Goal: Task Accomplishment & Management: Manage account settings

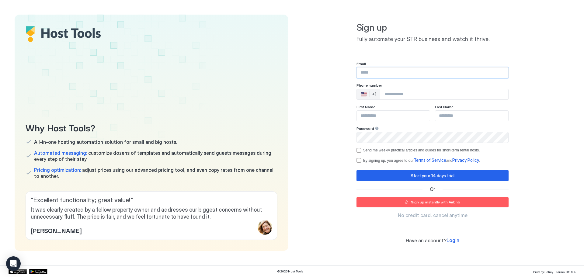
click at [393, 74] on input "Input Field" at bounding box center [432, 73] width 151 height 10
type input "**********"
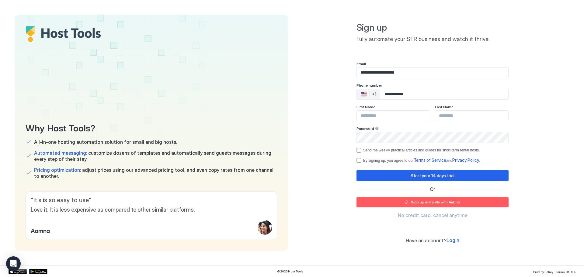
type input "**********"
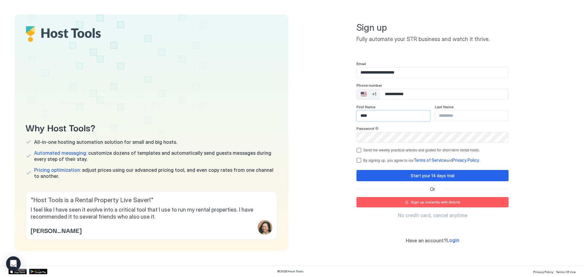
type input "****"
type input "*****"
click at [357, 159] on div "termsPrivacy" at bounding box center [359, 160] width 5 height 5
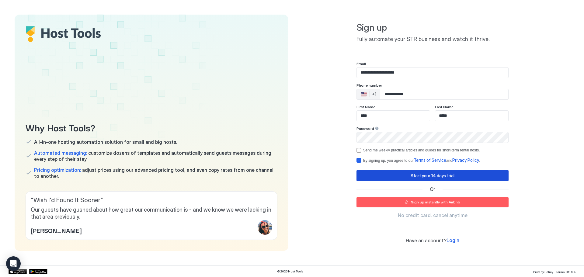
click at [370, 174] on button "Start your 14 days trial" at bounding box center [433, 175] width 152 height 11
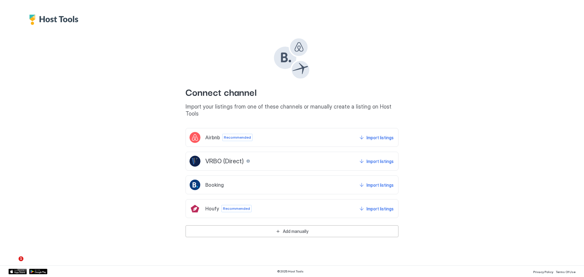
click at [263, 132] on div "Airbnb Recommended Import listings" at bounding box center [292, 137] width 213 height 19
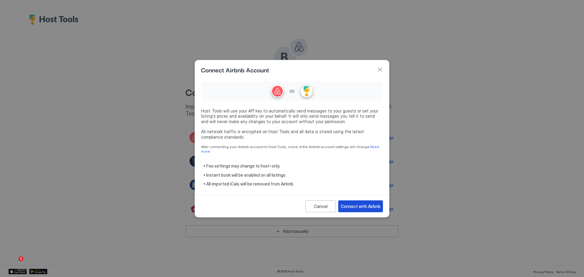
click at [355, 203] on div "Connect with Airbnb" at bounding box center [361, 206] width 40 height 6
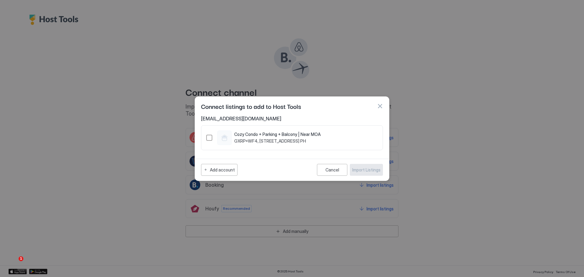
click at [205, 137] on div "Cozy Condo + Parking + Balcony | Near MOA GXRP+WF4, [GEOGRAPHIC_DATA] 1300 PH" at bounding box center [292, 137] width 182 height 25
click at [207, 137] on div "1423431294603789598" at bounding box center [209, 138] width 6 height 6
click at [375, 170] on div "Import Listings" at bounding box center [366, 170] width 28 height 6
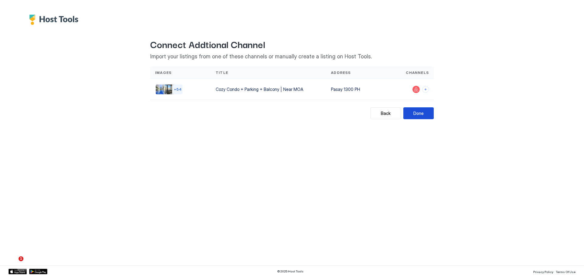
click at [419, 114] on div "Done" at bounding box center [418, 113] width 10 height 6
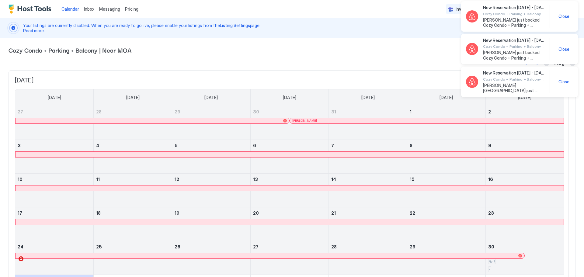
drag, startPoint x: 173, startPoint y: 27, endPoint x: 261, endPoint y: 27, distance: 87.9
click at [261, 27] on span "Your listings are currently disabled. When you are ready to go live, please ena…" at bounding box center [271, 28] width 496 height 11
click at [274, 48] on span "Cozy Condo + Parking + Balcony | Near MOA" at bounding box center [292, 49] width 567 height 9
click at [564, 16] on span "Close" at bounding box center [563, 16] width 11 height 5
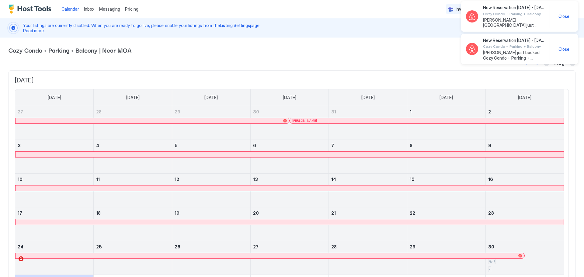
click at [565, 15] on span "Close" at bounding box center [563, 16] width 11 height 5
click at [563, 20] on div "New Reservation Jul 24 - 30, 2025 Cozy Condo + Parking + Balcony | Near MOA Mat…" at bounding box center [519, 16] width 107 height 23
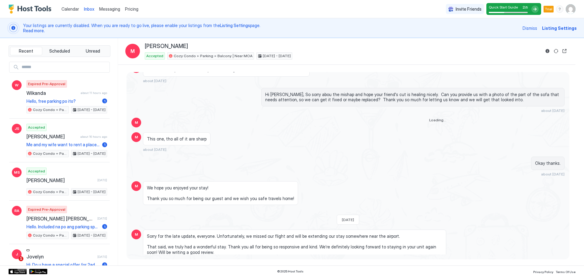
scroll to position [464, 0]
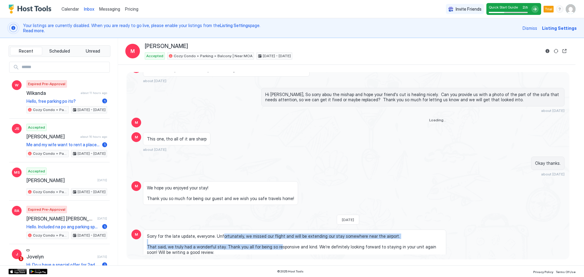
drag, startPoint x: 219, startPoint y: 224, endPoint x: 280, endPoint y: 240, distance: 62.6
click at [280, 240] on span "Sorry for the late update, everyone. Unfortunately, we missed our flight and wi…" at bounding box center [294, 244] width 295 height 21
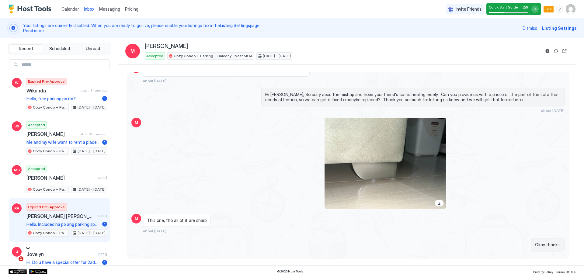
scroll to position [0, 0]
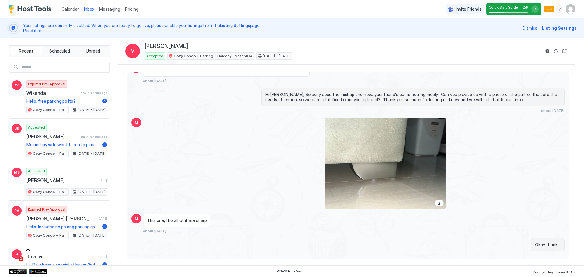
drag, startPoint x: 78, startPoint y: 26, endPoint x: 289, endPoint y: 26, distance: 210.8
click at [289, 26] on span "Your listings are currently disabled. When you are ready to go live, please ena…" at bounding box center [271, 28] width 496 height 11
drag, startPoint x: 329, startPoint y: 26, endPoint x: 381, endPoint y: 26, distance: 52.3
click at [329, 26] on span "Your listings are currently disabled. When you are ready to go live, please ena…" at bounding box center [271, 28] width 496 height 11
click at [565, 28] on span "Listing Settings" at bounding box center [559, 28] width 35 height 6
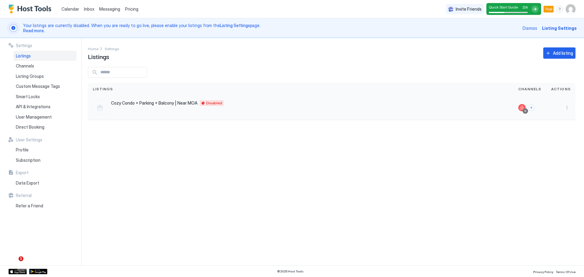
click at [150, 103] on span "Cozy Condo + Parking + Balcony | Near MOA" at bounding box center [154, 102] width 86 height 5
click at [32, 95] on span "Smart Locks" at bounding box center [28, 96] width 24 height 5
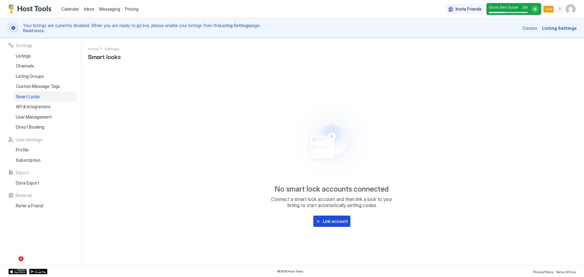
click at [327, 222] on div "Link account" at bounding box center [335, 221] width 25 height 6
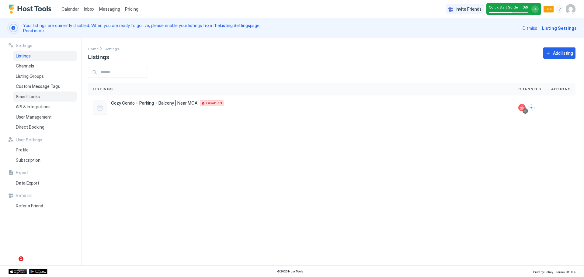
click at [42, 96] on div "Smart Locks" at bounding box center [44, 97] width 63 height 10
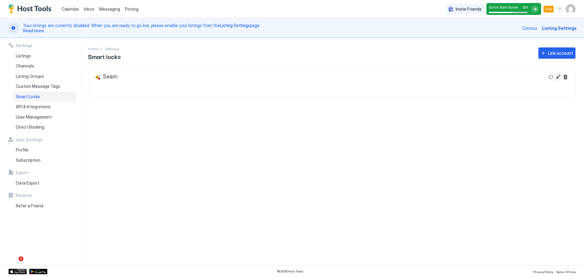
click at [560, 76] on button "Edit" at bounding box center [558, 76] width 7 height 7
click at [50, 106] on div "API & Integrations" at bounding box center [44, 107] width 63 height 10
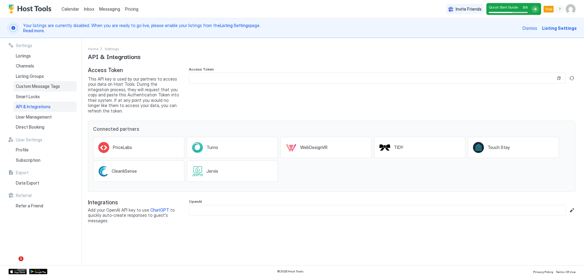
click at [60, 85] on div "Custom Message Tags" at bounding box center [44, 86] width 63 height 10
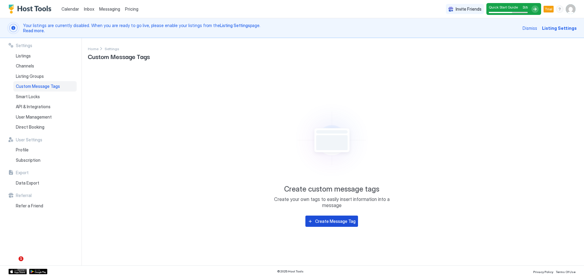
click at [332, 221] on div "Create Message Tag" at bounding box center [335, 221] width 40 height 6
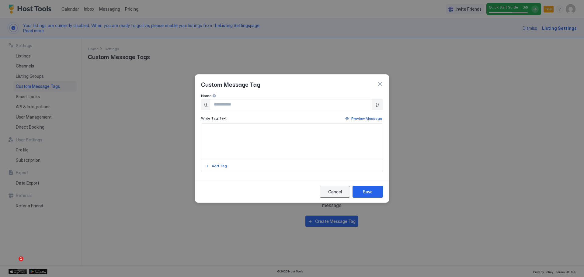
click at [334, 192] on div "Cancel" at bounding box center [335, 192] width 14 height 6
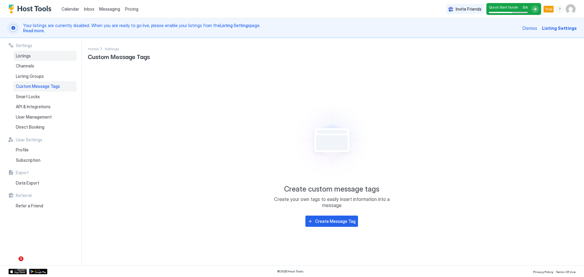
click at [32, 56] on div "Listings" at bounding box center [44, 56] width 63 height 10
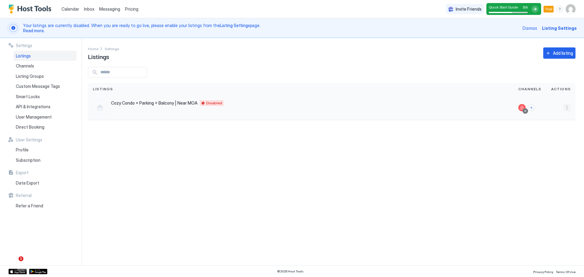
click at [565, 108] on button "More options" at bounding box center [566, 107] width 7 height 7
click at [553, 114] on div "Messaging" at bounding box center [552, 117] width 42 height 10
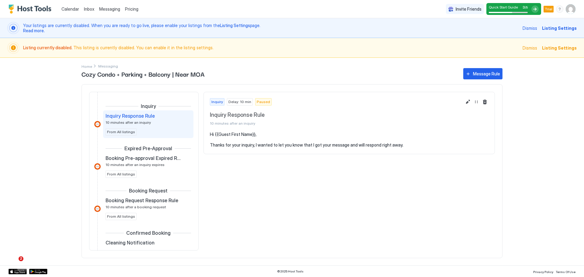
click at [351, 145] on pre "Hi {{Guest First Name}}, Thanks for your inquiry, I wanted to let you know that…" at bounding box center [349, 140] width 279 height 16
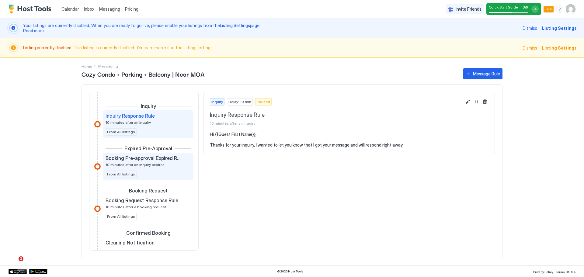
click at [138, 162] on div "Booking Pre-approval Expired Rule 10 minutes after an inquiry expires" at bounding box center [144, 161] width 77 height 12
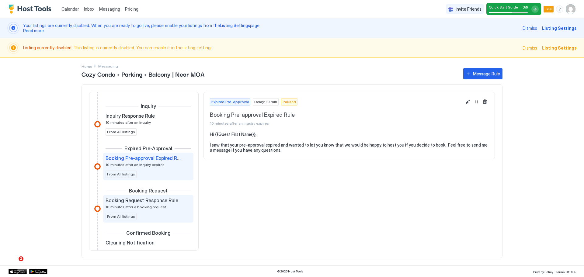
click at [144, 210] on div "Booking Request Response Rule 10 minutes after a booking request From All listi…" at bounding box center [148, 208] width 85 height 23
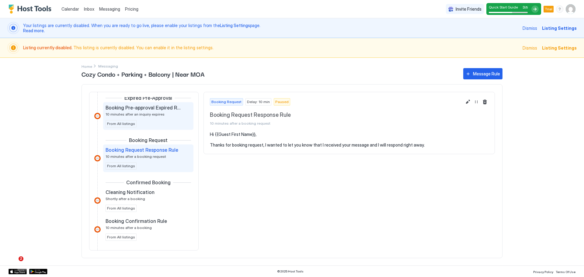
scroll to position [61, 0]
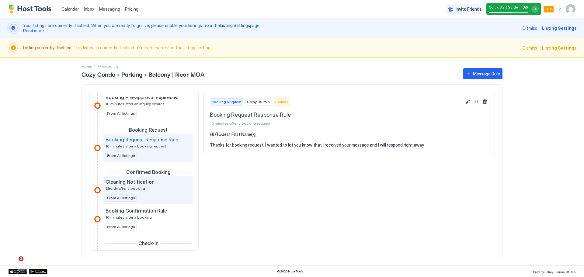
click at [150, 183] on span "Cleaning Notification" at bounding box center [130, 182] width 49 height 6
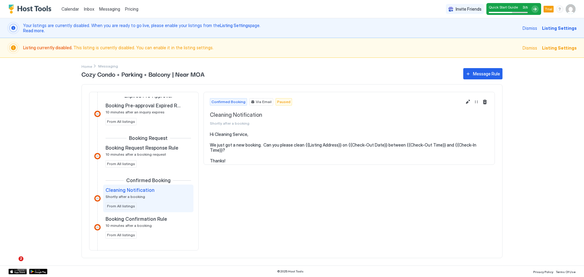
scroll to position [61, 0]
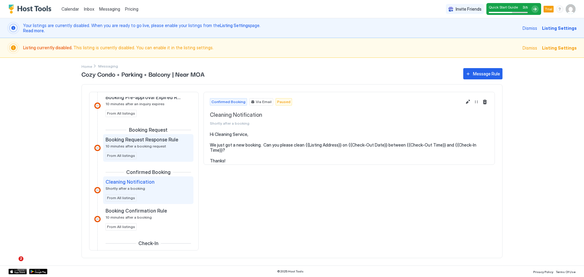
click at [152, 150] on div "Booking Request Response Rule 10 minutes after a booking request From All listi…" at bounding box center [148, 148] width 85 height 23
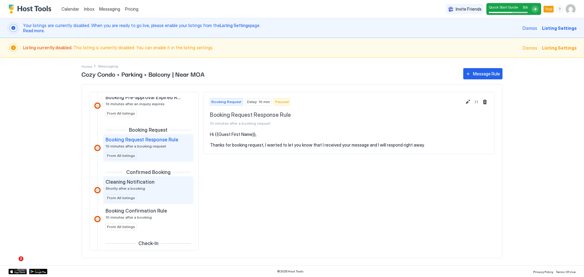
scroll to position [91, 0]
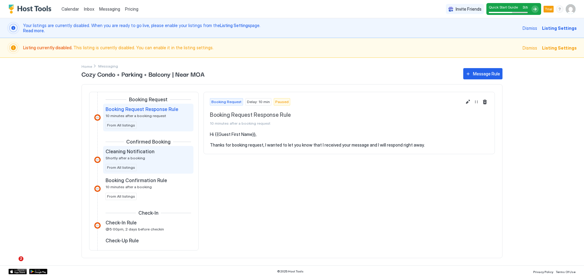
click at [151, 190] on div "Booking Confirmation Rule 10 minutes after a booking From All listings" at bounding box center [148, 188] width 85 height 23
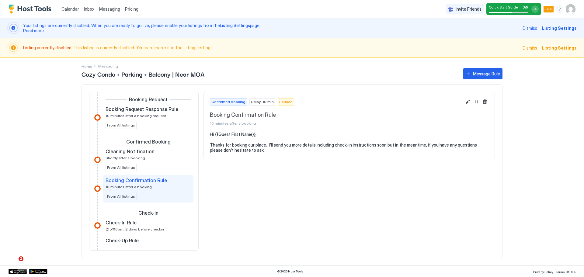
click at [322, 149] on pre "Hi {{Guest First Name}}, Thanks for booking our place. I'll send you more detai…" at bounding box center [349, 142] width 279 height 21
click at [468, 100] on button "Edit message rule" at bounding box center [467, 101] width 7 height 7
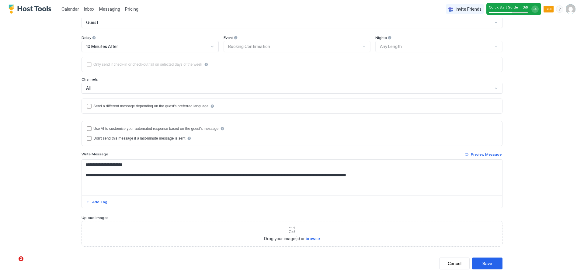
scroll to position [91, 0]
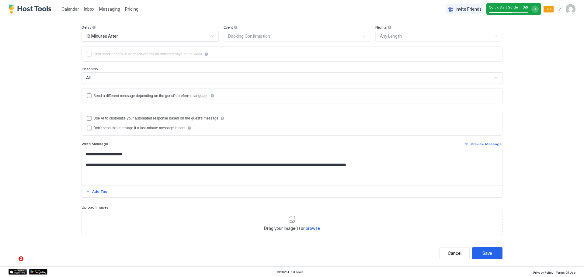
click at [86, 164] on textarea "**********" at bounding box center [292, 167] width 420 height 36
click at [140, 166] on textarea "**********" at bounding box center [292, 167] width 420 height 36
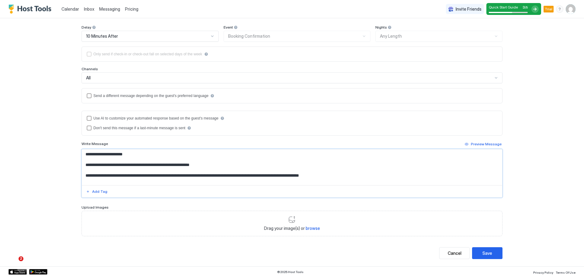
click at [166, 166] on textarea "**********" at bounding box center [292, 167] width 420 height 36
click at [238, 171] on textarea "**********" at bounding box center [292, 167] width 420 height 36
drag, startPoint x: 353, startPoint y: 176, endPoint x: 81, endPoint y: 180, distance: 272.9
click at [82, 180] on textarea "**********" at bounding box center [292, 167] width 420 height 36
paste textarea "**********"
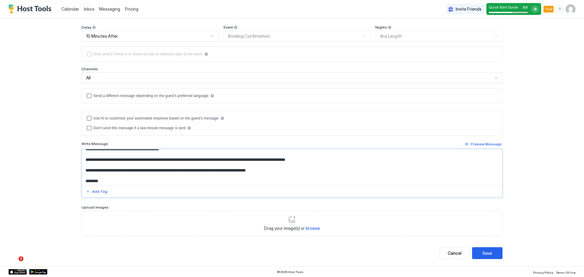
scroll to position [23, 0]
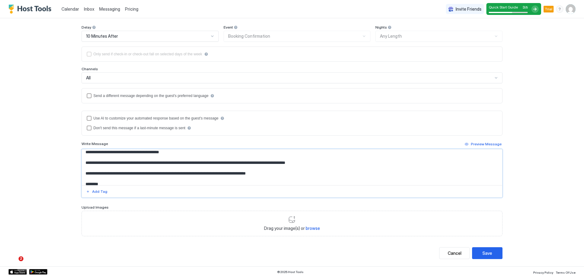
click at [182, 160] on textarea "**********" at bounding box center [292, 167] width 420 height 36
drag, startPoint x: 268, startPoint y: 174, endPoint x: 202, endPoint y: 173, distance: 66.3
click at [202, 173] on textarea "**********" at bounding box center [292, 167] width 420 height 36
click at [333, 162] on textarea "**********" at bounding box center [292, 167] width 420 height 36
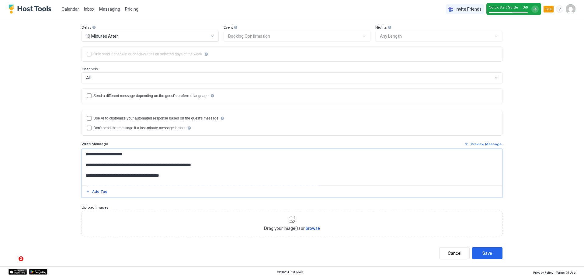
drag, startPoint x: 183, startPoint y: 175, endPoint x: 168, endPoint y: 175, distance: 14.9
click at [172, 175] on textarea "**********" at bounding box center [292, 167] width 420 height 36
drag, startPoint x: 176, startPoint y: 174, endPoint x: 36, endPoint y: 174, distance: 140.2
click at [36, 174] on div "**********" at bounding box center [292, 138] width 584 height 277
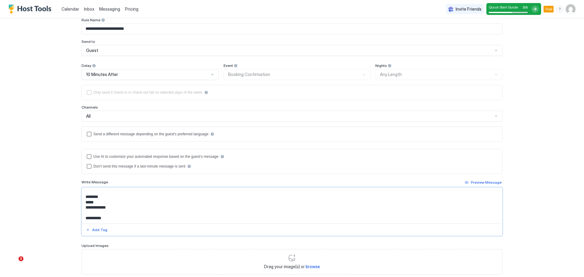
scroll to position [92, 0]
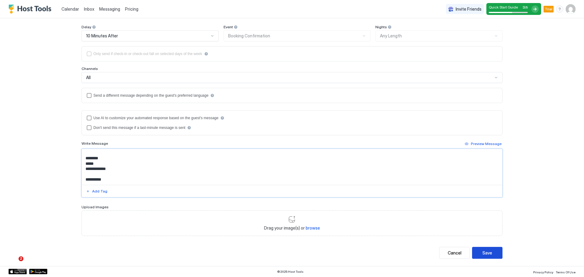
type textarea "**********"
click at [493, 254] on button "Save" at bounding box center [487, 253] width 30 height 12
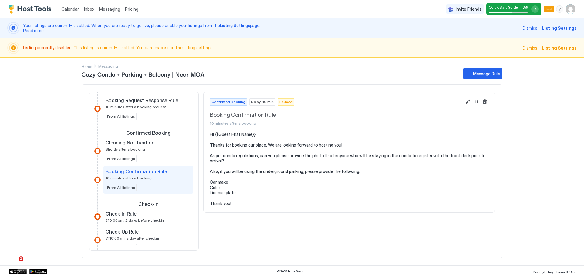
scroll to position [110, 0]
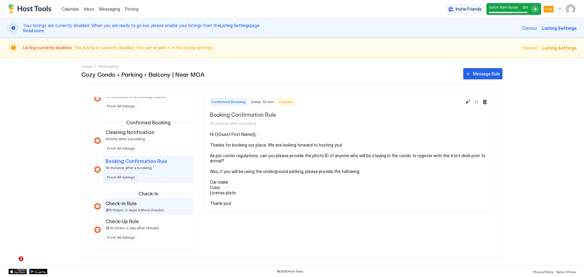
click at [149, 209] on span "@5:00pm, 2 days before checkin" at bounding box center [135, 210] width 58 height 5
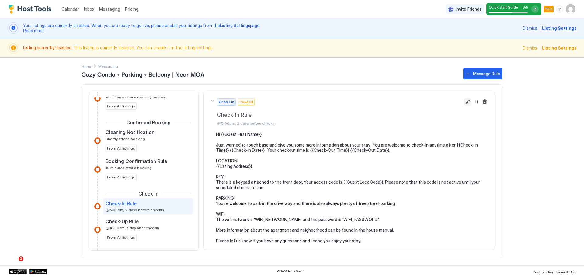
click at [464, 103] on button "Edit message rule" at bounding box center [467, 101] width 7 height 7
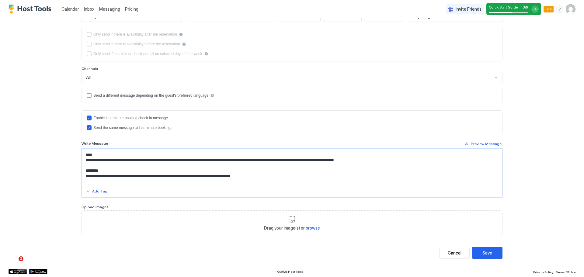
scroll to position [49, 0]
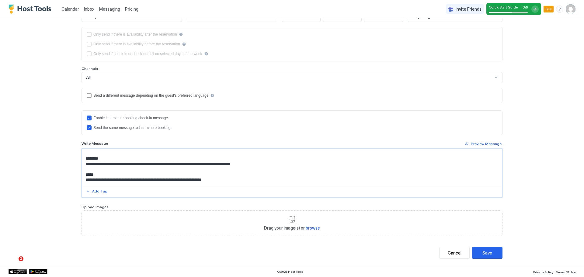
drag, startPoint x: 262, startPoint y: 169, endPoint x: 83, endPoint y: 170, distance: 178.6
click at [83, 170] on textarea "**********" at bounding box center [292, 167] width 420 height 36
drag, startPoint x: 100, startPoint y: 170, endPoint x: 115, endPoint y: 170, distance: 15.2
click at [100, 170] on textarea "**********" at bounding box center [292, 167] width 420 height 36
drag, startPoint x: 263, startPoint y: 169, endPoint x: 83, endPoint y: 169, distance: 179.5
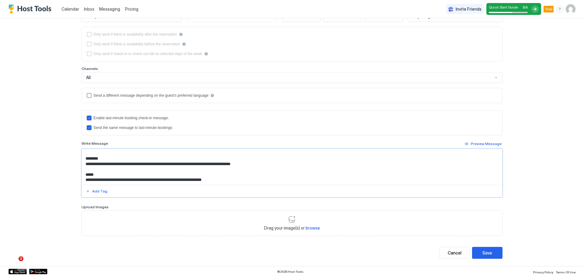
click at [83, 169] on textarea "**********" at bounding box center [292, 167] width 420 height 36
paste textarea "**********"
drag, startPoint x: 259, startPoint y: 168, endPoint x: 235, endPoint y: 169, distance: 24.3
click at [235, 169] on textarea "**********" at bounding box center [292, 167] width 420 height 36
click at [306, 171] on textarea "**********" at bounding box center [292, 167] width 420 height 36
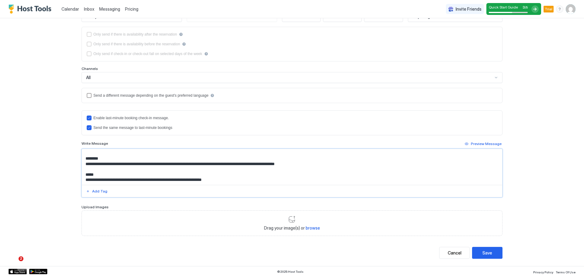
click at [308, 171] on textarea "**********" at bounding box center [292, 167] width 420 height 36
paste textarea "**********"
click at [304, 168] on textarea "**********" at bounding box center [292, 167] width 420 height 36
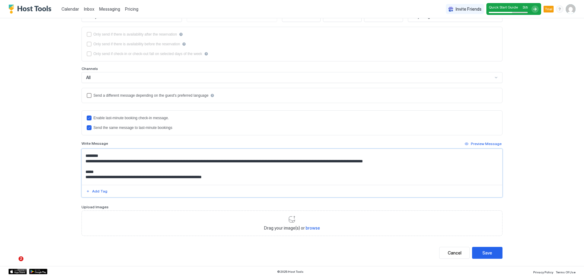
scroll to position [58, 0]
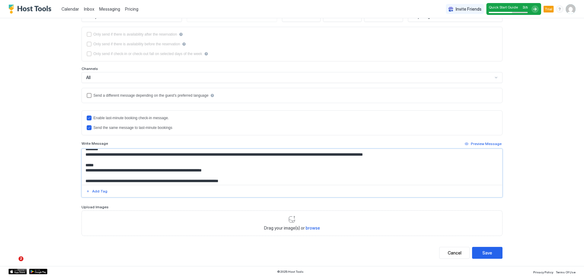
click at [192, 160] on textarea "**********" at bounding box center [292, 167] width 420 height 36
click at [400, 161] on textarea "**********" at bounding box center [292, 167] width 420 height 36
click at [327, 159] on textarea "**********" at bounding box center [292, 167] width 420 height 36
click at [304, 159] on textarea "**********" at bounding box center [292, 167] width 420 height 36
click at [374, 161] on textarea "**********" at bounding box center [292, 167] width 420 height 36
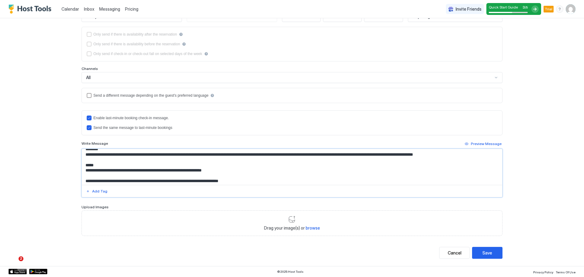
click at [466, 161] on textarea "**********" at bounding box center [292, 167] width 420 height 36
click at [303, 159] on textarea "**********" at bounding box center [292, 167] width 420 height 36
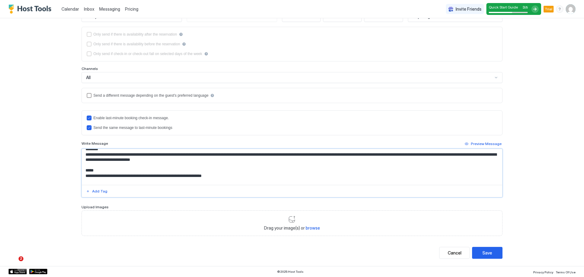
drag, startPoint x: 451, startPoint y: 160, endPoint x: 304, endPoint y: 159, distance: 146.9
click at [304, 159] on textarea "**********" at bounding box center [292, 167] width 420 height 36
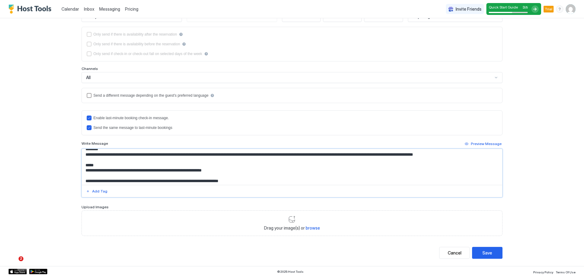
click at [469, 162] on textarea "**********" at bounding box center [292, 167] width 420 height 36
drag, startPoint x: 165, startPoint y: 176, endPoint x: 120, endPoint y: 177, distance: 44.4
click at [120, 177] on textarea "**********" at bounding box center [292, 167] width 420 height 36
click at [152, 178] on textarea "**********" at bounding box center [292, 167] width 420 height 36
drag, startPoint x: 165, startPoint y: 176, endPoint x: 121, endPoint y: 176, distance: 43.8
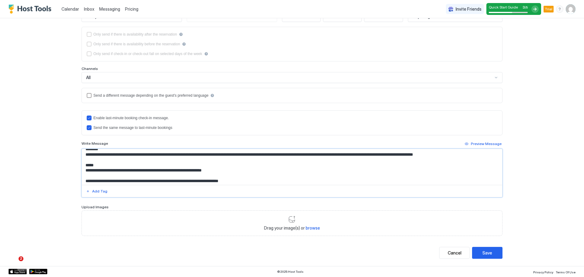
click at [121, 176] on textarea "**********" at bounding box center [292, 167] width 420 height 36
drag, startPoint x: 220, startPoint y: 176, endPoint x: 187, endPoint y: 175, distance: 33.5
click at [187, 175] on textarea "**********" at bounding box center [292, 167] width 420 height 36
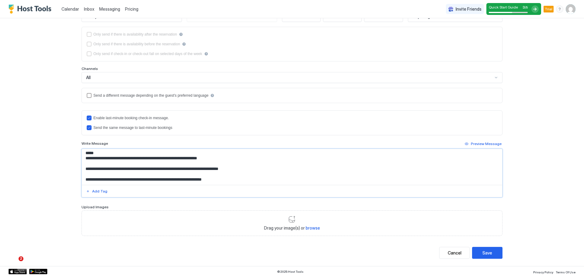
scroll to position [75, 0]
click at [178, 159] on textarea "**********" at bounding box center [292, 167] width 420 height 36
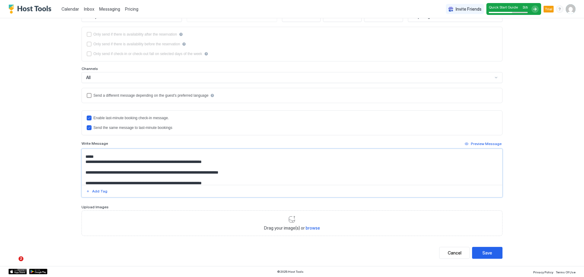
scroll to position [65, 0]
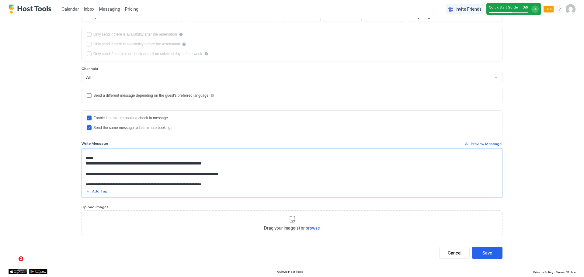
click at [405, 171] on textarea "**********" at bounding box center [292, 167] width 420 height 36
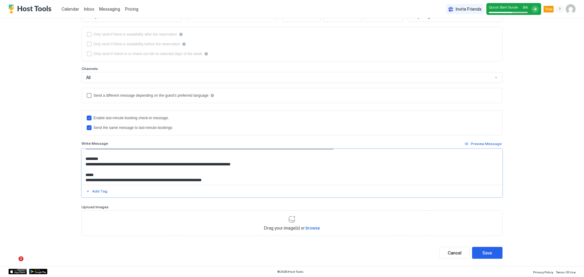
scroll to position [50, 0]
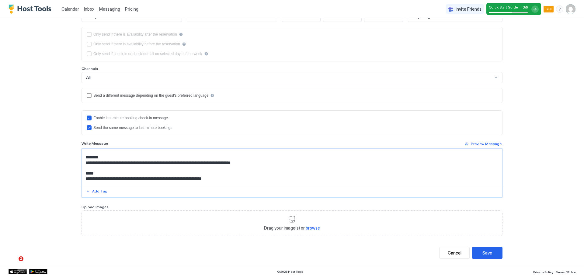
drag, startPoint x: 270, startPoint y: 170, endPoint x: 79, endPoint y: 169, distance: 191.0
click at [82, 169] on textarea "**********" at bounding box center [292, 167] width 420 height 36
paste textarea "**********"
click at [188, 167] on textarea "**********" at bounding box center [292, 167] width 420 height 36
click at [156, 169] on textarea "**********" at bounding box center [292, 167] width 420 height 36
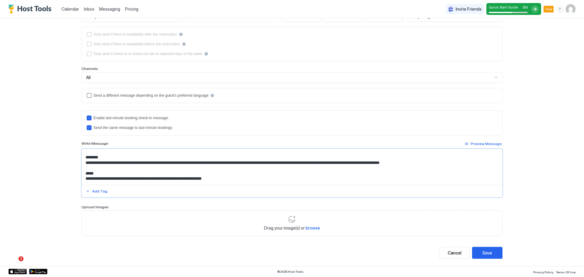
click at [431, 170] on textarea "**********" at bounding box center [292, 167] width 420 height 36
type textarea "**********"
click at [490, 251] on button "Save" at bounding box center [487, 253] width 30 height 12
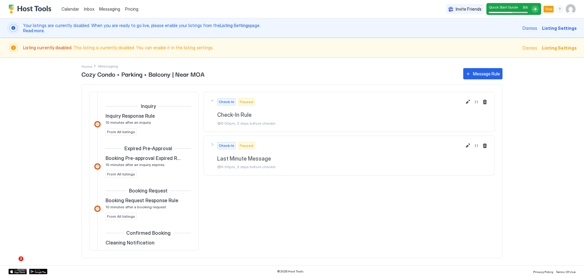
scroll to position [146, 0]
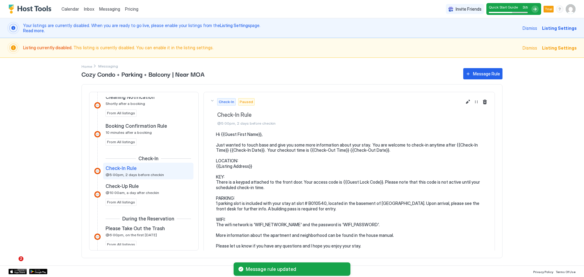
click at [464, 103] on button "Edit message rule" at bounding box center [467, 101] width 7 height 7
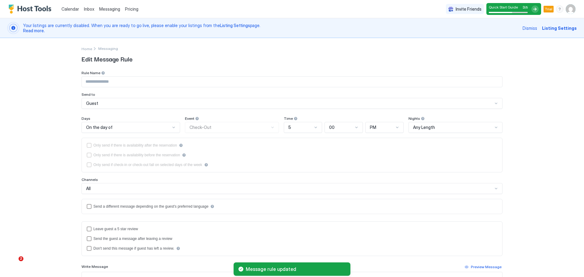
type input "**********"
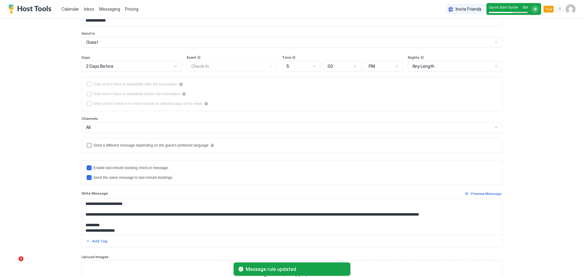
scroll to position [91, 0]
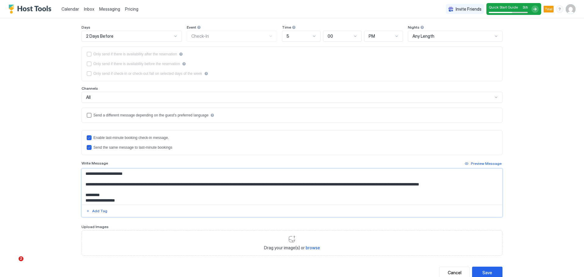
click at [493, 206] on div "**********" at bounding box center [292, 193] width 421 height 49
click at [499, 217] on div "**********" at bounding box center [292, 193] width 421 height 49
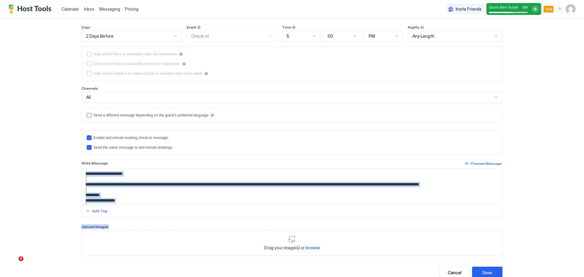
drag, startPoint x: 499, startPoint y: 217, endPoint x: 496, endPoint y: 224, distance: 7.6
click at [498, 226] on div "**********" at bounding box center [292, 117] width 421 height 277
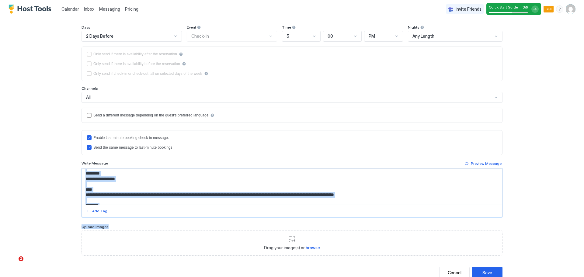
scroll to position [32, 0]
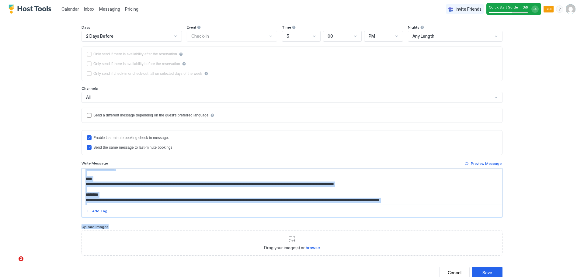
click at [419, 187] on textarea "**********" at bounding box center [292, 187] width 420 height 36
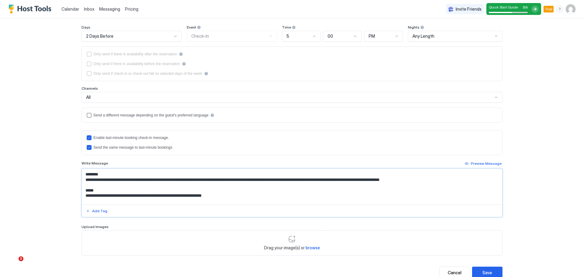
scroll to position [54, 0]
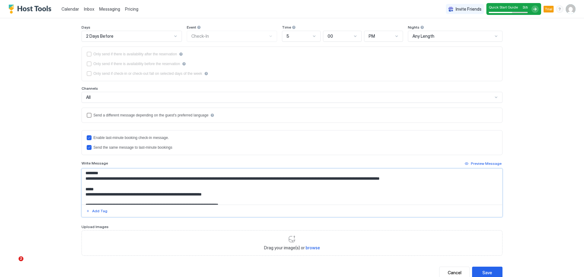
click at [434, 184] on textarea "**********" at bounding box center [292, 187] width 420 height 36
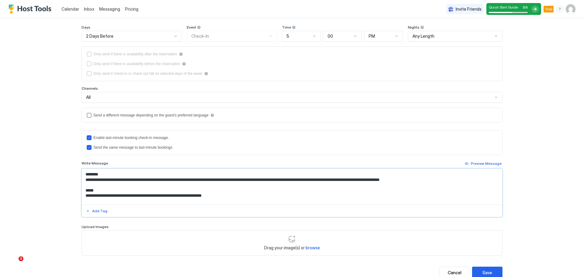
scroll to position [63, 0]
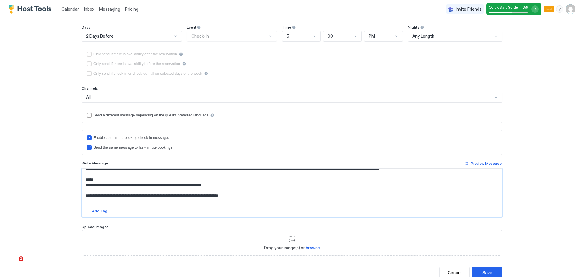
drag, startPoint x: 164, startPoint y: 191, endPoint x: 121, endPoint y: 191, distance: 43.5
click at [121, 191] on textarea "**********" at bounding box center [292, 187] width 420 height 36
drag, startPoint x: 221, startPoint y: 190, endPoint x: 188, endPoint y: 191, distance: 32.6
click at [188, 190] on textarea "**********" at bounding box center [292, 187] width 420 height 36
type textarea "**********"
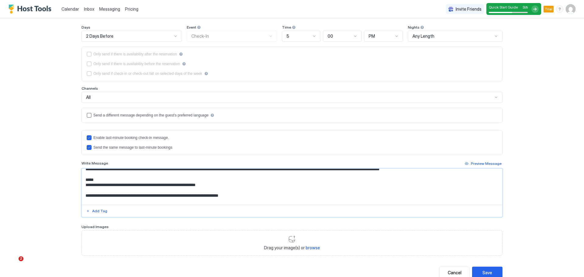
click at [522, 219] on div "**********" at bounding box center [292, 138] width 584 height 277
click at [489, 271] on div "Save" at bounding box center [487, 273] width 10 height 6
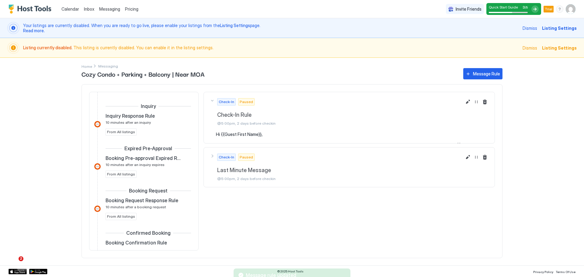
scroll to position [146, 0]
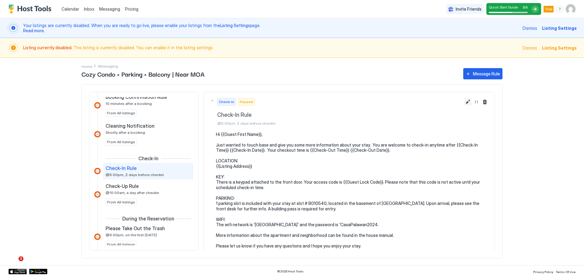
click at [464, 101] on button "Edit message rule" at bounding box center [467, 101] width 7 height 7
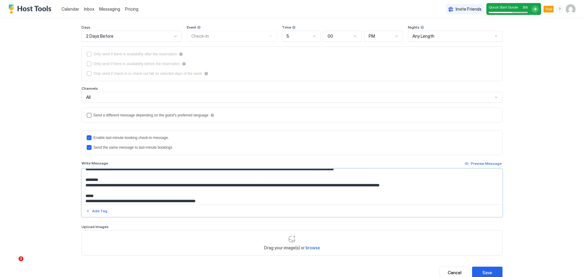
scroll to position [48, 0]
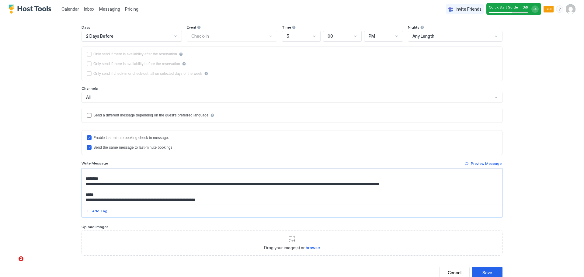
click at [442, 192] on textarea "**********" at bounding box center [292, 187] width 420 height 36
paste textarea "**********"
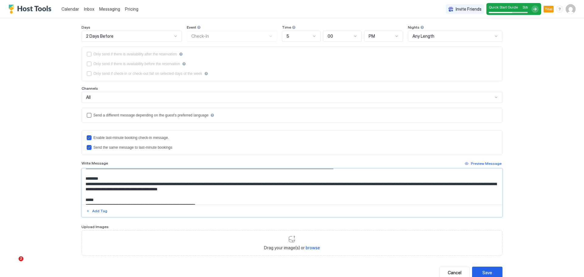
click at [85, 193] on textarea "**********" at bounding box center [292, 187] width 420 height 36
click at [240, 195] on textarea "**********" at bounding box center [292, 187] width 420 height 36
click at [422, 188] on textarea "**********" at bounding box center [292, 187] width 420 height 36
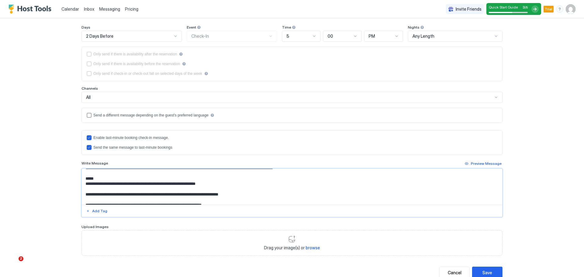
scroll to position [86, 0]
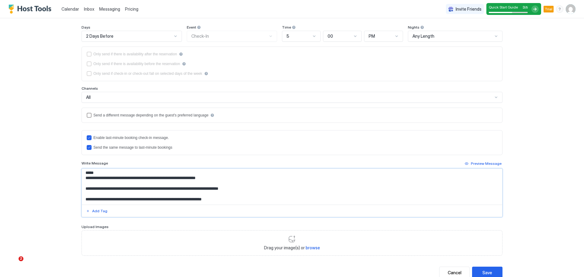
type textarea "**********"
click at [500, 196] on div "**********" at bounding box center [292, 193] width 421 height 49
click at [491, 272] on button "Save" at bounding box center [487, 273] width 30 height 12
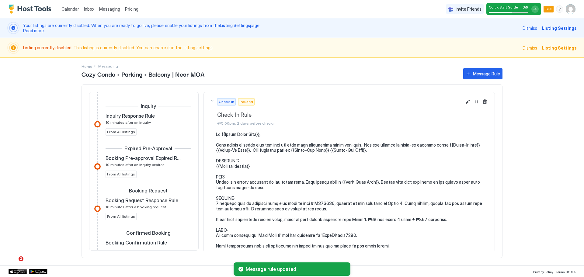
scroll to position [146, 0]
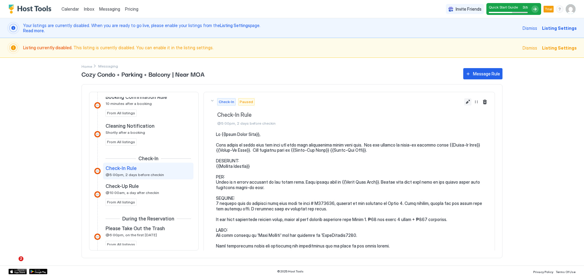
click at [464, 100] on button "Edit message rule" at bounding box center [467, 101] width 7 height 7
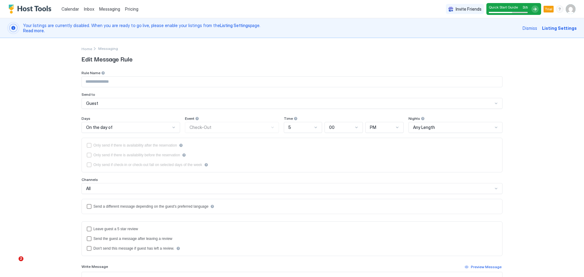
type input "**********"
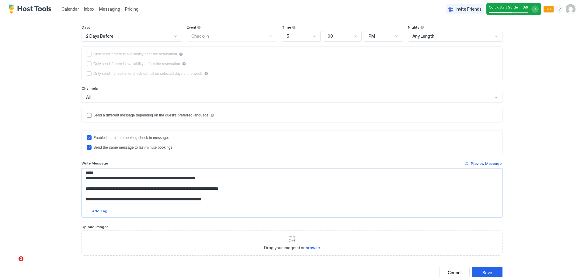
scroll to position [86, 0]
click at [270, 191] on textarea "**********" at bounding box center [292, 187] width 420 height 36
click at [232, 178] on textarea "**********" at bounding box center [292, 187] width 420 height 36
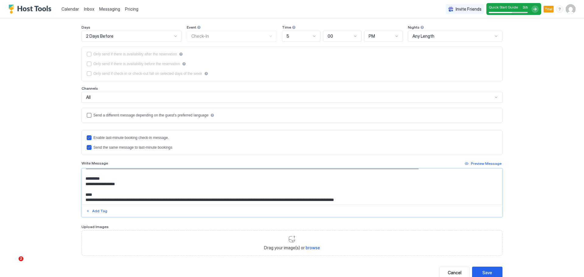
scroll to position [22, 0]
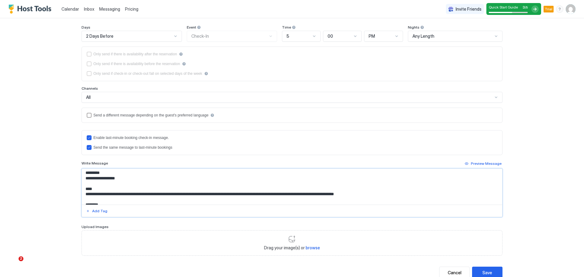
click at [143, 185] on textarea "**********" at bounding box center [292, 187] width 420 height 36
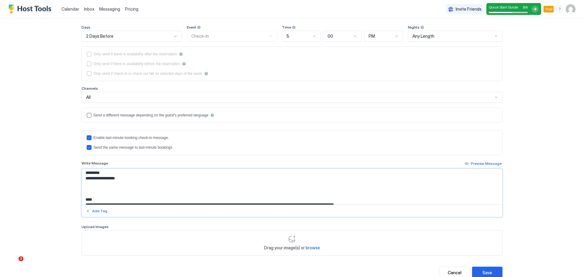
paste textarea "**********"
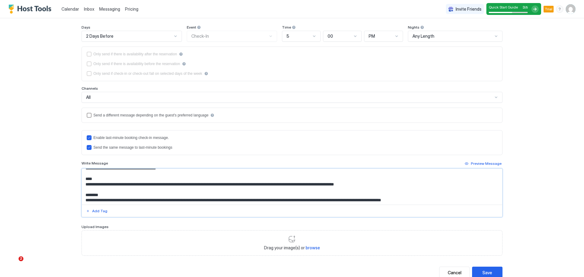
scroll to position [114, 0]
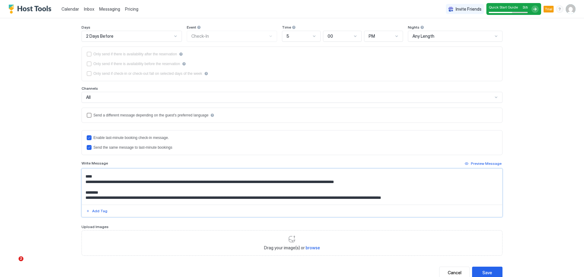
click at [396, 187] on textarea "Input Field" at bounding box center [292, 187] width 420 height 36
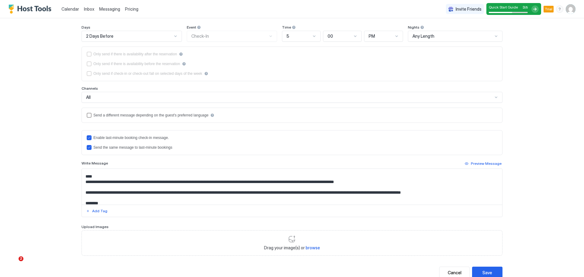
click at [464, 202] on textarea "Input Field" at bounding box center [292, 187] width 420 height 36
click at [460, 200] on textarea "Input Field" at bounding box center [292, 187] width 420 height 36
paste textarea "****"
click at [454, 197] on textarea "Input Field" at bounding box center [292, 187] width 420 height 36
click at [471, 197] on textarea "Input Field" at bounding box center [292, 187] width 420 height 36
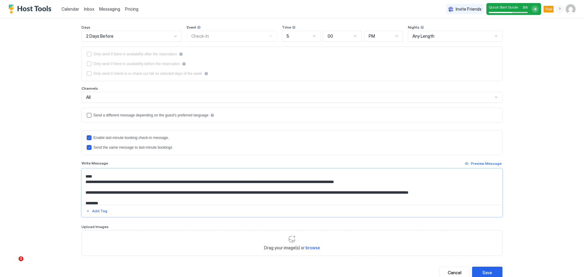
click at [435, 197] on textarea "Input Field" at bounding box center [292, 187] width 420 height 36
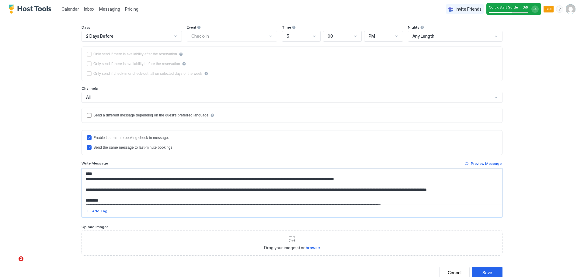
scroll to position [120, 0]
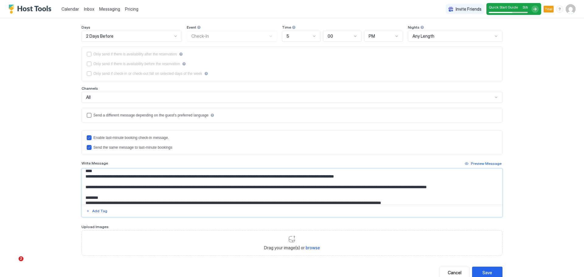
click at [478, 192] on textarea "Input Field" at bounding box center [292, 187] width 420 height 36
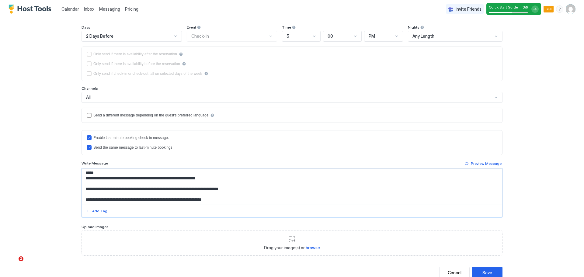
scroll to position [182, 0]
type textarea "**********"
click at [486, 270] on div "Save" at bounding box center [487, 273] width 10 height 6
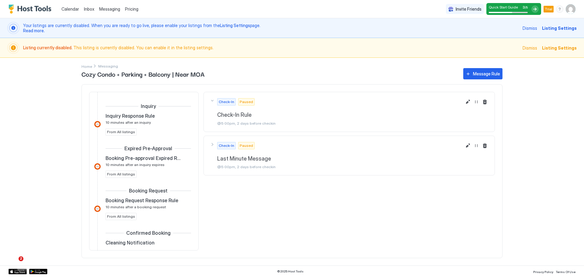
scroll to position [146, 0]
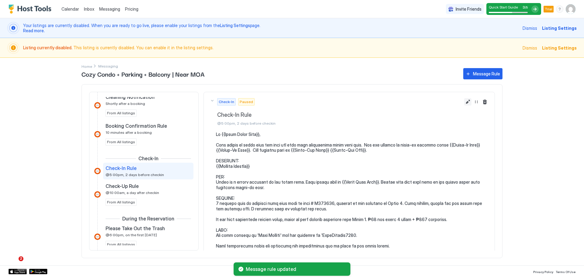
click at [464, 100] on button "Edit message rule" at bounding box center [467, 101] width 7 height 7
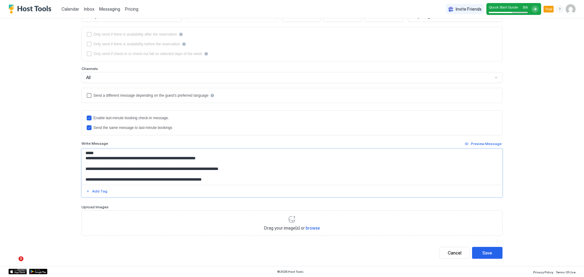
scroll to position [86, 0]
drag, startPoint x: 271, startPoint y: 171, endPoint x: 79, endPoint y: 169, distance: 192.3
click at [82, 169] on div "**********" at bounding box center [292, 173] width 421 height 49
click at [83, 166] on textarea "**********" at bounding box center [292, 167] width 420 height 36
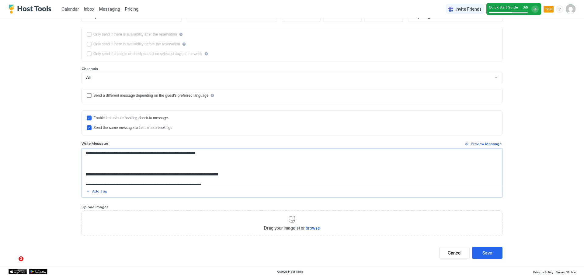
paste textarea "**********"
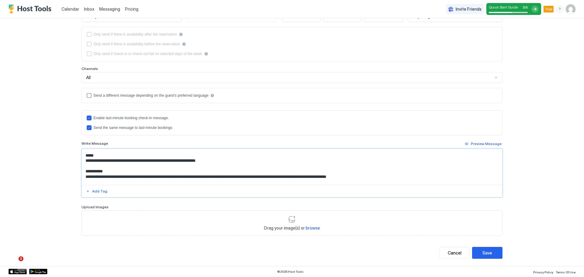
scroll to position [82, 0]
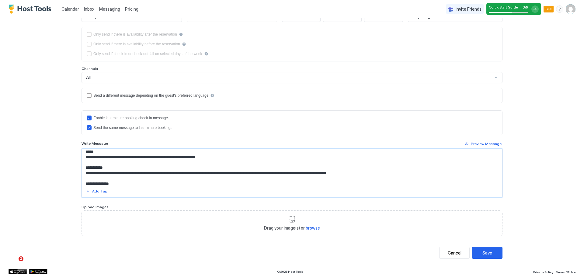
click at [221, 162] on textarea "Input Field" at bounding box center [292, 167] width 420 height 36
click at [147, 162] on textarea "Input Field" at bounding box center [292, 167] width 420 height 36
click at [271, 159] on textarea "Input Field" at bounding box center [292, 167] width 420 height 36
click at [238, 163] on textarea "Input Field" at bounding box center [292, 167] width 420 height 36
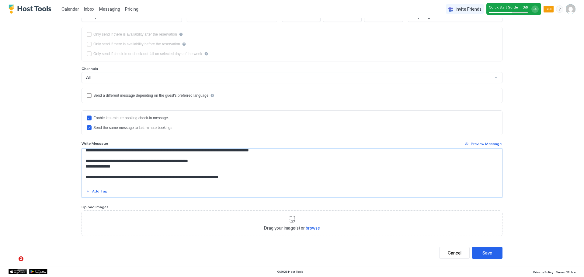
scroll to position [230, 0]
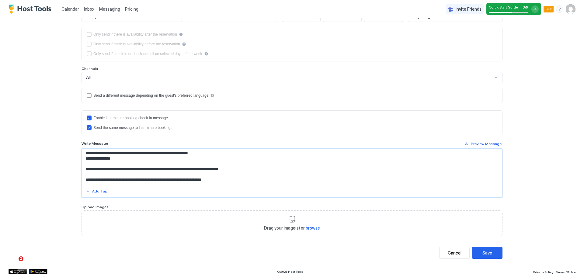
drag, startPoint x: 275, startPoint y: 181, endPoint x: 101, endPoint y: 168, distance: 174.5
click at [101, 168] on textarea "Input Field" at bounding box center [292, 167] width 420 height 36
click at [216, 175] on textarea "Input Field" at bounding box center [292, 167] width 420 height 36
drag, startPoint x: 248, startPoint y: 183, endPoint x: 81, endPoint y: 165, distance: 168.0
click at [82, 165] on textarea "Input Field" at bounding box center [292, 167] width 420 height 36
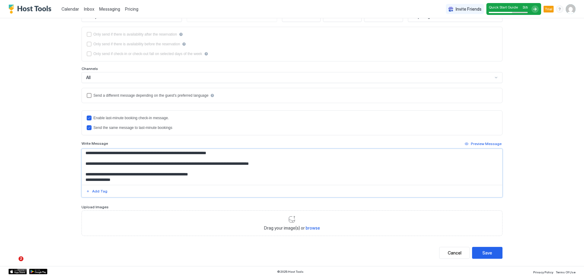
scroll to position [209, 0]
drag, startPoint x: 126, startPoint y: 180, endPoint x: 77, endPoint y: 174, distance: 49.1
click at [77, 174] on div "**********" at bounding box center [292, 96] width 438 height 339
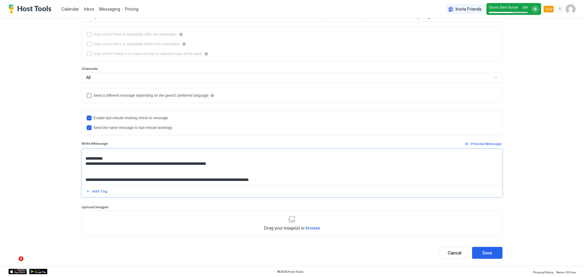
scroll to position [203, 0]
paste textarea "**********"
click at [191, 179] on textarea "Input Field" at bounding box center [292, 167] width 420 height 36
click at [277, 179] on textarea "Input Field" at bounding box center [292, 167] width 420 height 36
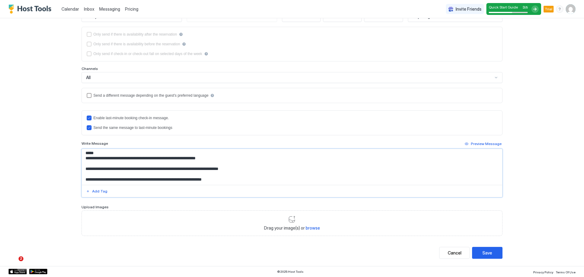
scroll to position [86, 0]
drag, startPoint x: 257, startPoint y: 169, endPoint x: 81, endPoint y: 169, distance: 176.4
click at [82, 169] on textarea "**********" at bounding box center [292, 167] width 420 height 36
paste textarea "**********"
type textarea "**********"
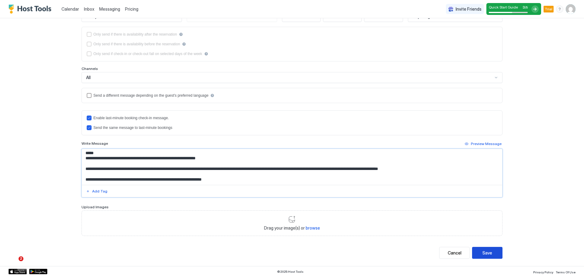
click at [493, 252] on button "Save" at bounding box center [487, 253] width 30 height 12
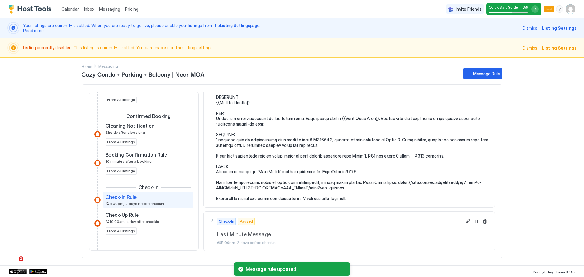
scroll to position [64, 0]
click at [212, 219] on div "Check-In Paused Last Minute Message @5:00pm, 2 days before checkin" at bounding box center [336, 230] width 252 height 27
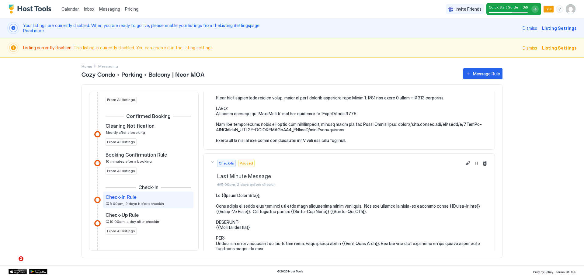
scroll to position [204, 0]
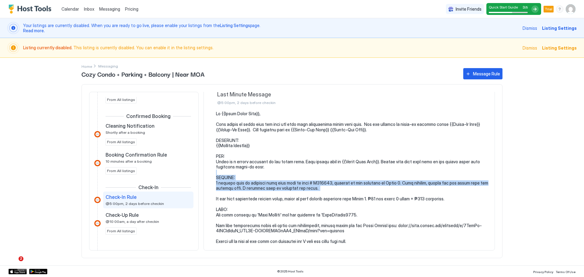
drag, startPoint x: 235, startPoint y: 179, endPoint x: 309, endPoint y: 198, distance: 75.8
click at [293, 197] on pre at bounding box center [352, 177] width 273 height 133
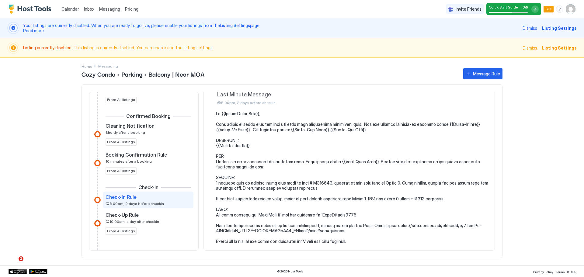
click at [254, 166] on pre at bounding box center [352, 177] width 273 height 133
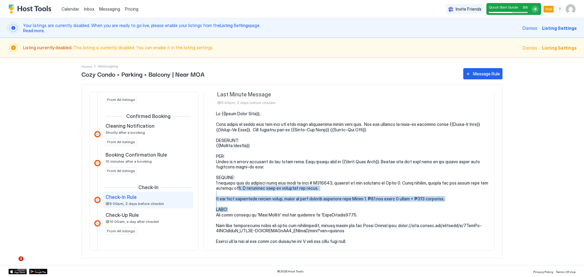
drag, startPoint x: 233, startPoint y: 186, endPoint x: 377, endPoint y: 212, distance: 147.1
click at [372, 212] on pre at bounding box center [352, 177] width 273 height 133
click at [400, 204] on pre at bounding box center [352, 177] width 273 height 133
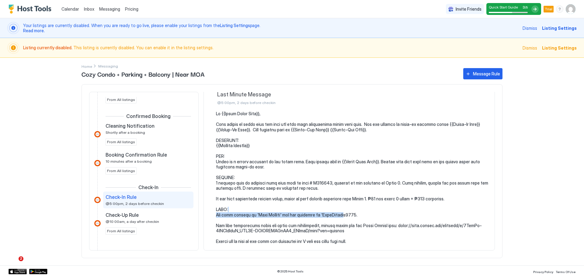
drag, startPoint x: 243, startPoint y: 211, endPoint x: 366, endPoint y: 213, distance: 122.6
click at [358, 213] on pre at bounding box center [352, 177] width 273 height 133
click at [395, 208] on pre at bounding box center [352, 177] width 273 height 133
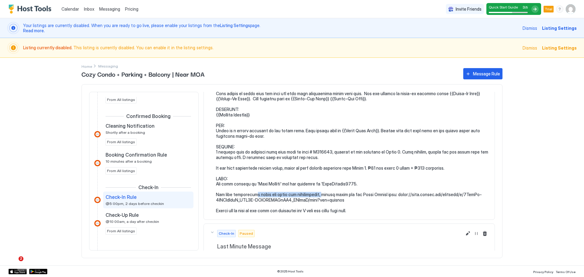
drag, startPoint x: 254, startPoint y: 195, endPoint x: 385, endPoint y: 192, distance: 131.4
click at [362, 193] on pre at bounding box center [352, 146] width 273 height 133
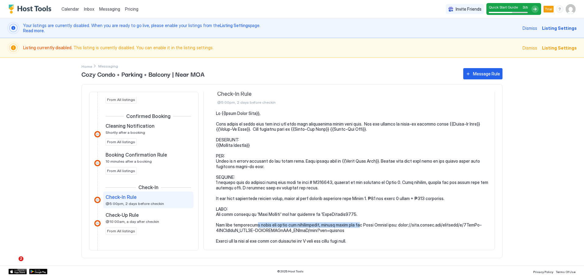
scroll to position [0, 0]
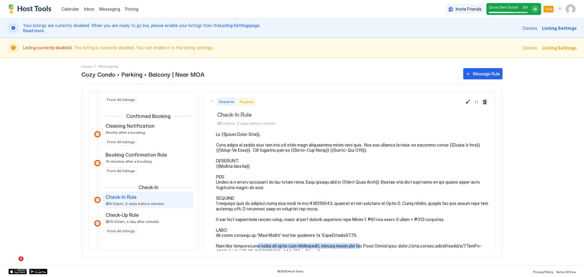
click at [481, 100] on button "Delete message rule" at bounding box center [484, 101] width 7 height 7
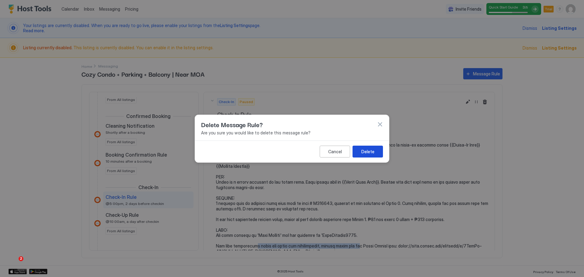
click at [374, 155] on button "Delete" at bounding box center [368, 151] width 30 height 12
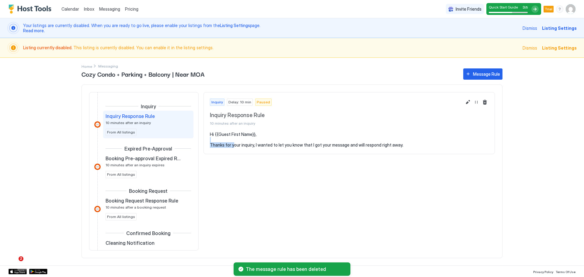
drag, startPoint x: 233, startPoint y: 144, endPoint x: 374, endPoint y: 142, distance: 140.9
click at [367, 142] on pre "Hi {{Guest First Name}}, Thanks for your inquiry, I wanted to let you know that…" at bounding box center [349, 140] width 279 height 16
drag, startPoint x: 412, startPoint y: 144, endPoint x: 278, endPoint y: 142, distance: 134.5
click at [323, 144] on pre "Hi {{Guest First Name}}, Thanks for your inquiry, I wanted to let you know that…" at bounding box center [349, 140] width 279 height 16
click at [259, 139] on pre "Hi {{Guest First Name}}, Thanks for your inquiry, I wanted to let you know that…" at bounding box center [349, 140] width 279 height 16
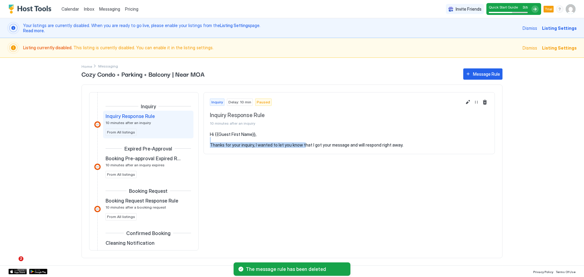
drag, startPoint x: 242, startPoint y: 139, endPoint x: 341, endPoint y: 148, distance: 99.6
click at [314, 146] on pre "Hi {{Guest First Name}}, Thanks for your inquiry, I wanted to let you know that…" at bounding box center [349, 140] width 279 height 16
click at [350, 148] on section "Hi {{Guest First Name}}, Thanks for your inquiry, I wanted to let you know that…" at bounding box center [349, 143] width 291 height 22
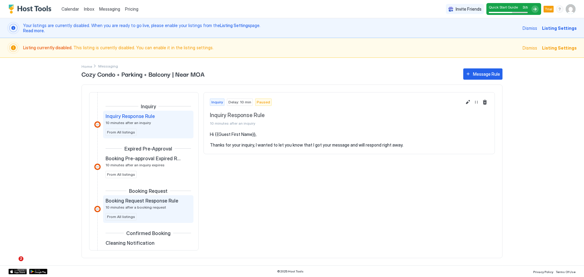
scroll to position [30, 0]
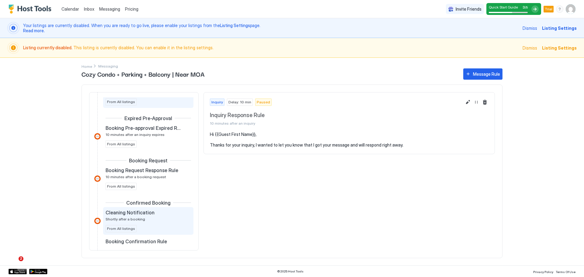
click at [154, 211] on div "Cleaning Notification" at bounding box center [144, 213] width 77 height 6
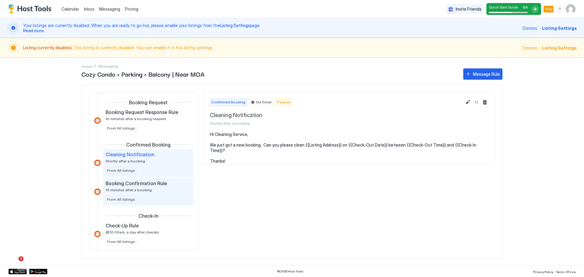
scroll to position [91, 0]
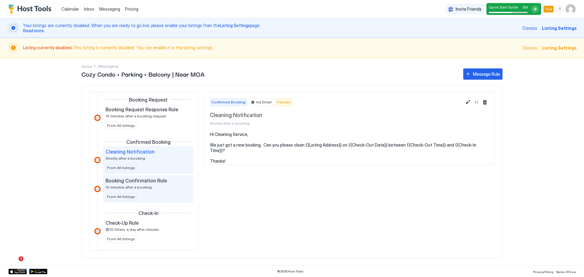
click at [159, 185] on div "Booking Confirmation Rule 10 minutes after a booking" at bounding box center [144, 184] width 77 height 12
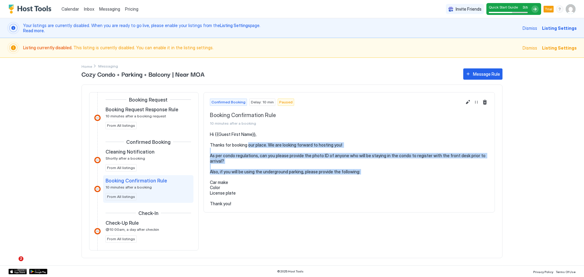
drag, startPoint x: 247, startPoint y: 144, endPoint x: 308, endPoint y: 178, distance: 69.8
click at [308, 178] on pre "Hi {{Guest First Name}}, Thanks for booking our place. We are looking forward t…" at bounding box center [349, 169] width 279 height 75
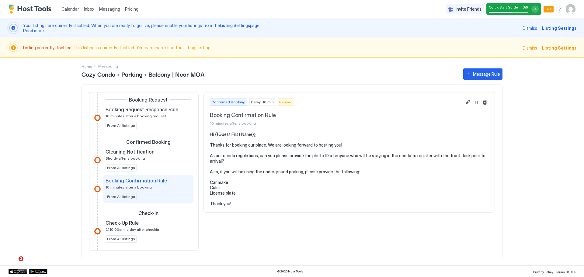
click at [292, 192] on pre "Hi {{Guest First Name}}, Thanks for booking our place. We are looking forward t…" at bounding box center [349, 169] width 279 height 75
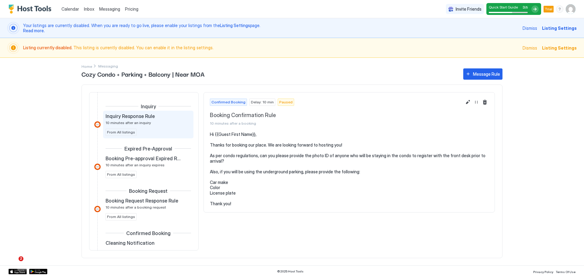
click at [148, 126] on div "Inquiry Response Rule 10 minutes after an inquiry From All listings" at bounding box center [148, 124] width 85 height 23
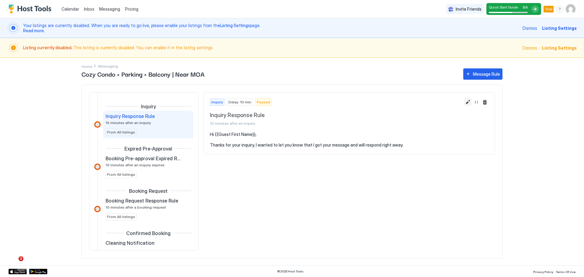
click at [468, 100] on button "Edit message rule" at bounding box center [467, 102] width 7 height 7
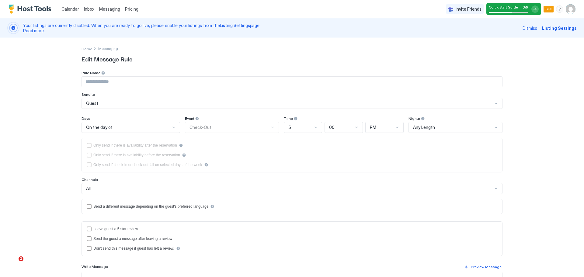
type input "**********"
type textarea "**********"
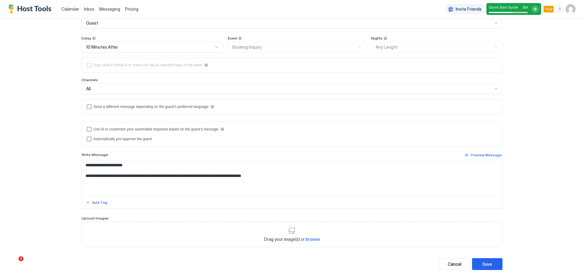
scroll to position [91, 0]
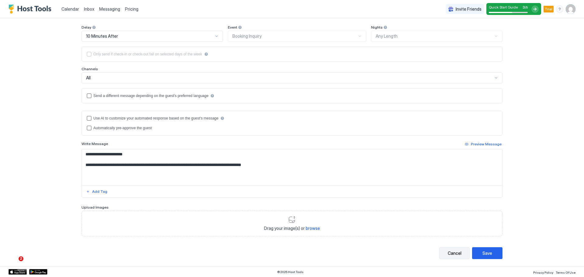
click at [459, 253] on button "Cancel" at bounding box center [454, 253] width 30 height 12
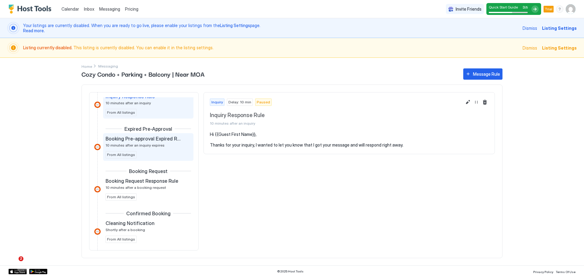
scroll to position [30, 0]
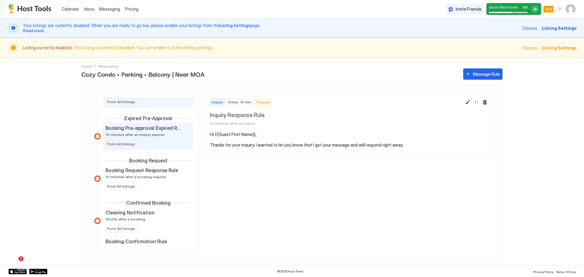
click at [155, 141] on div "Booking Pre-approval Expired Rule 10 minutes after an inquiry expires From All …" at bounding box center [148, 136] width 85 height 23
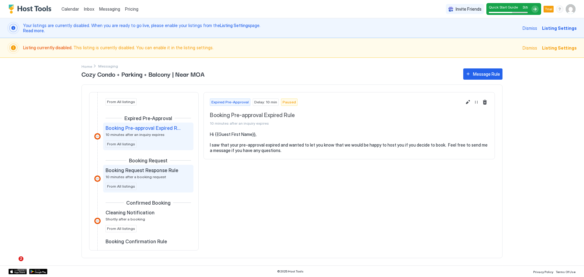
click at [149, 176] on span "10 minutes after a booking request" at bounding box center [136, 177] width 61 height 5
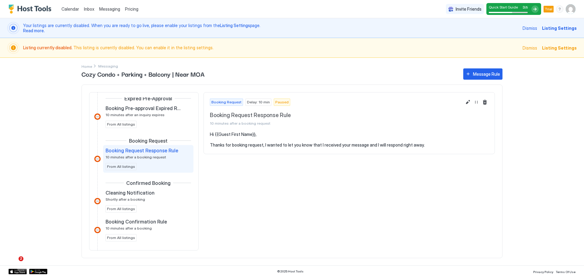
scroll to position [61, 0]
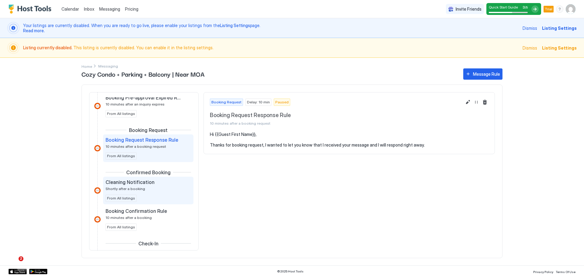
click at [160, 185] on div "Cleaning Notification" at bounding box center [144, 182] width 77 height 6
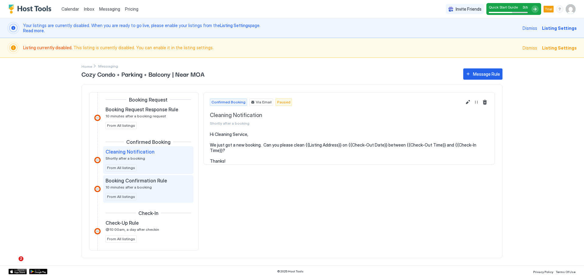
click at [152, 185] on div "Booking Confirmation Rule 10 minutes after a booking" at bounding box center [144, 184] width 77 height 12
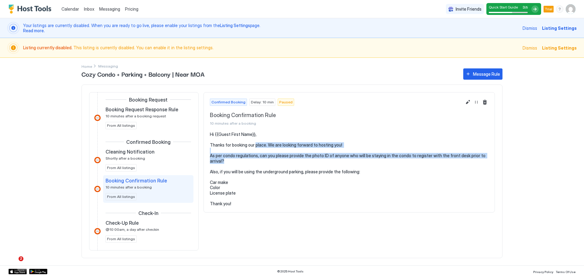
drag, startPoint x: 254, startPoint y: 146, endPoint x: 258, endPoint y: 167, distance: 21.3
click at [260, 162] on pre "Hi {{Guest First Name}}, Thanks for booking our place. We are looking forward t…" at bounding box center [349, 169] width 279 height 75
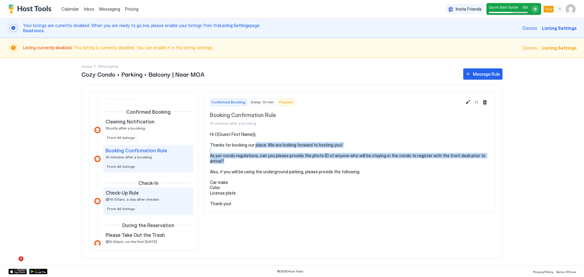
scroll to position [122, 0]
click at [151, 202] on div "Check-Up Rule @10:00am, a day after checkin From All listings" at bounding box center [148, 201] width 85 height 23
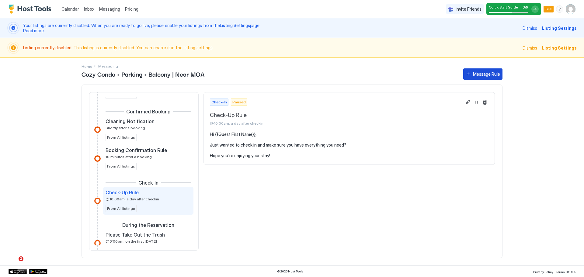
click at [478, 72] on div "Message Rule" at bounding box center [486, 74] width 27 height 6
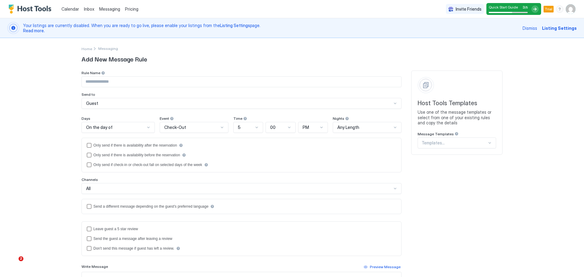
click at [124, 128] on div "On the day of" at bounding box center [115, 127] width 59 height 5
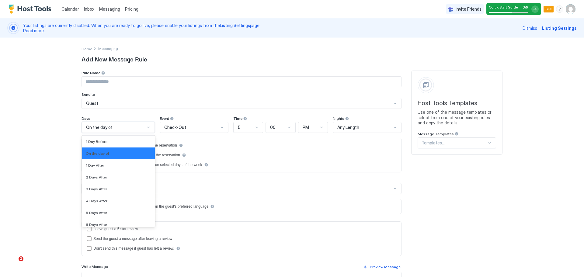
scroll to position [994, 0]
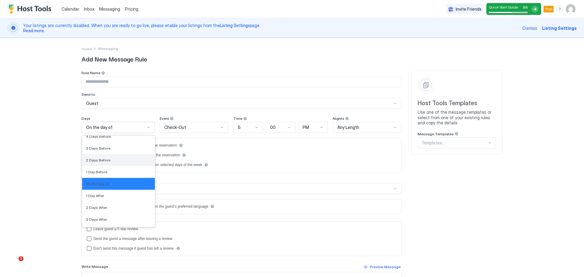
click at [117, 160] on div "2 Days Before" at bounding box center [118, 160] width 65 height 5
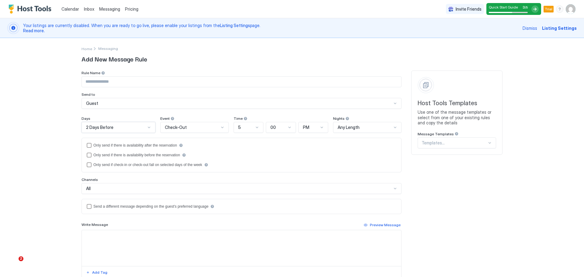
click at [176, 128] on span "Check-Out" at bounding box center [176, 127] width 22 height 5
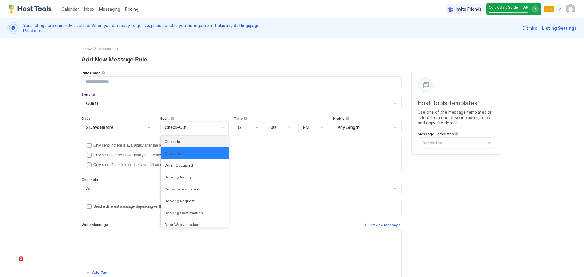
click at [178, 145] on div "Check-In" at bounding box center [195, 142] width 68 height 12
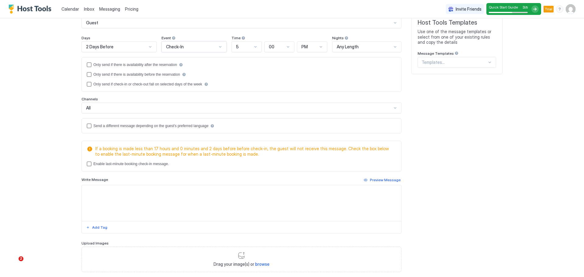
scroll to position [91, 0]
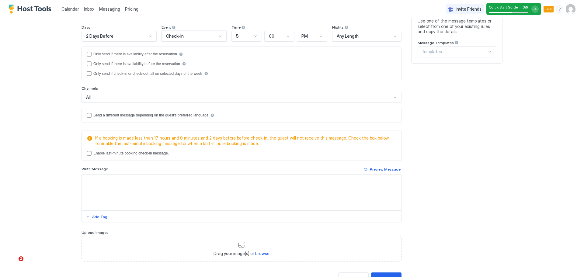
click at [109, 184] on textarea "Input Field" at bounding box center [241, 193] width 319 height 36
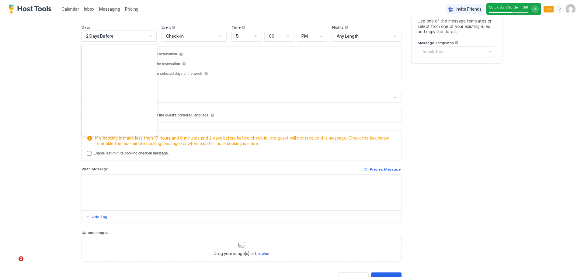
click at [140, 38] on div "2 Days Before" at bounding box center [116, 35] width 61 height 5
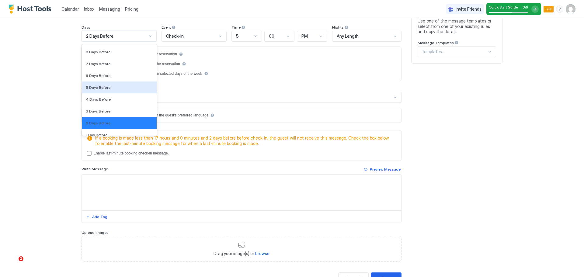
scroll to position [891, 0]
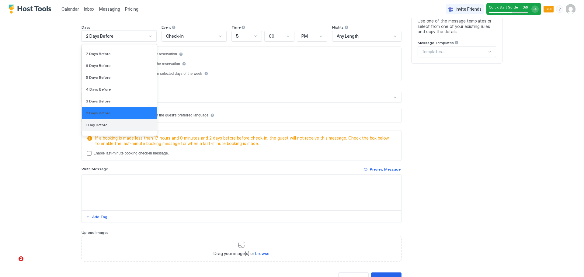
click at [108, 121] on div "1 Day Before" at bounding box center [119, 125] width 75 height 12
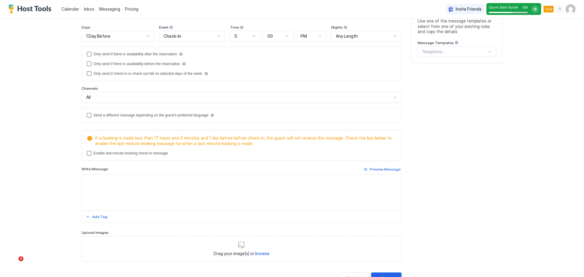
click at [42, 83] on div "Calendar Inbox Messaging Pricing Invite Friends Quick Start Guide 3 / 5 Trial B…" at bounding box center [292, 138] width 584 height 277
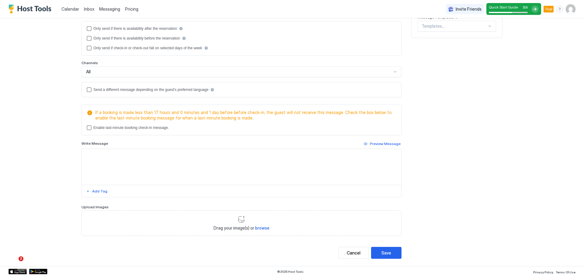
click at [137, 168] on textarea "Input Field" at bounding box center [241, 167] width 319 height 36
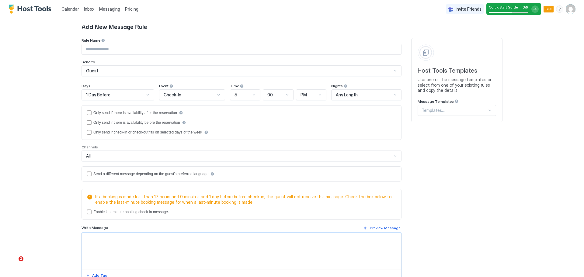
scroll to position [26, 0]
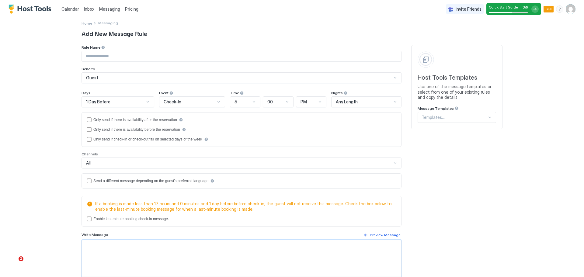
click at [118, 55] on input "Input Field" at bounding box center [241, 56] width 319 height 10
click at [31, 88] on div "**********" at bounding box center [292, 138] width 584 height 277
click at [444, 122] on div "Templates..." at bounding box center [457, 117] width 78 height 11
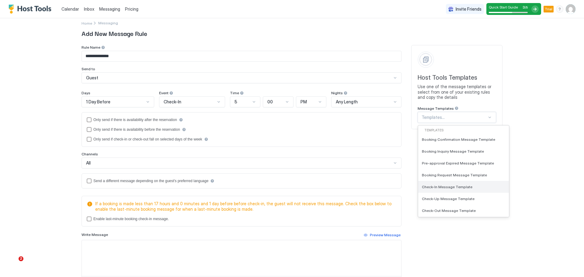
click at [463, 189] on span "Check-In Message Template" at bounding box center [447, 187] width 50 height 5
type input "**********"
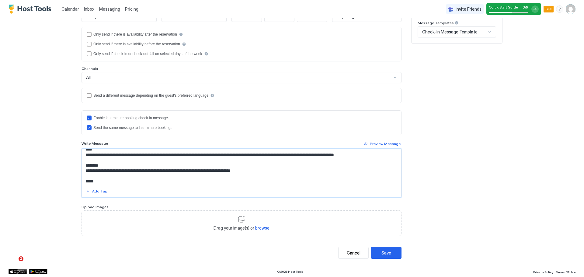
scroll to position [51, 0]
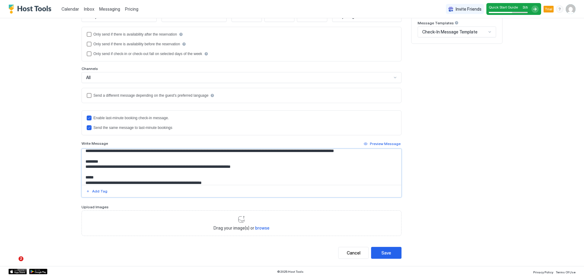
click at [293, 171] on textarea "**********" at bounding box center [241, 167] width 319 height 36
drag, startPoint x: 265, startPoint y: 166, endPoint x: 79, endPoint y: 166, distance: 185.6
click at [82, 166] on div "**********" at bounding box center [242, 173] width 320 height 49
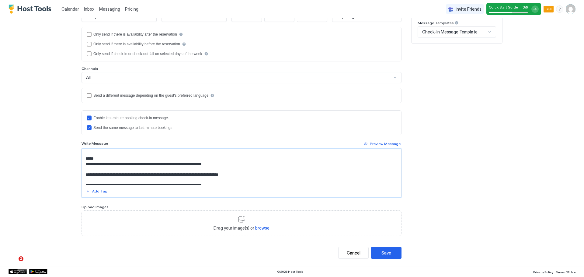
scroll to position [75, 0]
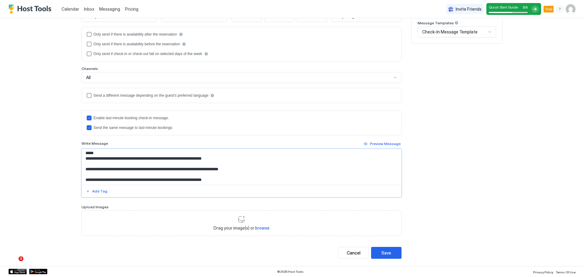
click at [260, 170] on textarea "**********" at bounding box center [241, 167] width 319 height 36
drag, startPoint x: 266, startPoint y: 171, endPoint x: 58, endPoint y: 170, distance: 207.5
click at [58, 170] on div "**********" at bounding box center [292, 138] width 584 height 277
click at [199, 161] on textarea "**********" at bounding box center [241, 167] width 319 height 36
click at [248, 162] on textarea "**********" at bounding box center [241, 167] width 319 height 36
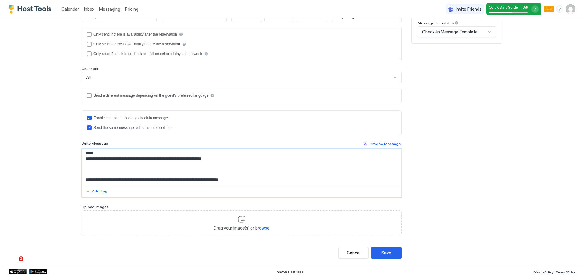
paste textarea "**********"
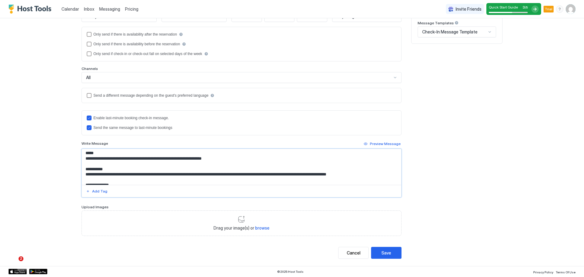
scroll to position [201, 0]
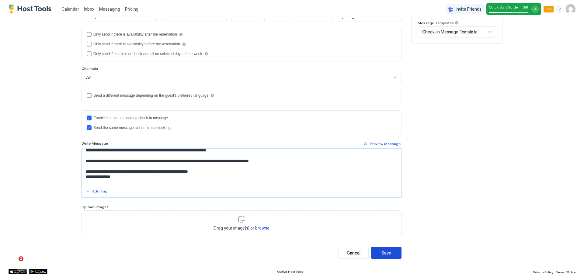
type textarea "**********"
drag, startPoint x: 385, startPoint y: 251, endPoint x: 409, endPoint y: 243, distance: 25.1
click at [385, 251] on div "Save" at bounding box center [386, 253] width 10 height 6
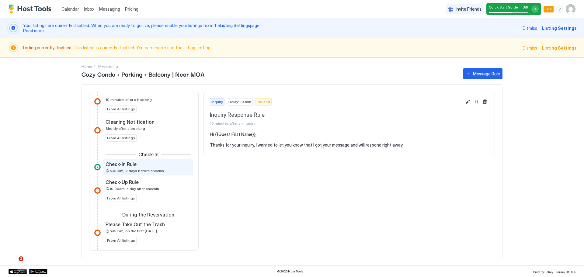
scroll to position [152, 0]
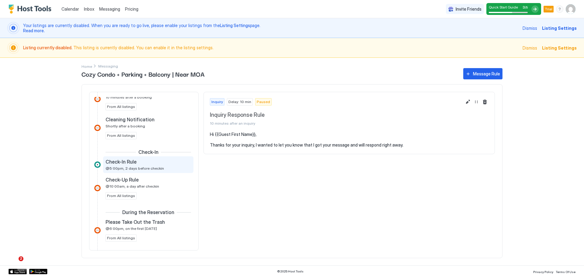
click at [161, 164] on div "Check-In Rule" at bounding box center [144, 162] width 77 height 6
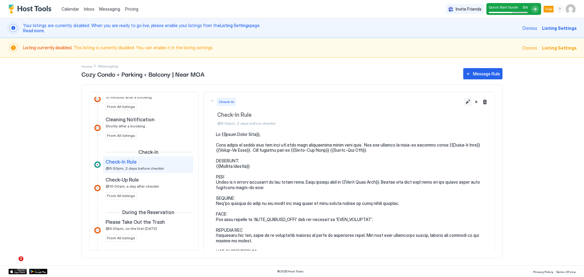
click at [464, 103] on button "Edit message rule" at bounding box center [467, 101] width 7 height 7
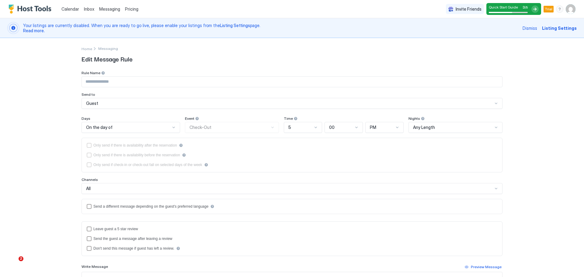
type input "**********"
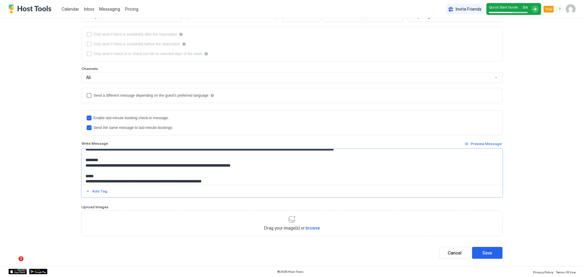
scroll to position [50, 0]
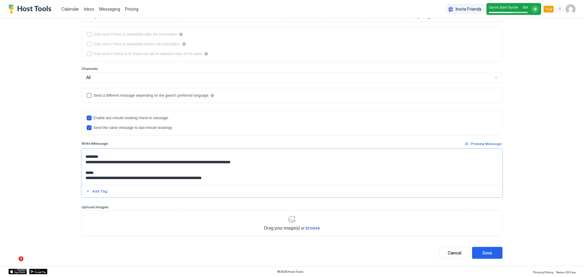
drag, startPoint x: 261, startPoint y: 169, endPoint x: 51, endPoint y: 169, distance: 210.2
click at [51, 169] on div "**********" at bounding box center [292, 138] width 584 height 277
click at [254, 169] on textarea "Input Field" at bounding box center [292, 167] width 420 height 36
drag, startPoint x: 266, startPoint y: 169, endPoint x: 90, endPoint y: 171, distance: 175.8
click at [92, 169] on textarea "Input Field" at bounding box center [292, 167] width 420 height 36
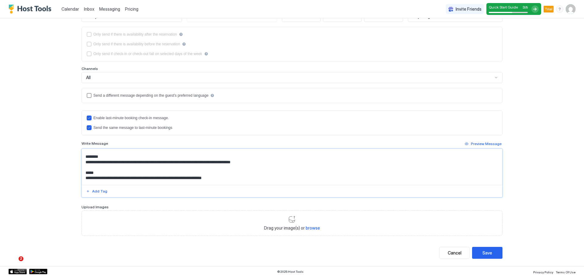
click at [243, 170] on textarea "Input Field" at bounding box center [292, 167] width 420 height 36
drag, startPoint x: 263, startPoint y: 168, endPoint x: 61, endPoint y: 168, distance: 202.0
click at [61, 168] on div "**********" at bounding box center [292, 138] width 584 height 277
paste textarea "**********"
drag, startPoint x: 421, startPoint y: 167, endPoint x: 353, endPoint y: 167, distance: 67.8
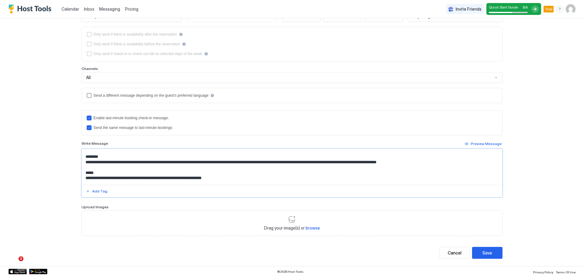
click at [353, 167] on textarea "Input Field" at bounding box center [292, 167] width 420 height 36
click at [322, 168] on textarea "Input Field" at bounding box center [292, 167] width 420 height 36
click at [448, 165] on textarea "Input Field" at bounding box center [292, 167] width 420 height 36
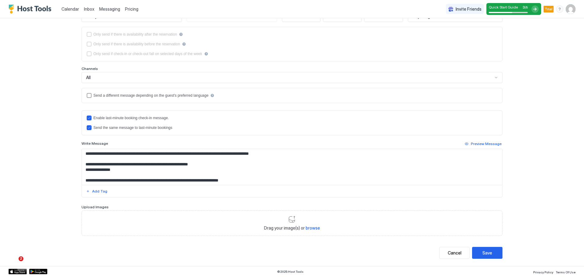
scroll to position [219, 0]
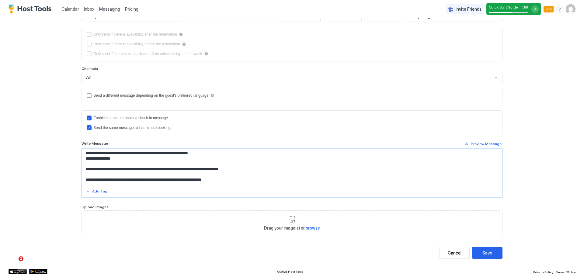
click at [172, 180] on textarea "Input Field" at bounding box center [292, 167] width 420 height 36
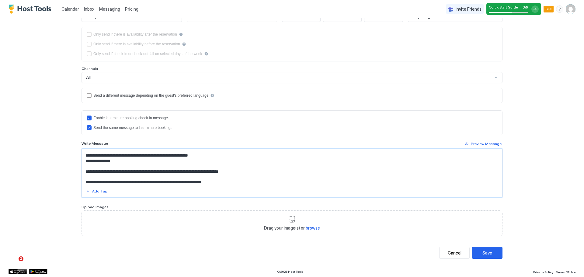
scroll to position [207, 0]
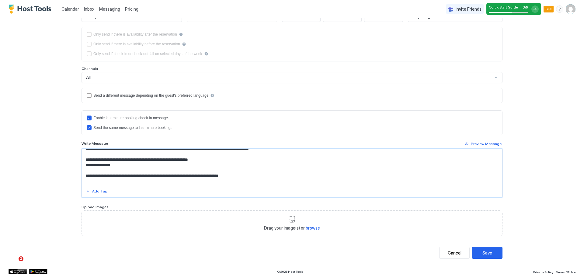
click at [123, 173] on textarea "Input Field" at bounding box center [292, 167] width 420 height 36
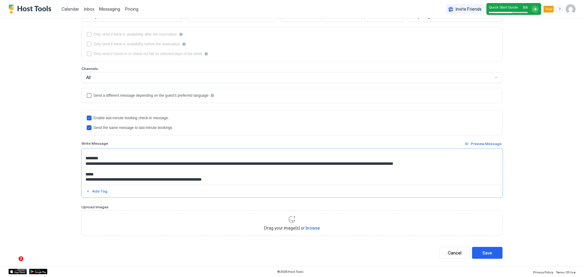
scroll to position [37, 0]
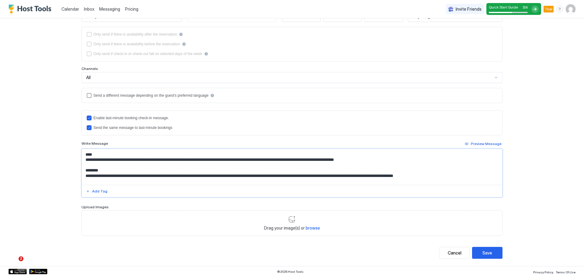
click at [241, 166] on textarea "Input Field" at bounding box center [292, 167] width 420 height 36
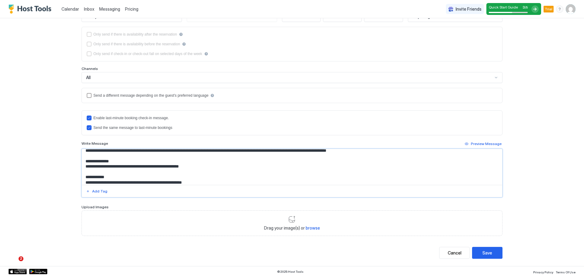
scroll to position [64, 0]
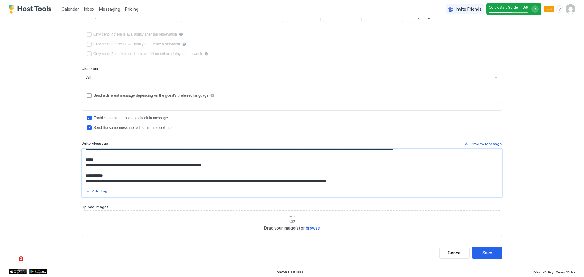
drag, startPoint x: 165, startPoint y: 169, endPoint x: 120, endPoint y: 169, distance: 44.7
click at [120, 169] on textarea "Input Field" at bounding box center [292, 167] width 420 height 36
drag, startPoint x: 223, startPoint y: 170, endPoint x: 186, endPoint y: 170, distance: 36.5
click at [186, 170] on textarea "Input Field" at bounding box center [292, 167] width 420 height 36
click at [461, 154] on textarea "Input Field" at bounding box center [292, 167] width 420 height 36
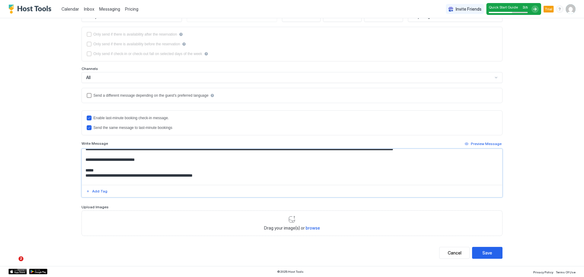
paste textarea "**********"
click at [140, 165] on textarea "Input Field" at bounding box center [292, 167] width 420 height 36
click at [137, 164] on textarea "Input Field" at bounding box center [292, 167] width 420 height 36
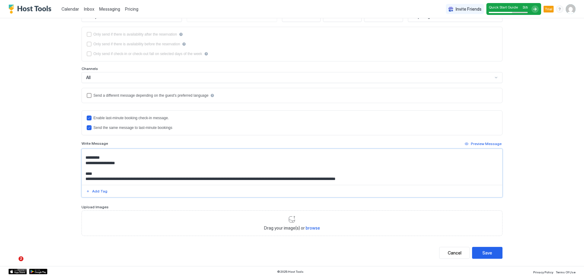
scroll to position [15, 0]
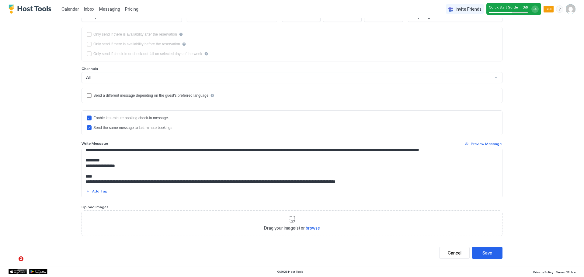
click at [334, 179] on textarea "Input Field" at bounding box center [292, 167] width 420 height 36
click at [312, 170] on textarea "Input Field" at bounding box center [292, 167] width 420 height 36
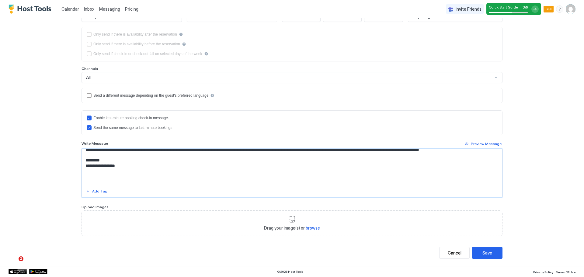
paste textarea "**********"
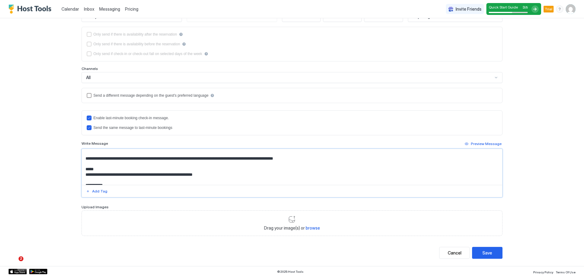
scroll to position [116, 0]
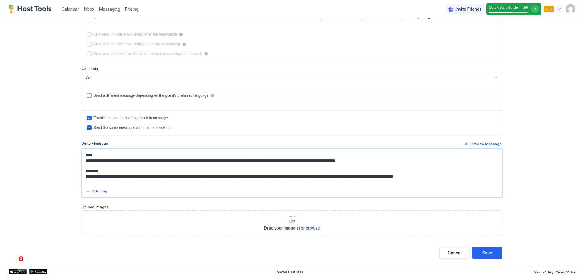
drag, startPoint x: 91, startPoint y: 160, endPoint x: 82, endPoint y: 160, distance: 8.2
click at [82, 160] on textarea "Input Field" at bounding box center [292, 167] width 420 height 36
drag, startPoint x: 165, startPoint y: 165, endPoint x: 75, endPoint y: 168, distance: 90.4
click at [75, 168] on div "**********" at bounding box center [292, 96] width 438 height 339
click at [306, 167] on textarea "Input Field" at bounding box center [292, 167] width 420 height 36
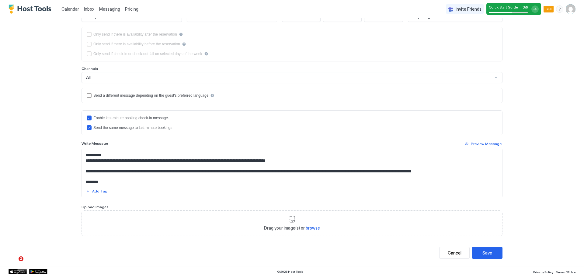
click at [482, 180] on textarea "Input Field" at bounding box center [292, 167] width 420 height 36
paste textarea "*****"
click at [83, 182] on textarea "Input Field" at bounding box center [292, 167] width 420 height 36
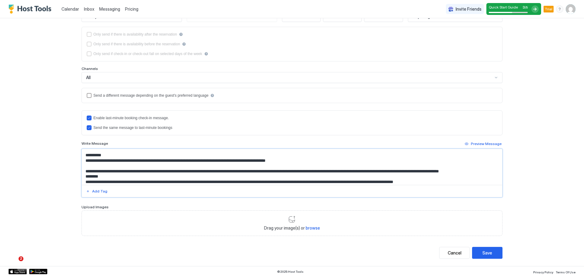
scroll to position [120, 0]
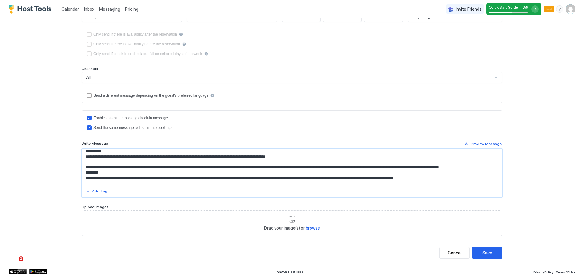
drag, startPoint x: 96, startPoint y: 181, endPoint x: 91, endPoint y: 175, distance: 8.6
click at [85, 178] on textarea "Input Field" at bounding box center [292, 167] width 420 height 36
click at [232, 176] on textarea "Input Field" at bounding box center [292, 167] width 420 height 36
drag, startPoint x: 226, startPoint y: 173, endPoint x: 230, endPoint y: 176, distance: 4.9
click at [230, 176] on textarea "Input Field" at bounding box center [292, 167] width 420 height 36
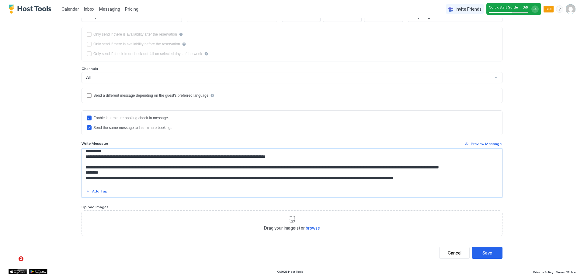
click at [116, 177] on textarea "Input Field" at bounding box center [292, 167] width 420 height 36
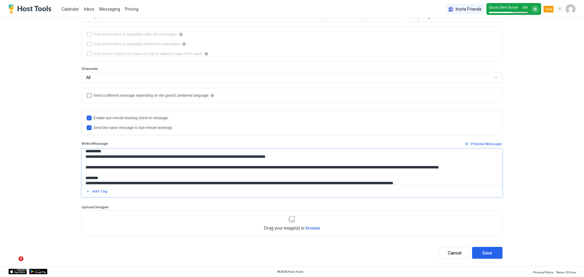
scroll to position [121, 0]
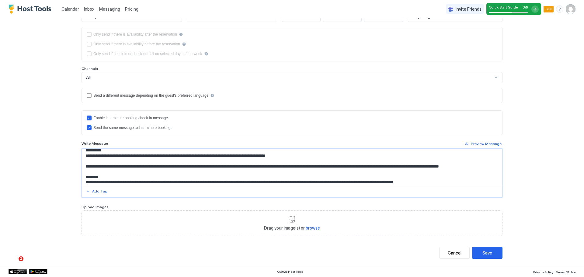
type textarea "**********"
click at [493, 253] on button "Save" at bounding box center [487, 253] width 30 height 12
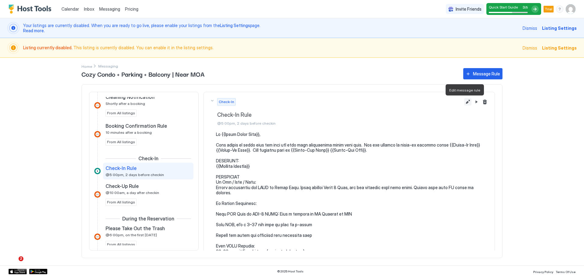
click at [464, 101] on button "Edit message rule" at bounding box center [467, 101] width 7 height 7
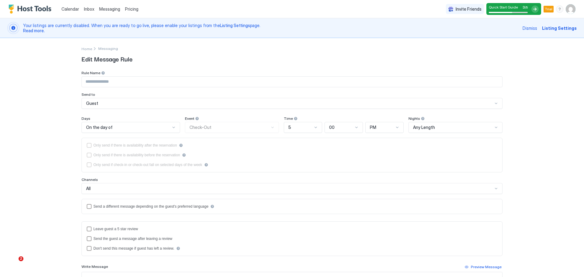
type input "**********"
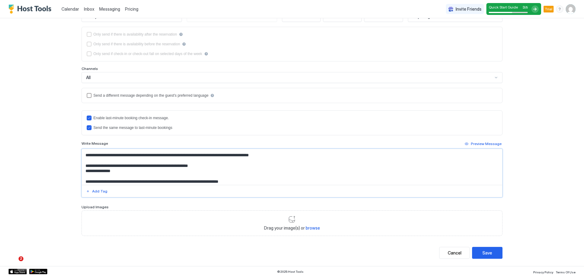
scroll to position [306, 0]
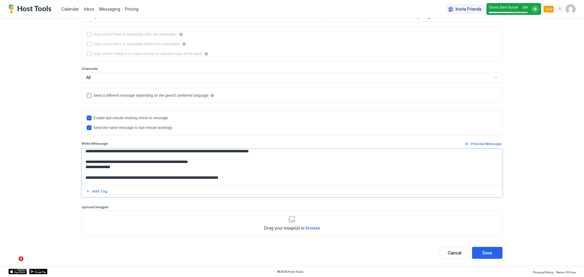
drag, startPoint x: 286, startPoint y: 164, endPoint x: 75, endPoint y: 162, distance: 211.1
click at [75, 162] on div "**********" at bounding box center [292, 96] width 438 height 339
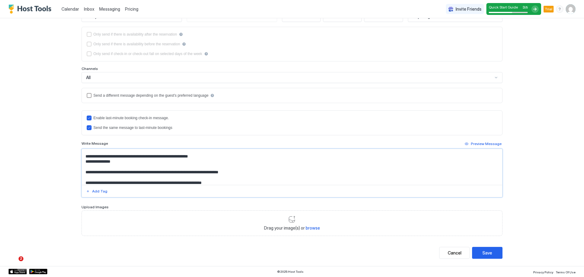
scroll to position [315, 0]
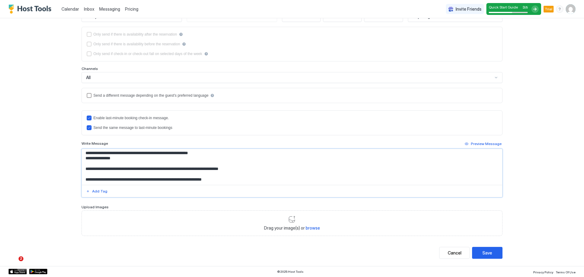
drag, startPoint x: 232, startPoint y: 180, endPoint x: 67, endPoint y: 183, distance: 164.9
click at [67, 183] on div "**********" at bounding box center [292, 138] width 584 height 277
paste textarea "**********"
click at [256, 169] on textarea "Input Field" at bounding box center [292, 167] width 420 height 36
drag, startPoint x: 256, startPoint y: 169, endPoint x: 213, endPoint y: 169, distance: 42.6
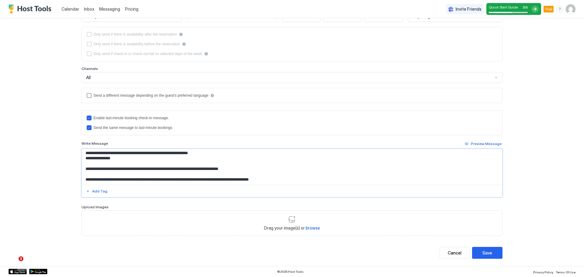
click at [213, 169] on textarea "Input Field" at bounding box center [292, 167] width 420 height 36
drag, startPoint x: 155, startPoint y: 168, endPoint x: 135, endPoint y: 169, distance: 19.2
click at [135, 169] on textarea "Input Field" at bounding box center [292, 167] width 420 height 36
click at [293, 169] on textarea "Input Field" at bounding box center [292, 167] width 420 height 36
click at [310, 177] on textarea "Input Field" at bounding box center [292, 167] width 420 height 36
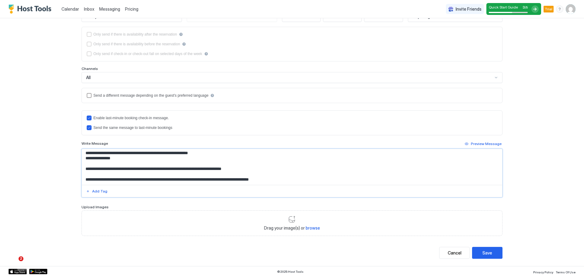
click at [285, 168] on textarea "Input Field" at bounding box center [292, 167] width 420 height 36
click at [265, 169] on textarea "Input Field" at bounding box center [292, 167] width 420 height 36
paste textarea "**********"
click at [291, 178] on textarea "Input Field" at bounding box center [292, 167] width 420 height 36
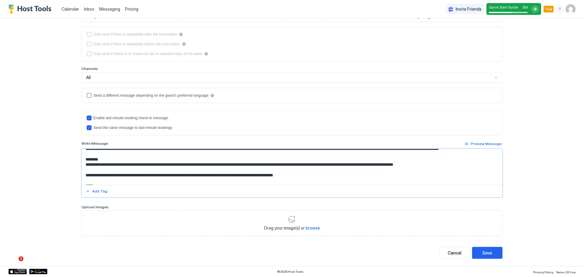
scroll to position [151, 0]
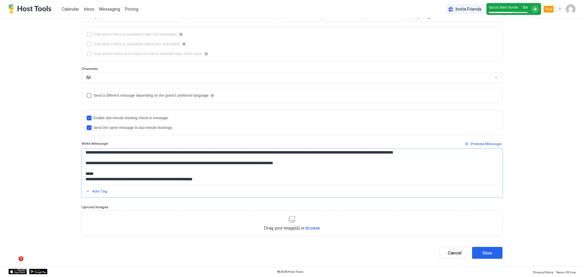
drag, startPoint x: 450, startPoint y: 163, endPoint x: 374, endPoint y: 162, distance: 75.1
click at [374, 162] on textarea "Input Field" at bounding box center [292, 167] width 420 height 36
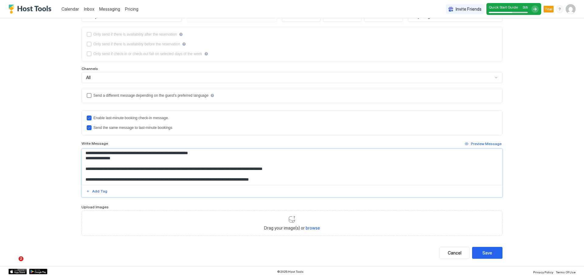
scroll to position [315, 0]
type textarea "**********"
click at [496, 255] on button "Save" at bounding box center [487, 253] width 30 height 12
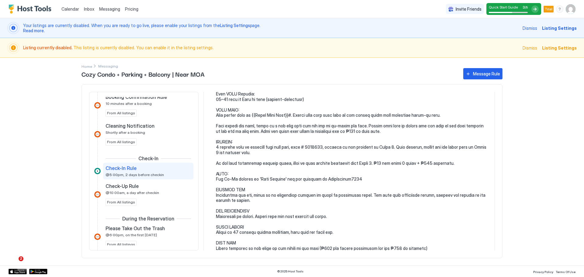
scroll to position [183, 0]
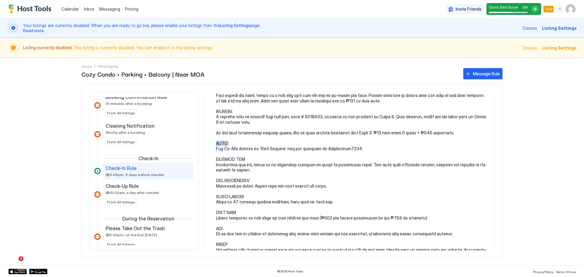
drag, startPoint x: 216, startPoint y: 138, endPoint x: 240, endPoint y: 140, distance: 24.2
click at [236, 139] on pre at bounding box center [352, 132] width 273 height 367
click at [254, 132] on pre at bounding box center [352, 132] width 273 height 367
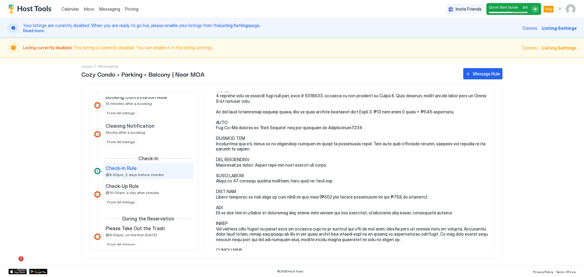
scroll to position [213, 0]
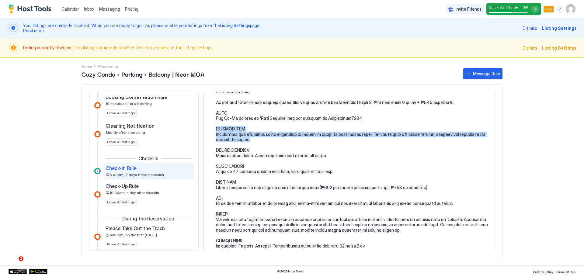
drag, startPoint x: 215, startPoint y: 123, endPoint x: 233, endPoint y: 133, distance: 20.0
click at [233, 133] on div at bounding box center [349, 102] width 279 height 367
copy pre "PULLOUT BED Underneath the bed, there is an additional pullout to sleep an addi…"
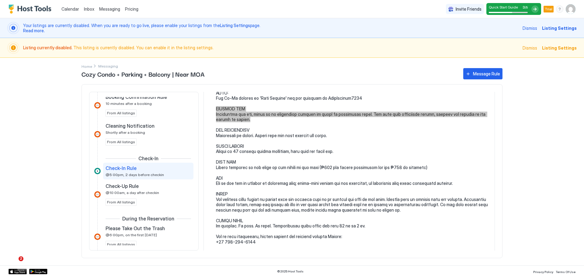
scroll to position [243, 0]
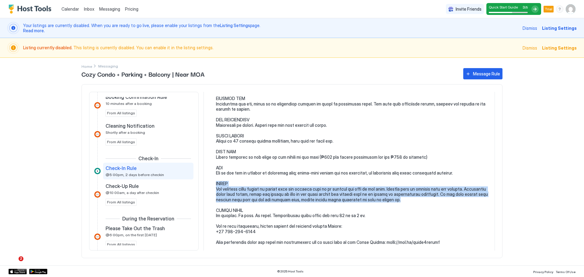
drag, startPoint x: 215, startPoint y: 178, endPoint x: 412, endPoint y: 196, distance: 198.2
click at [412, 196] on div at bounding box center [349, 71] width 279 height 367
copy pre "TRASH All residual waste should be thrown into the garbage room as to prevent b…"
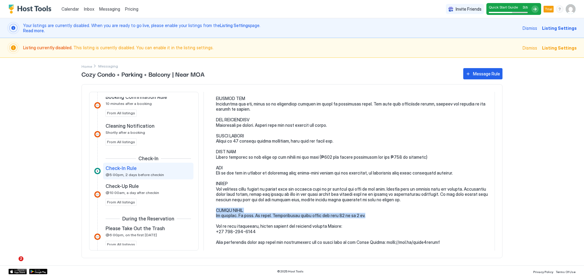
drag, startPoint x: 238, startPoint y: 207, endPoint x: 375, endPoint y: 209, distance: 136.9
click at [375, 209] on div at bounding box center [349, 71] width 279 height 367
copy pre "HOUSE RULES No smoking. No pets. No drugs. Neighborhood quiet hours are from 10…"
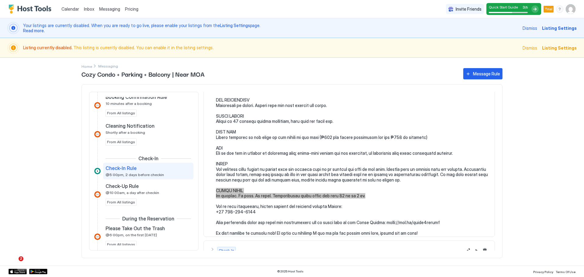
scroll to position [274, 0]
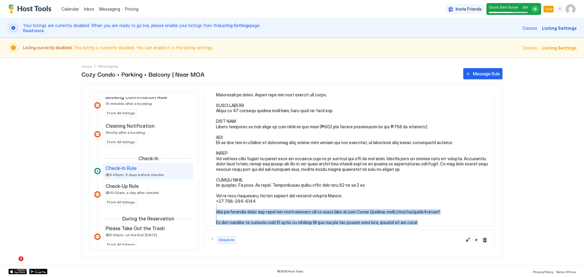
drag, startPoint x: 225, startPoint y: 203, endPoint x: 413, endPoint y: 219, distance: 188.0
click at [413, 219] on pre at bounding box center [352, 41] width 273 height 367
click at [421, 216] on pre at bounding box center [352, 41] width 273 height 367
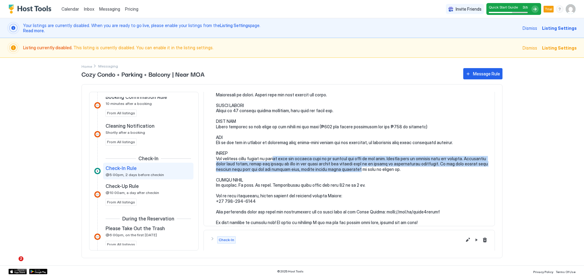
drag, startPoint x: 277, startPoint y: 152, endPoint x: 374, endPoint y: 165, distance: 97.9
click at [372, 165] on pre at bounding box center [352, 41] width 273 height 367
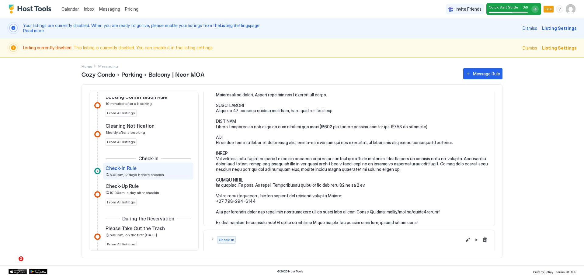
click at [297, 188] on pre at bounding box center [352, 41] width 273 height 367
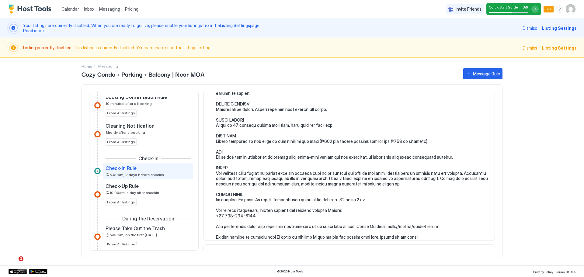
scroll to position [293, 0]
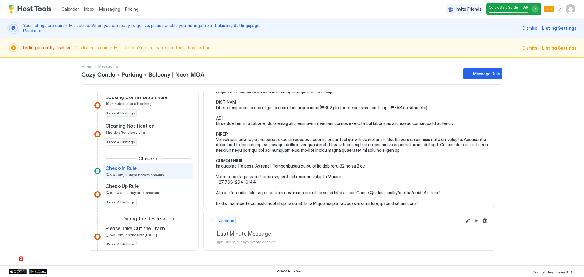
click at [223, 23] on span "Listing Settings" at bounding box center [235, 25] width 30 height 5
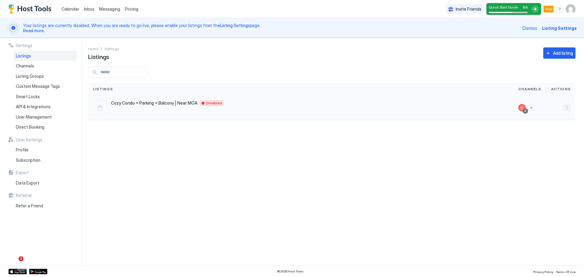
click at [568, 107] on button "More options" at bounding box center [566, 107] width 7 height 7
click at [555, 133] on div "Listing Settings" at bounding box center [552, 136] width 42 height 10
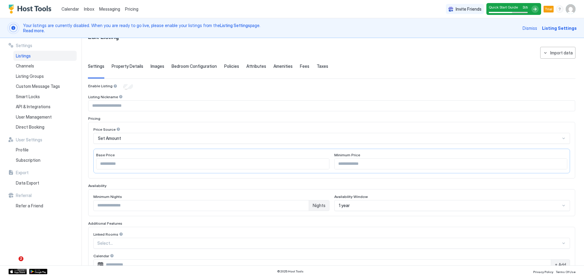
scroll to position [30, 0]
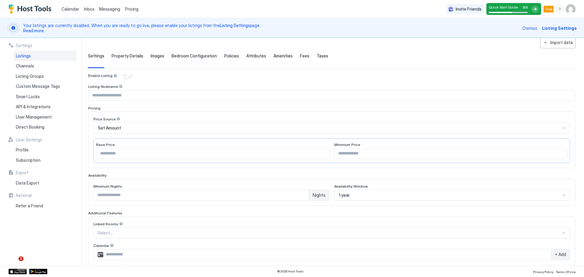
click at [369, 197] on div "1 year" at bounding box center [452, 195] width 236 height 11
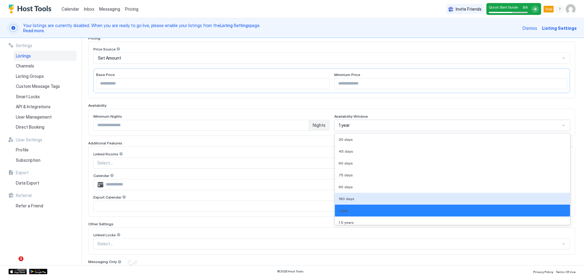
click at [369, 197] on div "180 days" at bounding box center [453, 199] width 228 height 5
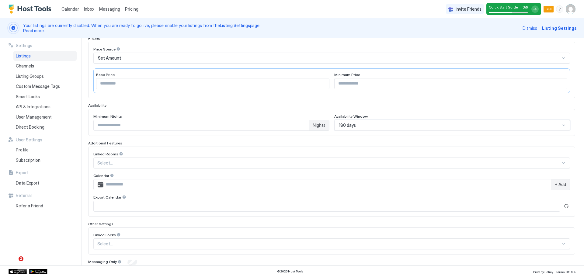
click at [362, 129] on div "180 days" at bounding box center [452, 125] width 236 height 11
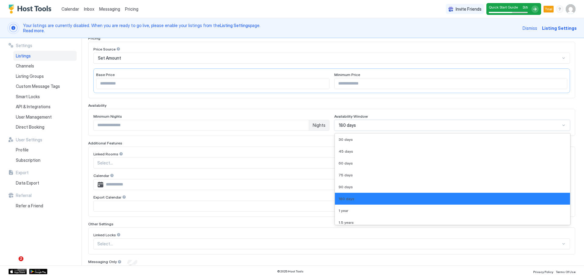
click at [315, 106] on div "Availability" at bounding box center [331, 105] width 487 height 5
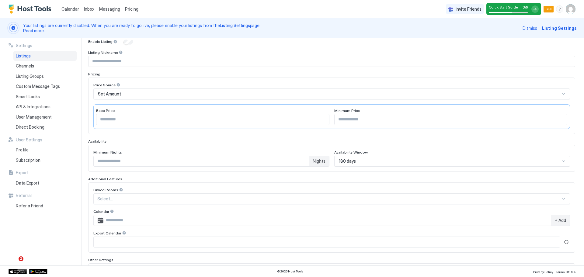
scroll to position [135, 0]
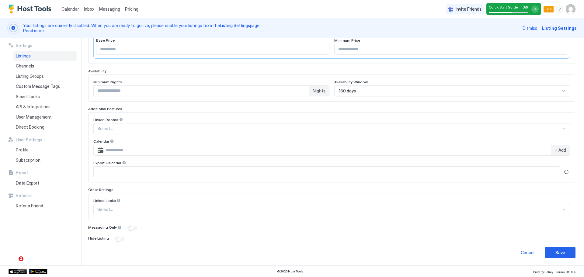
click at [555, 255] on div "Save" at bounding box center [560, 252] width 10 height 6
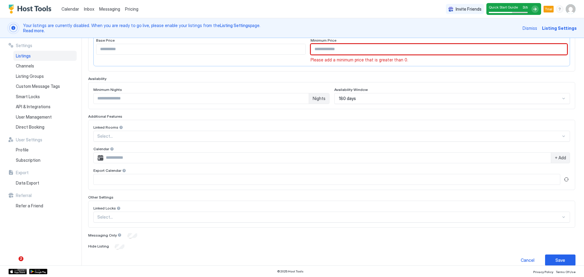
scroll to position [32, 0]
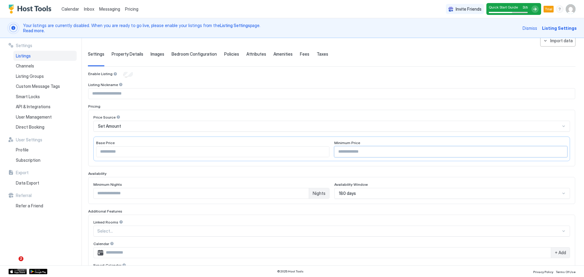
type input "*"
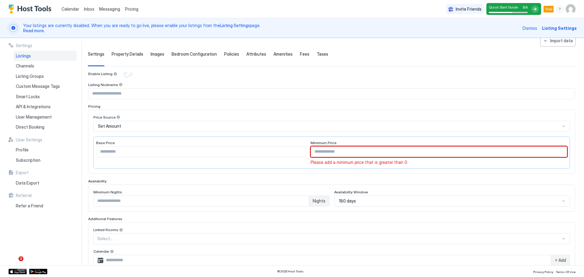
click at [179, 127] on div "Set Amount" at bounding box center [329, 126] width 462 height 5
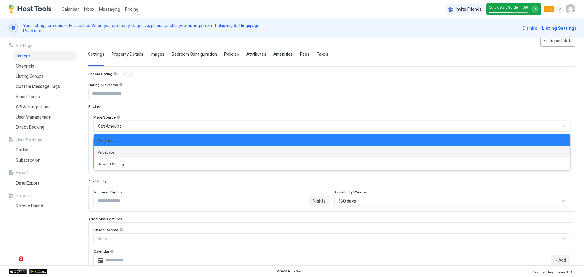
click at [159, 150] on div "PriceLabs" at bounding box center [332, 152] width 469 height 5
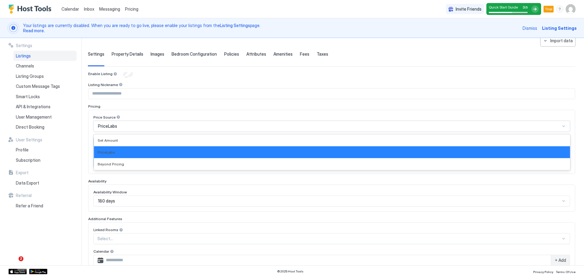
click at [170, 128] on div "PriceLabs" at bounding box center [329, 126] width 462 height 5
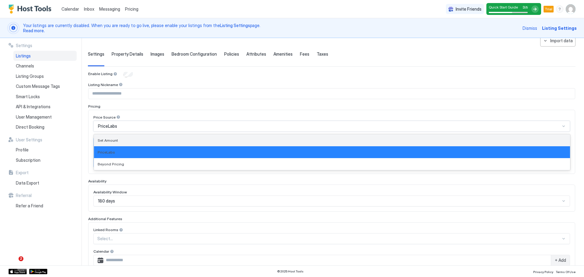
click at [154, 141] on div "Set Amount" at bounding box center [332, 140] width 469 height 5
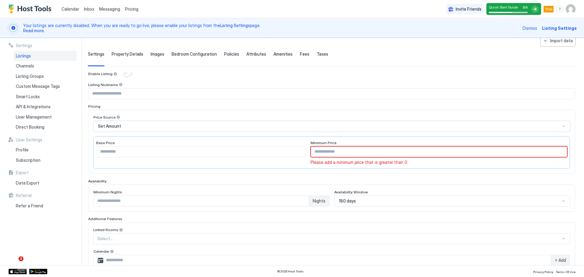
click at [163, 126] on div "Set Amount" at bounding box center [329, 126] width 462 height 5
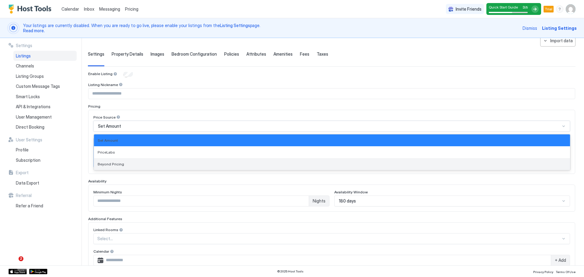
click at [148, 161] on div "Beyond Pricing" at bounding box center [332, 164] width 476 height 12
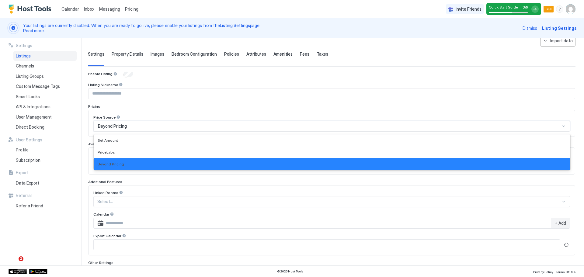
click at [166, 125] on div "Beyond Pricing" at bounding box center [329, 126] width 462 height 5
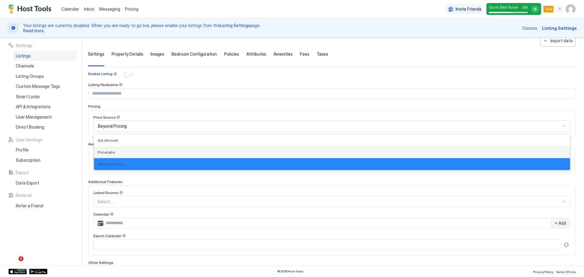
click at [146, 150] on div "PriceLabs" at bounding box center [332, 152] width 469 height 5
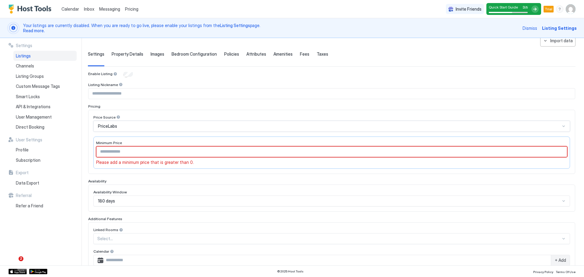
click at [133, 93] on input "Input Field" at bounding box center [332, 94] width 486 height 10
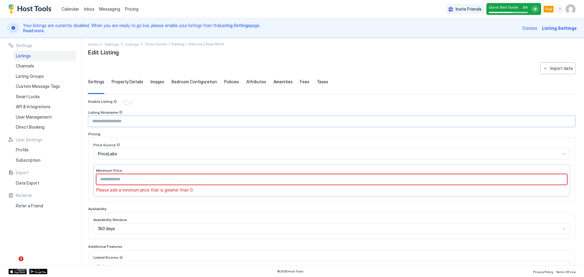
scroll to position [0, 0]
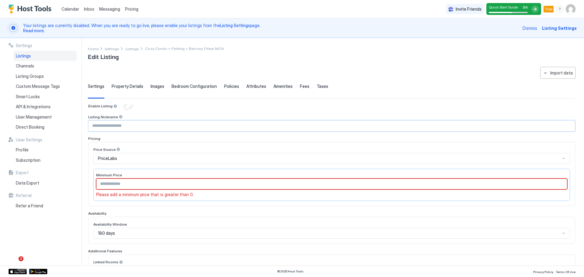
click at [506, 7] on span "Quick Start Guide" at bounding box center [503, 7] width 29 height 5
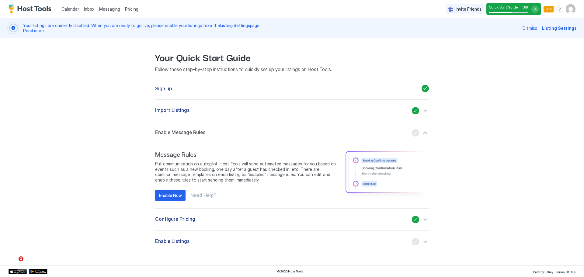
click at [193, 108] on div "Import Listings" at bounding box center [292, 110] width 274 height 7
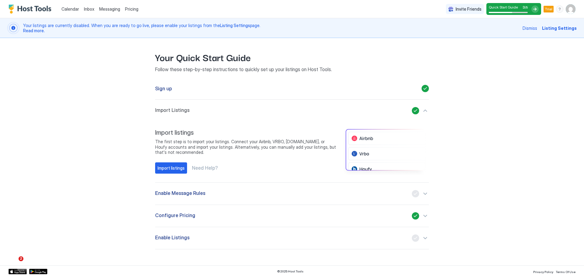
click at [247, 193] on div "Enable Message Rules" at bounding box center [292, 193] width 274 height 7
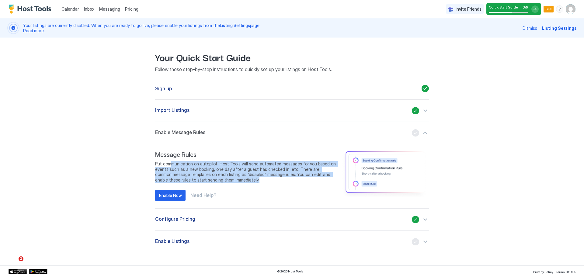
drag, startPoint x: 170, startPoint y: 162, endPoint x: 263, endPoint y: 180, distance: 94.6
click at [263, 180] on span "Put communication on autopilot. Host Tools will send automated messages for you…" at bounding box center [245, 171] width 181 height 21
click at [207, 170] on span "Put communication on autopilot. Host Tools will send automated messages for you…" at bounding box center [245, 171] width 181 height 21
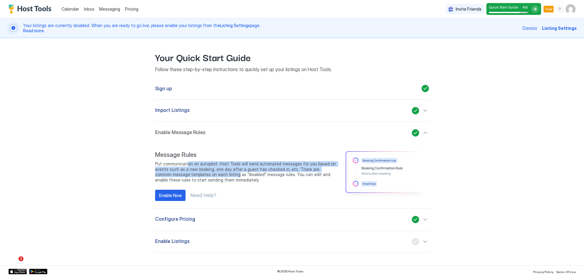
drag, startPoint x: 187, startPoint y: 166, endPoint x: 218, endPoint y: 176, distance: 32.1
click at [218, 176] on span "Put communication on autopilot. Host Tools will send automated messages for you…" at bounding box center [245, 171] width 181 height 21
click at [174, 196] on div "Enable Now" at bounding box center [170, 195] width 23 height 6
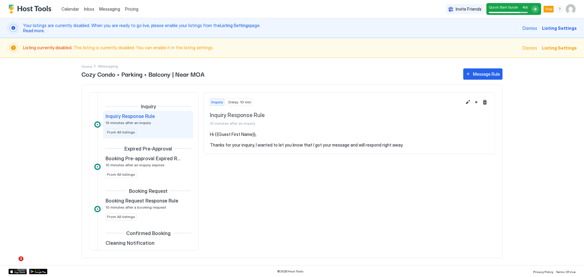
click at [502, 7] on span "Quick Start Guide" at bounding box center [503, 7] width 29 height 5
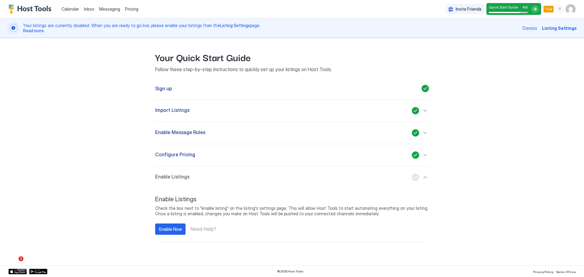
click at [281, 158] on div "Configure Pricing" at bounding box center [292, 154] width 274 height 7
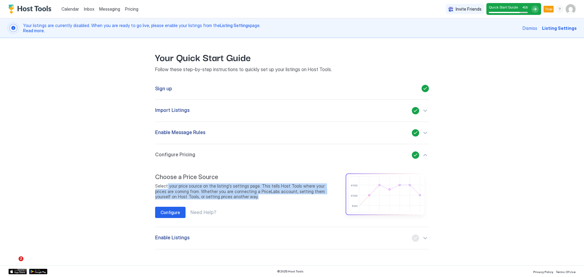
drag, startPoint x: 167, startPoint y: 184, endPoint x: 222, endPoint y: 197, distance: 56.6
click at [222, 197] on span "Select your price source on the listing's settings page. This tells Host Tools …" at bounding box center [245, 191] width 181 height 16
click at [235, 195] on span "Select your price source on the listing's settings page. This tells Host Tools …" at bounding box center [245, 191] width 181 height 16
drag, startPoint x: 168, startPoint y: 189, endPoint x: 225, endPoint y: 197, distance: 57.5
click at [225, 197] on span "Select your price source on the listing's settings page. This tells Host Tools …" at bounding box center [245, 191] width 181 height 16
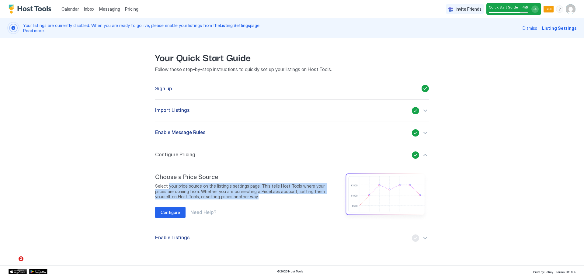
click at [235, 197] on span "Select your price source on the listing's settings page. This tells Host Tools …" at bounding box center [245, 191] width 181 height 16
click at [165, 192] on span "Select your price source on the listing's settings page. This tells Host Tools …" at bounding box center [245, 191] width 181 height 16
drag, startPoint x: 159, startPoint y: 186, endPoint x: 223, endPoint y: 198, distance: 65.6
click at [223, 198] on span "Select your price source on the listing's settings page. This tells Host Tools …" at bounding box center [245, 191] width 181 height 16
click at [171, 211] on div "Configure" at bounding box center [170, 212] width 19 height 6
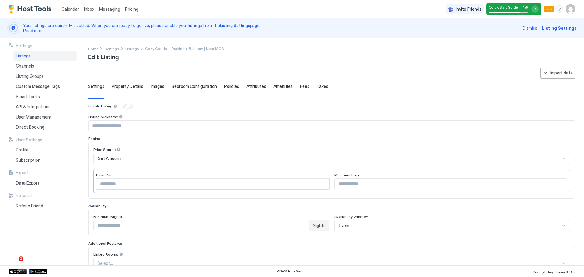
click at [250, 186] on input "****" at bounding box center [212, 184] width 233 height 10
click at [117, 150] on div at bounding box center [118, 149] width 4 height 4
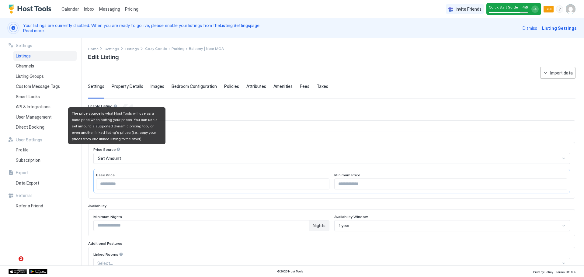
click at [121, 157] on div "Set Amount" at bounding box center [329, 158] width 462 height 5
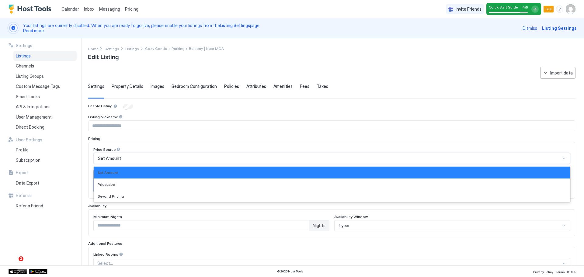
click at [215, 138] on div "Pricing" at bounding box center [331, 138] width 487 height 5
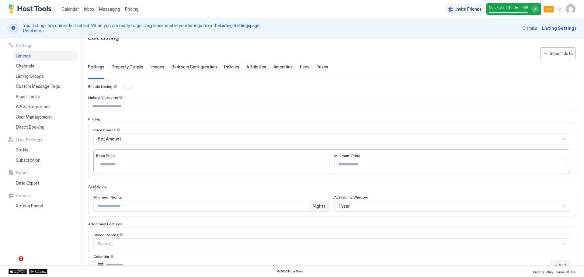
scroll to position [30, 0]
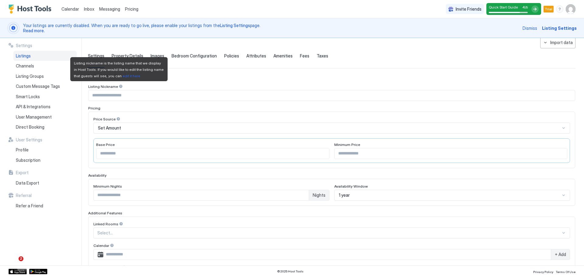
click at [117, 95] on input "Input Field" at bounding box center [332, 95] width 486 height 10
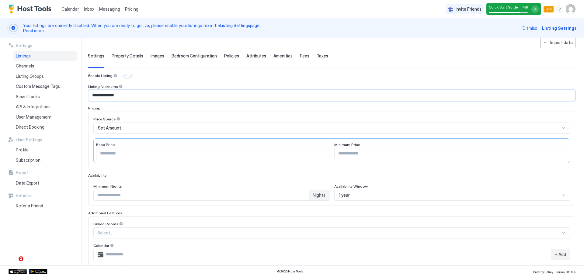
type input "**********"
click at [207, 115] on div "Price Source Set Amount Base Price **** Minimum Price" at bounding box center [331, 140] width 487 height 57
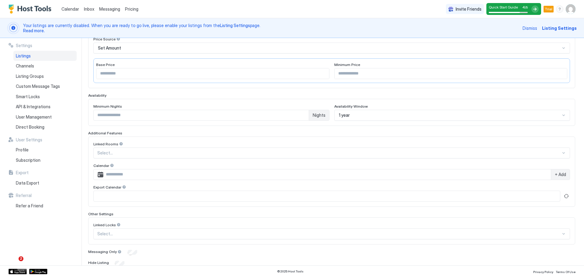
scroll to position [135, 0]
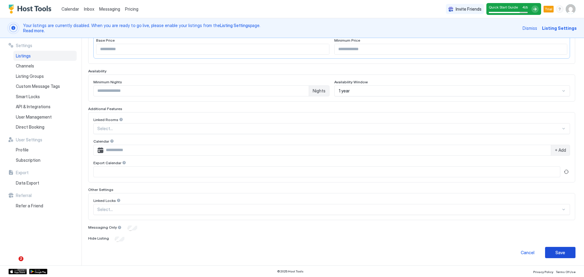
drag, startPoint x: 562, startPoint y: 253, endPoint x: 284, endPoint y: 203, distance: 282.3
click at [561, 253] on button "Save" at bounding box center [560, 252] width 30 height 11
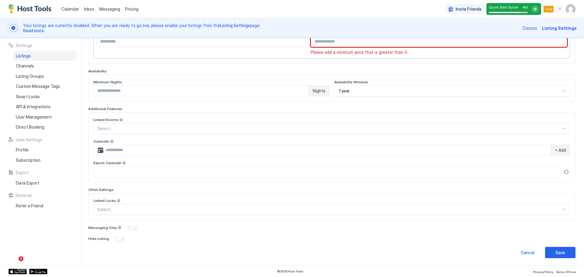
scroll to position [82, 0]
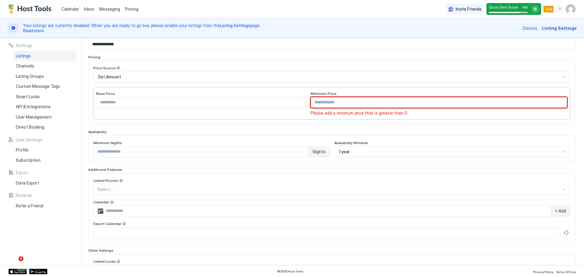
click at [135, 103] on input "****" at bounding box center [200, 102] width 209 height 10
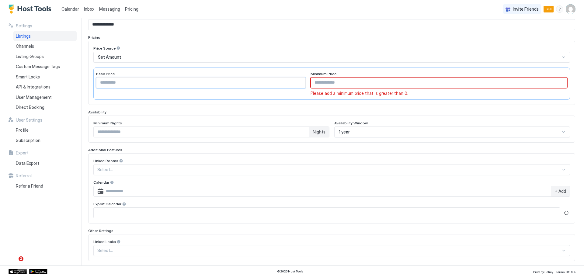
scroll to position [22, 0]
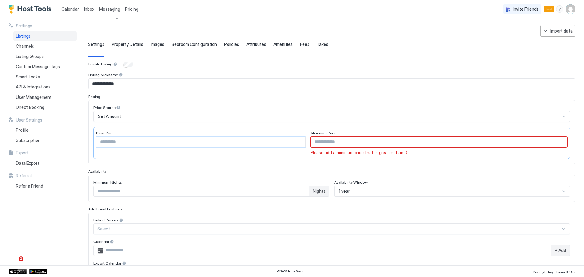
type input "*"
type input "**********"
type input "*"
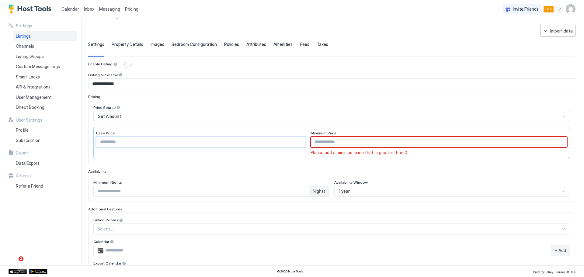
type input "****"
type input "**********"
drag, startPoint x: 107, startPoint y: 10, endPoint x: 114, endPoint y: 14, distance: 8.0
click at [107, 10] on span "Messaging" at bounding box center [109, 8] width 21 height 5
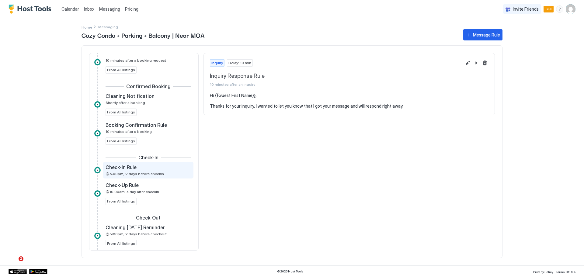
scroll to position [152, 0]
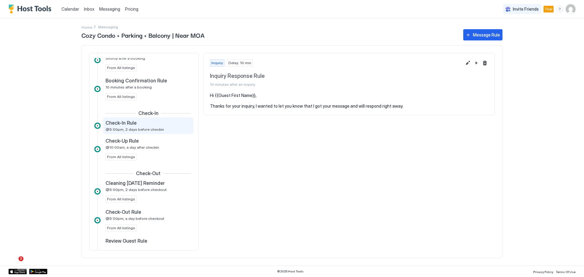
click at [150, 128] on span "@5:00pm, 2 days before checkin" at bounding box center [135, 129] width 58 height 5
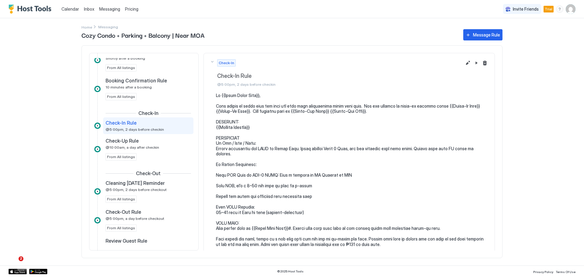
click at [343, 239] on pre at bounding box center [352, 276] width 273 height 367
click at [464, 64] on button "Edit message rule" at bounding box center [467, 62] width 7 height 7
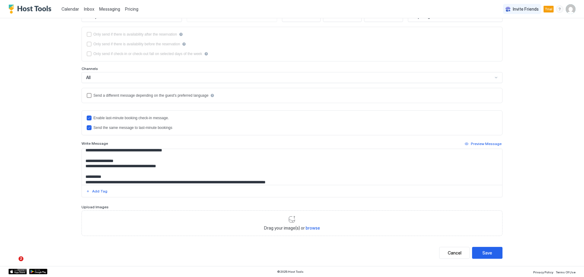
scroll to position [122, 0]
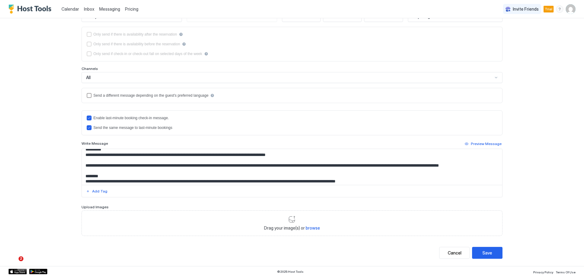
click at [466, 172] on textarea "Input Field" at bounding box center [292, 167] width 420 height 36
type textarea "**********"
click at [492, 252] on button "Save" at bounding box center [487, 253] width 30 height 12
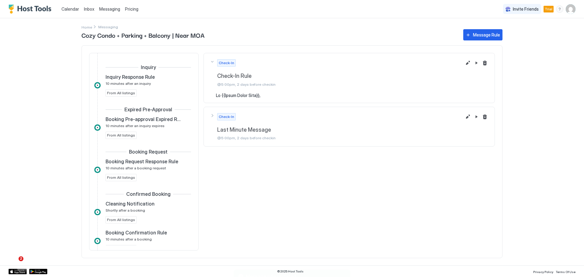
scroll to position [126, 0]
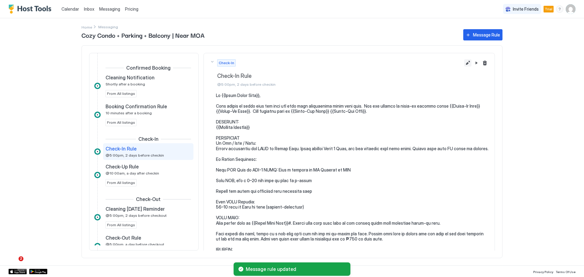
click at [464, 64] on button "Edit message rule" at bounding box center [467, 62] width 7 height 7
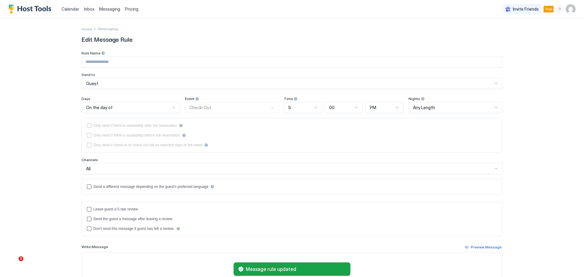
type input "**********"
type textarea "**********"
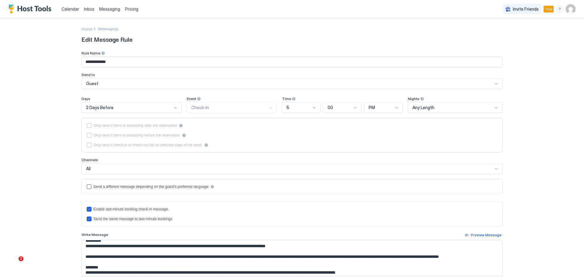
click at [56, 61] on div "**********" at bounding box center [292, 138] width 584 height 277
click at [82, 28] on span "Home" at bounding box center [87, 29] width 11 height 5
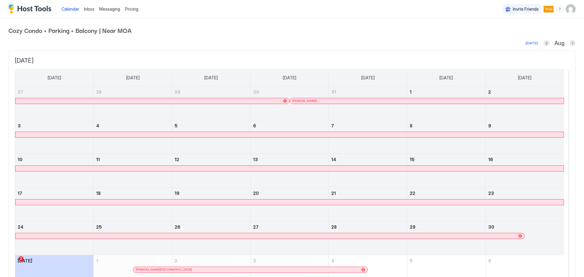
click at [106, 9] on span "Messaging" at bounding box center [109, 8] width 21 height 5
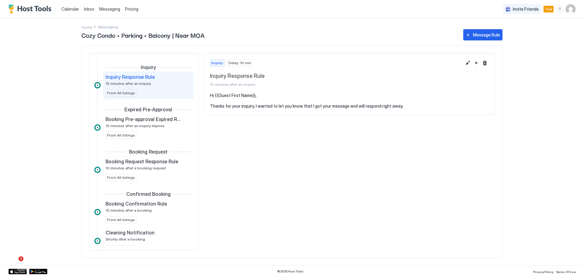
drag, startPoint x: 112, startPoint y: 10, endPoint x: 124, endPoint y: 13, distance: 11.9
click at [112, 10] on span "Messaging" at bounding box center [109, 8] width 21 height 5
click at [45, 44] on div "Calendar Inbox Messaging Pricing Invite Friends Trial BR Home Messaging Cozy Co…" at bounding box center [292, 138] width 584 height 277
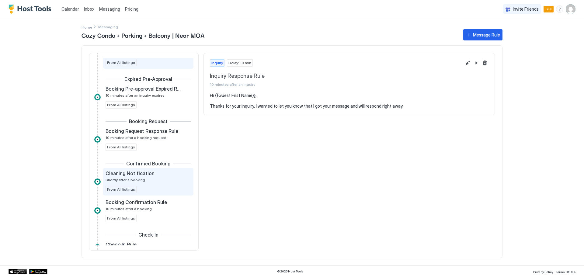
click at [147, 205] on span "Booking Confirmation Rule" at bounding box center [136, 202] width 61 height 6
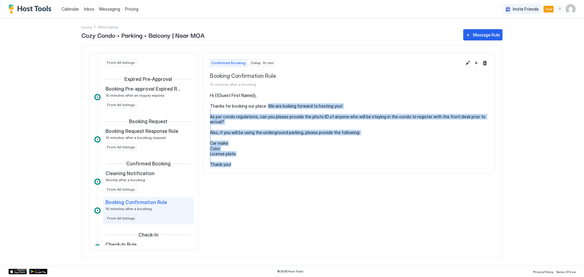
drag, startPoint x: 267, startPoint y: 106, endPoint x: 249, endPoint y: 165, distance: 61.9
click at [249, 165] on pre "Hi {{Guest First Name}}, Thanks for booking our place. We are looking forward t…" at bounding box center [349, 130] width 279 height 75
copy pre "We are looking forward to hosting you! As per condo regulations, can you please…"
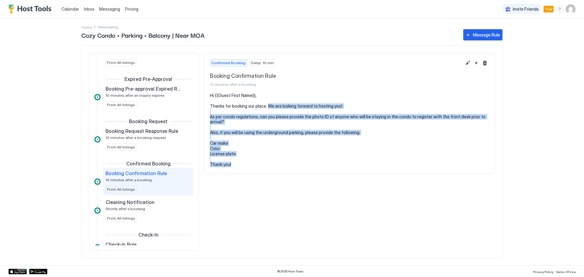
click at [363, 141] on pre "Hi {{Guest First Name}}, Thanks for booking our place. We are looking forward t…" at bounding box center [349, 130] width 279 height 75
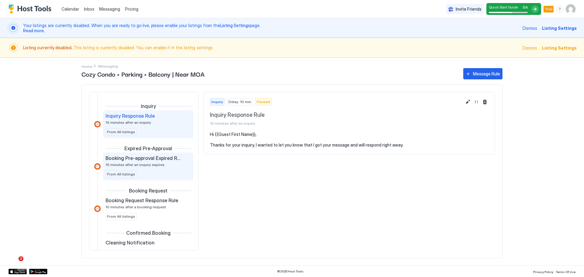
click at [137, 166] on span "10 minutes after an inquiry expires" at bounding box center [135, 164] width 59 height 5
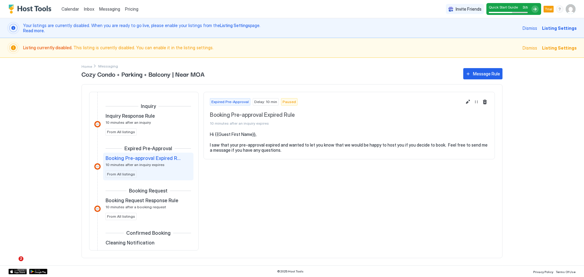
scroll to position [30, 0]
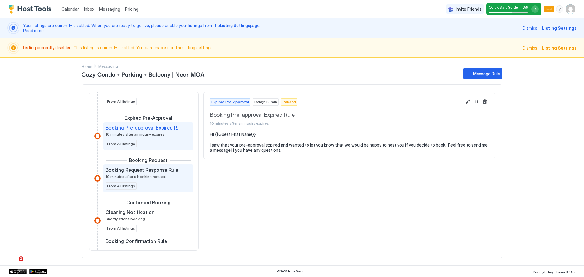
click at [147, 169] on span "Booking Request Response Rule" at bounding box center [142, 170] width 73 height 6
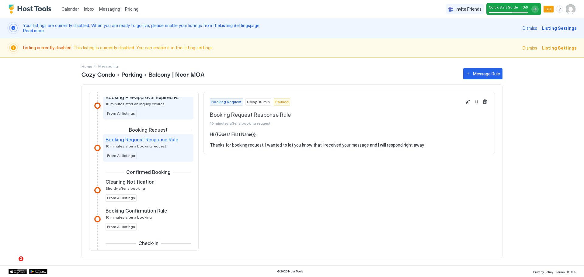
scroll to position [91, 0]
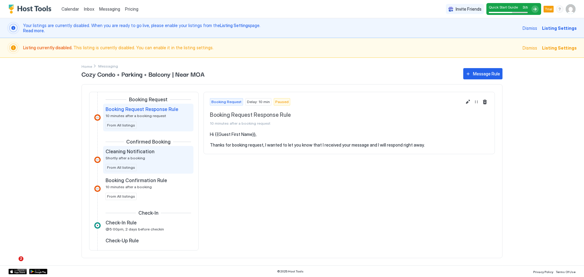
click at [151, 153] on span "Cleaning Notification" at bounding box center [130, 151] width 49 height 6
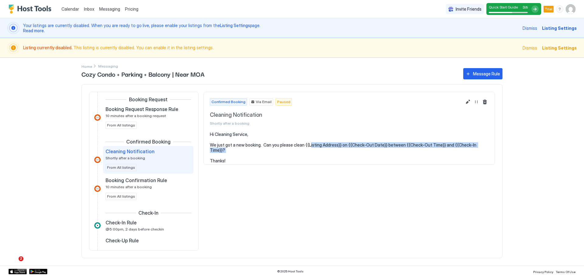
drag, startPoint x: 309, startPoint y: 147, endPoint x: 416, endPoint y: 148, distance: 106.2
click at [416, 148] on pre "Hi Cleaning Service, We just got a new booking. Can you please clean {{Listing …" at bounding box center [349, 148] width 279 height 32
click at [468, 100] on button "Edit message rule" at bounding box center [467, 101] width 7 height 7
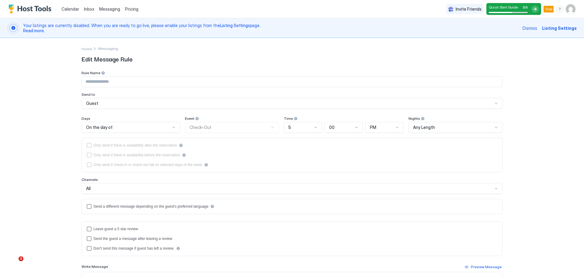
type input "**********"
type textarea "**********"
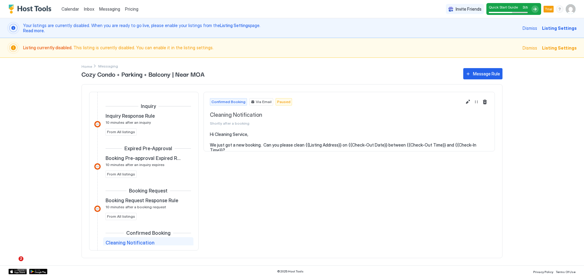
scroll to position [109, 0]
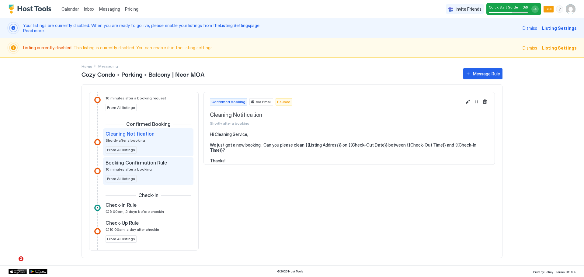
click at [151, 170] on div "Booking Confirmation Rule 10 minutes after a booking" at bounding box center [144, 166] width 77 height 12
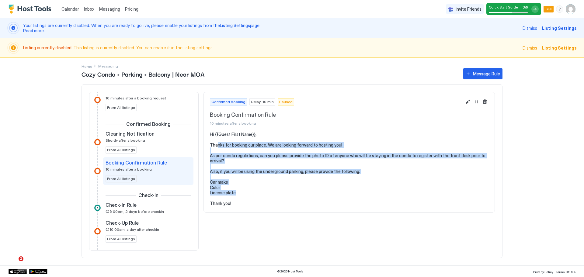
drag, startPoint x: 217, startPoint y: 148, endPoint x: 367, endPoint y: 194, distance: 156.8
click at [367, 194] on pre "Hi {{Guest First Name}}, Thanks for booking our place. We are looking forward t…" at bounding box center [349, 169] width 279 height 75
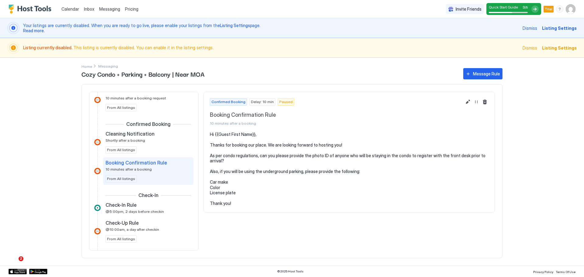
click at [294, 197] on pre "Hi {{Guest First Name}}, Thanks for booking our place. We are looking forward t…" at bounding box center [349, 169] width 279 height 75
drag, startPoint x: 213, startPoint y: 163, endPoint x: 230, endPoint y: 190, distance: 31.7
click at [230, 190] on pre "Hi {{Guest First Name}}, Thanks for booking our place. We are looking forward t…" at bounding box center [349, 169] width 279 height 75
click at [256, 191] on pre "Hi {{Guest First Name}}, Thanks for booking our place. We are looking forward t…" at bounding box center [349, 169] width 279 height 75
click at [257, 190] on pre "Hi {{Guest First Name}}, Thanks for booking our place. We are looking forward t…" at bounding box center [349, 169] width 279 height 75
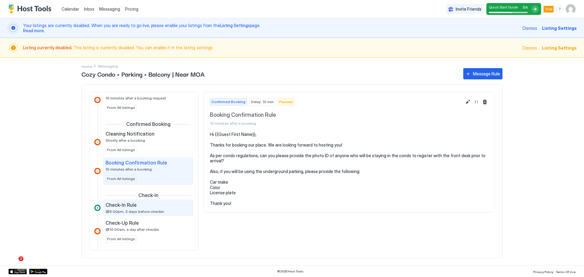
click at [148, 209] on span "@5:00pm, 2 days before checkin" at bounding box center [135, 211] width 58 height 5
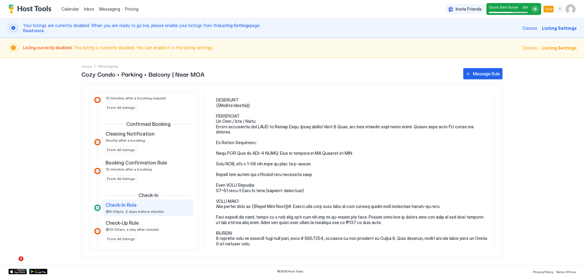
scroll to position [139, 0]
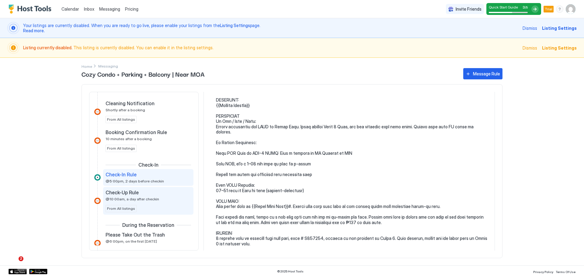
click at [149, 195] on div "Check-Up Rule" at bounding box center [144, 193] width 77 height 6
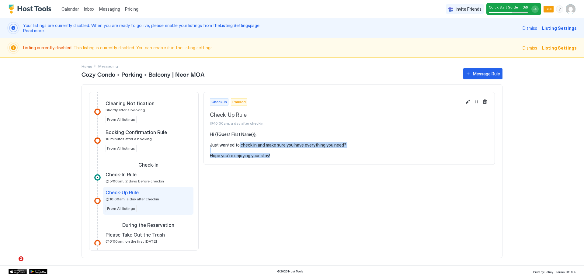
drag, startPoint x: 237, startPoint y: 145, endPoint x: 287, endPoint y: 159, distance: 51.3
click at [286, 158] on pre "Hi {{Guest First Name}}, Just wanted to check in and make sure you have everyth…" at bounding box center [349, 145] width 279 height 27
click at [287, 162] on section "Hi {{Guest First Name}}, Just wanted to check in and make sure you have everyth…" at bounding box center [349, 148] width 291 height 33
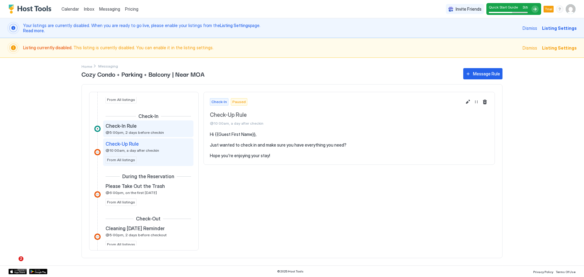
scroll to position [200, 0]
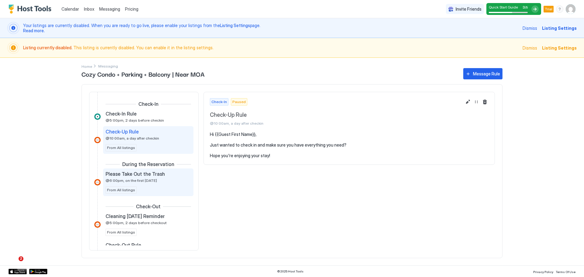
click at [148, 179] on span "@6:00pm, on the first Thursday" at bounding box center [131, 180] width 51 height 5
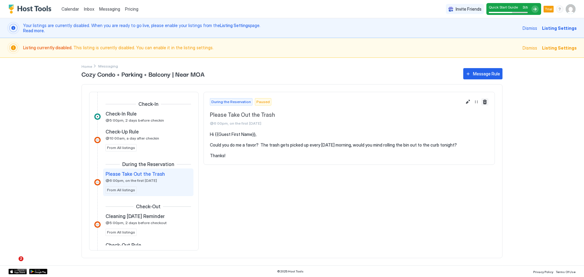
click at [485, 103] on button "Delete message rule" at bounding box center [484, 101] width 7 height 7
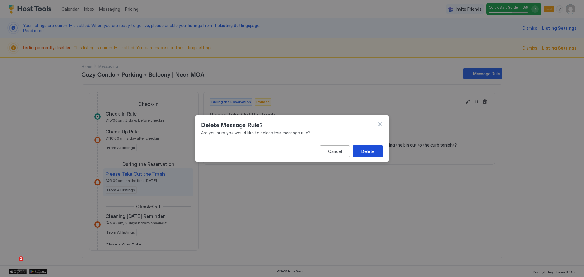
click at [367, 151] on div "Delete" at bounding box center [367, 151] width 13 height 6
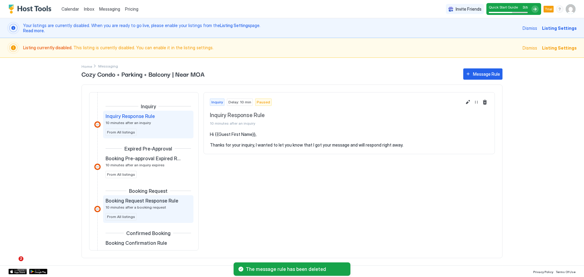
click at [150, 206] on span "10 minutes after a booking request" at bounding box center [136, 207] width 61 height 5
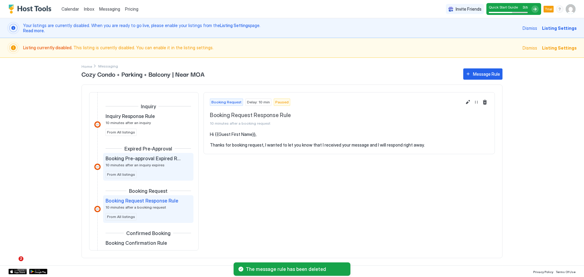
click at [156, 165] on span "10 minutes after an inquiry expires" at bounding box center [135, 165] width 59 height 5
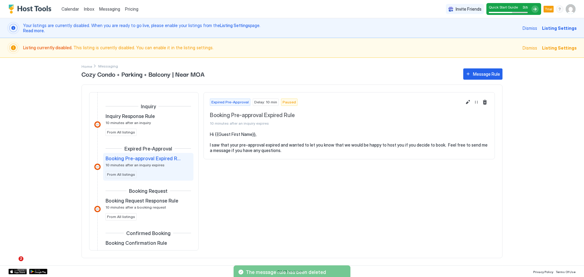
scroll to position [30, 0]
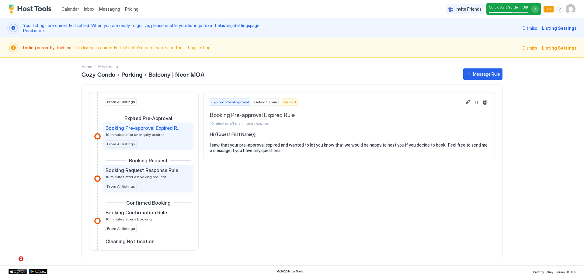
click at [154, 167] on span "Booking Request Response Rule" at bounding box center [142, 170] width 73 height 6
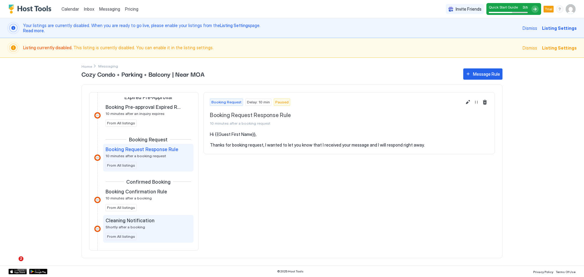
scroll to position [61, 0]
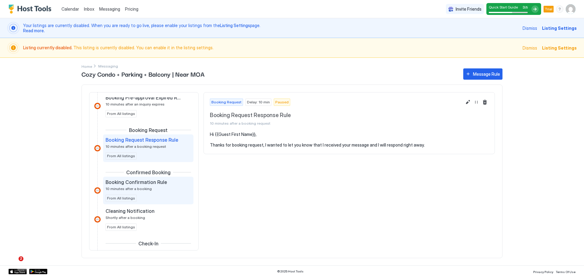
click at [156, 180] on span "Booking Confirmation Rule" at bounding box center [136, 182] width 61 height 6
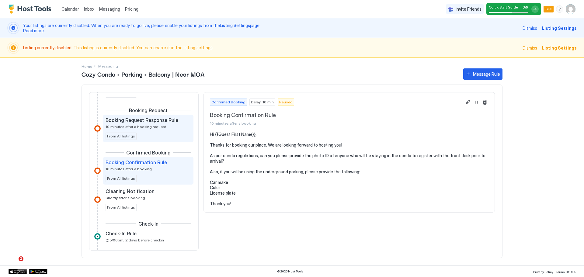
scroll to position [91, 0]
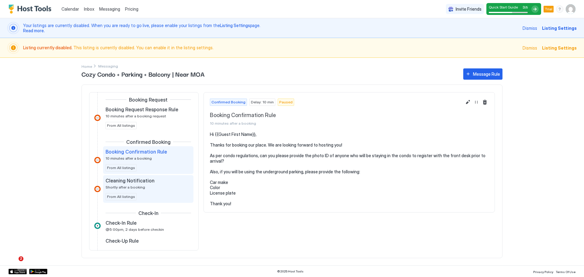
click at [146, 190] on div "Cleaning Notification Shortly after a booking From All listings" at bounding box center [148, 189] width 85 height 23
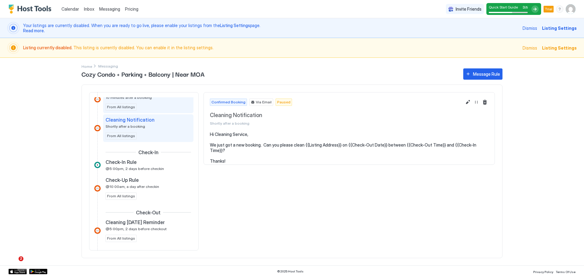
scroll to position [183, 0]
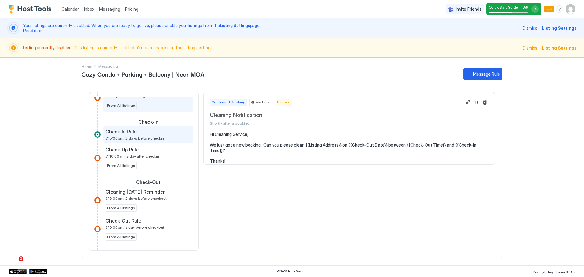
click at [159, 136] on div "Check-In Rule @5:00pm, 2 days before checkin" at bounding box center [144, 135] width 77 height 12
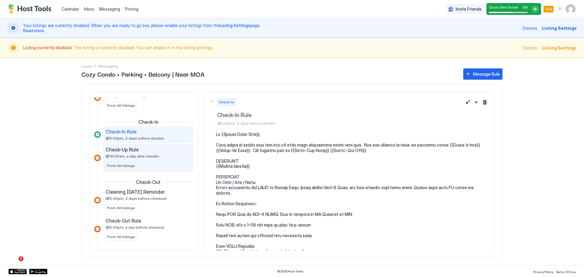
click at [155, 159] on div "Check-Up Rule @10:00am, a day after checkin From All listings" at bounding box center [148, 158] width 85 height 23
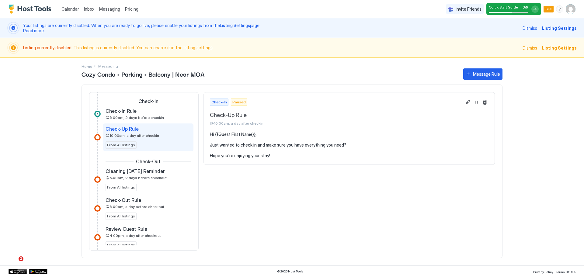
scroll to position [213, 0]
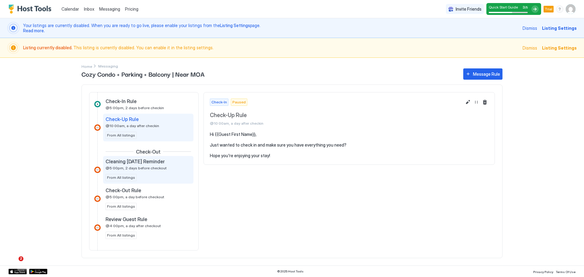
click at [149, 162] on span "Cleaning Tomorrow Reminder" at bounding box center [135, 161] width 59 height 6
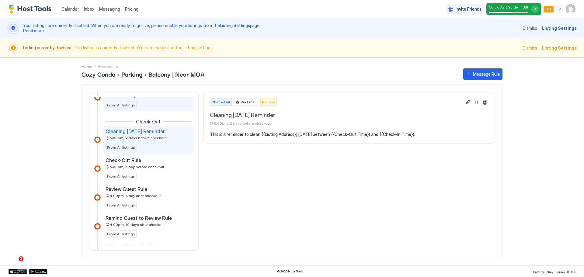
scroll to position [243, 0]
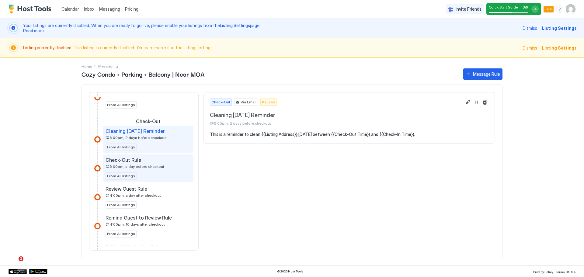
click at [158, 165] on span "@5:00pm, a day before checkout" at bounding box center [135, 166] width 59 height 5
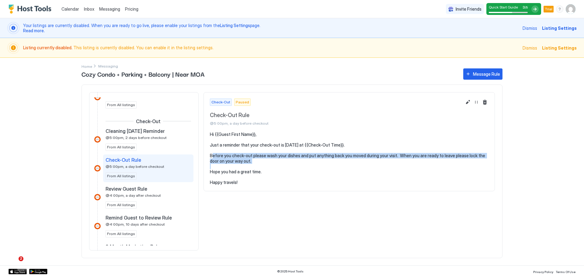
drag, startPoint x: 252, startPoint y: 153, endPoint x: 288, endPoint y: 161, distance: 36.9
click at [288, 161] on pre "Hi {{Guest First Name}}, Just a reminder that your check-out is tomorrow at {{C…" at bounding box center [349, 158] width 279 height 53
click at [296, 163] on pre "Hi {{Guest First Name}}, Just a reminder that your check-out is tomorrow at {{C…" at bounding box center [349, 158] width 279 height 53
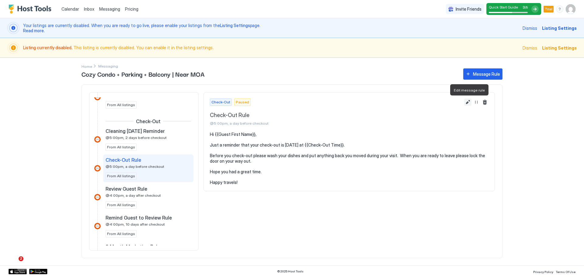
click at [468, 103] on button "Edit message rule" at bounding box center [467, 102] width 7 height 7
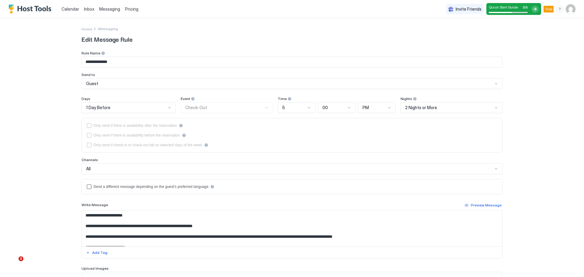
scroll to position [30, 0]
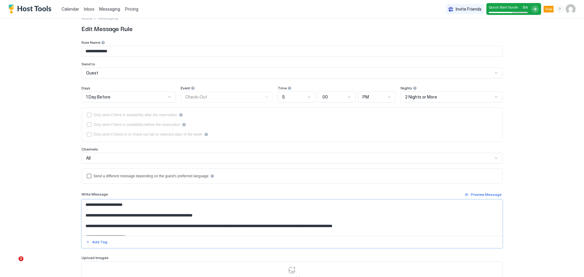
click at [441, 96] on div "2 Nights or More" at bounding box center [449, 96] width 88 height 5
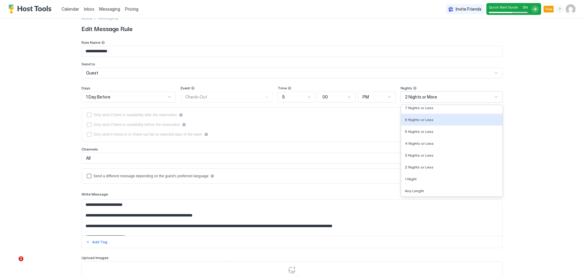
scroll to position [654, 0]
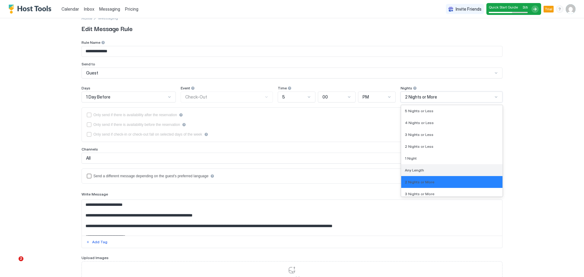
click at [446, 167] on div "Any Length" at bounding box center [451, 170] width 101 height 12
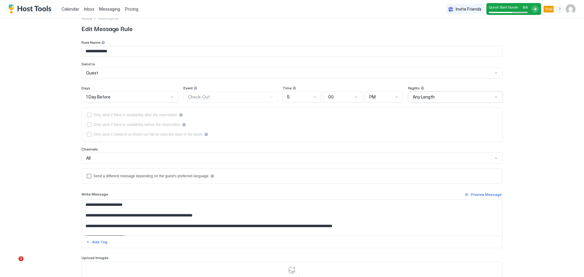
click at [532, 134] on div "**********" at bounding box center [292, 138] width 584 height 277
click at [194, 98] on div "Event Check-Out" at bounding box center [230, 94] width 95 height 17
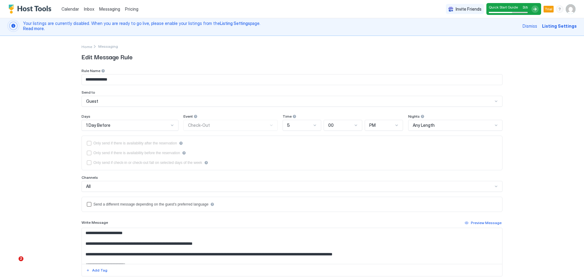
scroll to position [0, 0]
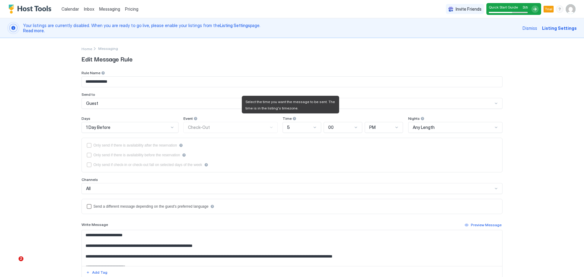
click at [292, 119] on div at bounding box center [294, 119] width 4 height 4
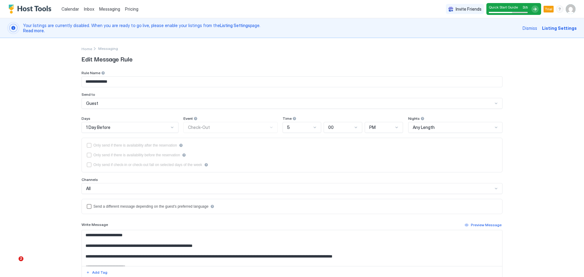
click at [50, 159] on div "**********" at bounding box center [292, 138] width 584 height 277
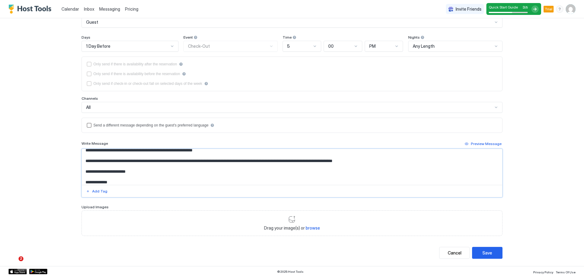
scroll to position [17, 0]
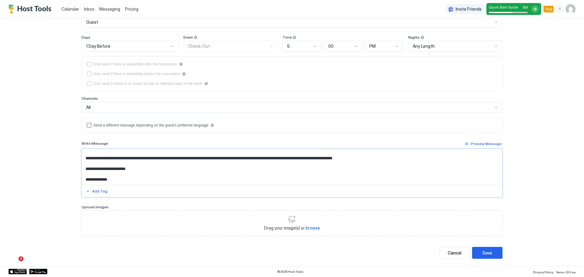
drag, startPoint x: 263, startPoint y: 158, endPoint x: 192, endPoint y: 157, distance: 71.5
click at [192, 157] on textarea "**********" at bounding box center [292, 167] width 420 height 36
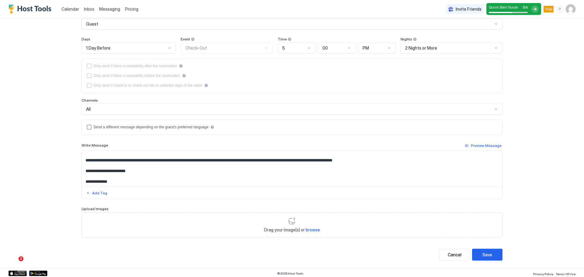
click at [235, 165] on textarea "**********" at bounding box center [292, 169] width 420 height 36
drag, startPoint x: 264, startPoint y: 160, endPoint x: 169, endPoint y: 163, distance: 94.4
click at [169, 163] on textarea "**********" at bounding box center [292, 169] width 420 height 36
paste textarea "**********"
click at [168, 161] on textarea "**********" at bounding box center [292, 169] width 420 height 36
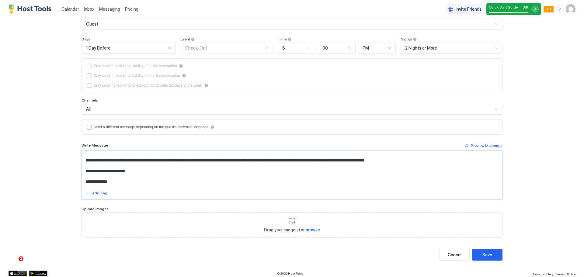
click at [296, 160] on textarea "**********" at bounding box center [292, 169] width 420 height 36
click at [215, 162] on textarea "**********" at bounding box center [292, 169] width 420 height 36
click at [254, 161] on textarea "**********" at bounding box center [292, 169] width 420 height 36
click at [282, 161] on textarea "**********" at bounding box center [292, 169] width 420 height 36
click at [311, 160] on textarea "**********" at bounding box center [292, 169] width 420 height 36
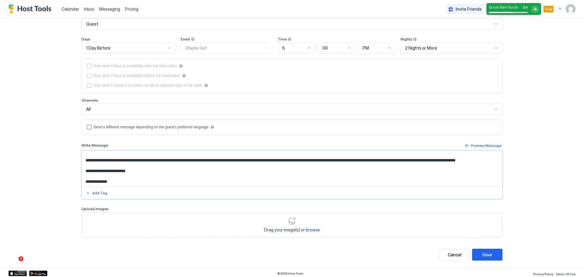
drag, startPoint x: 397, startPoint y: 160, endPoint x: 401, endPoint y: 165, distance: 5.6
click at [401, 165] on textarea "**********" at bounding box center [292, 169] width 420 height 36
drag, startPoint x: 142, startPoint y: 172, endPoint x: 81, endPoint y: 171, distance: 60.5
click at [82, 171] on textarea "**********" at bounding box center [292, 169] width 420 height 36
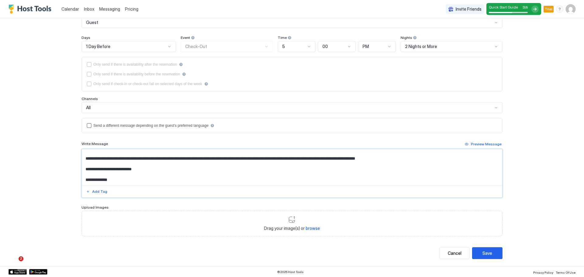
scroll to position [81, 0]
type textarea "**********"
click at [490, 252] on button "Save" at bounding box center [487, 253] width 30 height 12
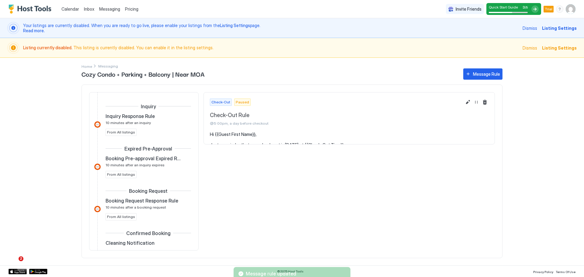
scroll to position [240, 0]
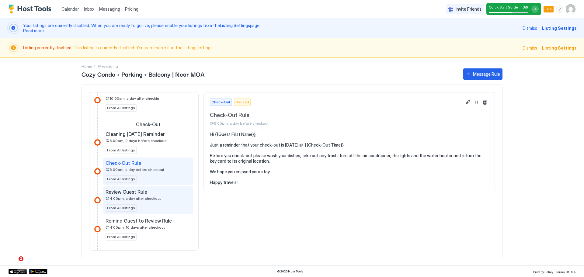
click at [152, 199] on span "@4:00pm, a day after checkout" at bounding box center [133, 198] width 55 height 5
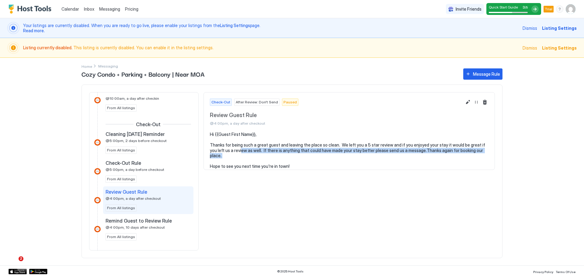
drag, startPoint x: 232, startPoint y: 148, endPoint x: 316, endPoint y: 158, distance: 84.9
click at [316, 158] on pre "Hi {{Guest First Name}}, Thanks for being such a great guest and leaving the pl…" at bounding box center [349, 150] width 279 height 37
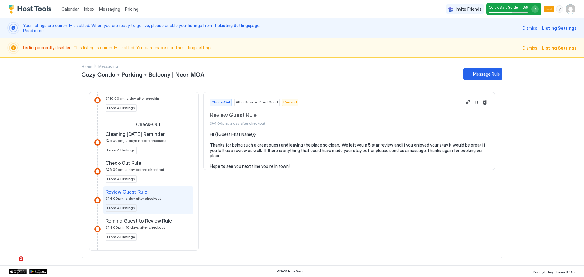
drag, startPoint x: 316, startPoint y: 164, endPoint x: 312, endPoint y: 166, distance: 3.8
click at [315, 165] on section "Hi {{Guest First Name}}, Thanks for being such a great guest and leaving the pl…" at bounding box center [349, 153] width 291 height 43
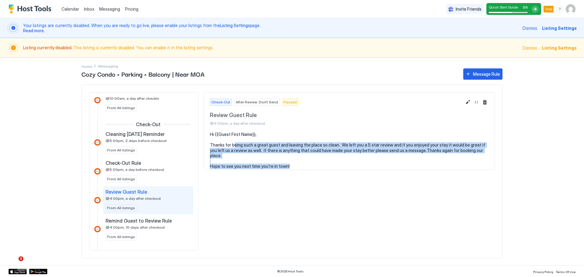
drag, startPoint x: 234, startPoint y: 146, endPoint x: 291, endPoint y: 160, distance: 59.0
click at [291, 160] on pre "Hi {{Guest First Name}}, Thanks for being such a great guest and leaving the pl…" at bounding box center [349, 150] width 279 height 37
click at [308, 158] on pre "Hi {{Guest First Name}}, Thanks for being such a great guest and leaving the pl…" at bounding box center [349, 150] width 279 height 37
drag, startPoint x: 219, startPoint y: 145, endPoint x: 307, endPoint y: 159, distance: 89.2
click at [307, 159] on pre "Hi {{Guest First Name}}, Thanks for being such a great guest and leaving the pl…" at bounding box center [349, 150] width 279 height 37
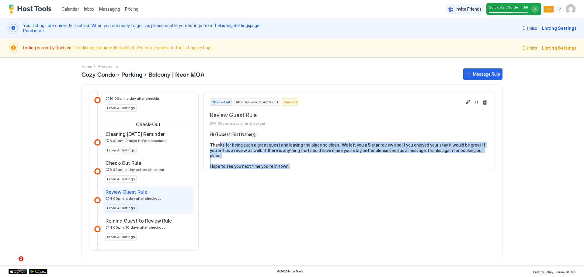
click at [306, 157] on pre "Hi {{Guest First Name}}, Thanks for being such a great guest and leaving the pl…" at bounding box center [349, 150] width 279 height 37
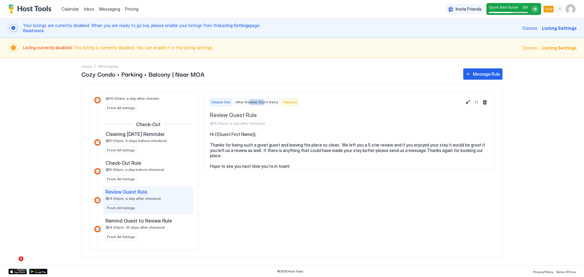
drag, startPoint x: 249, startPoint y: 103, endPoint x: 270, endPoint y: 110, distance: 21.6
click at [264, 105] on div "After Review: Don't Send" at bounding box center [256, 102] width 45 height 7
click at [275, 126] on div "Check-Out After Review: Don't Send Paused Review Guest Rule @4:00pm, a day afte…" at bounding box center [349, 112] width 291 height 40
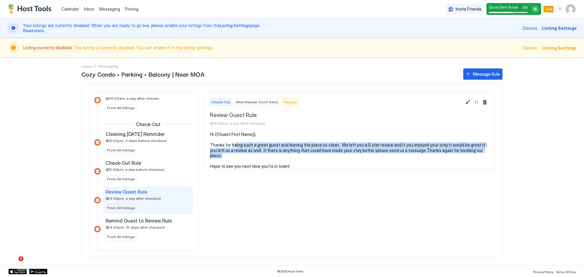
drag, startPoint x: 235, startPoint y: 143, endPoint x: 306, endPoint y: 158, distance: 72.7
click at [297, 155] on pre "Hi {{Guest First Name}}, Thanks for being such a great guest and leaving the pl…" at bounding box center [349, 150] width 279 height 37
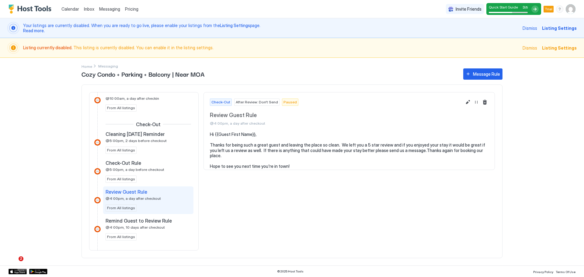
click at [306, 158] on pre "Hi {{Guest First Name}}, Thanks for being such a great guest and leaving the pl…" at bounding box center [349, 150] width 279 height 37
click at [475, 102] on button "Resume Message Rule" at bounding box center [476, 102] width 7 height 7
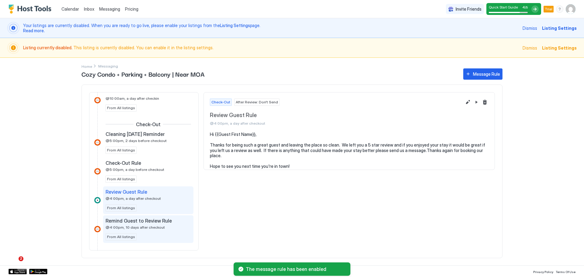
click at [159, 221] on span "Remind Guest to Review Rule" at bounding box center [139, 221] width 66 height 6
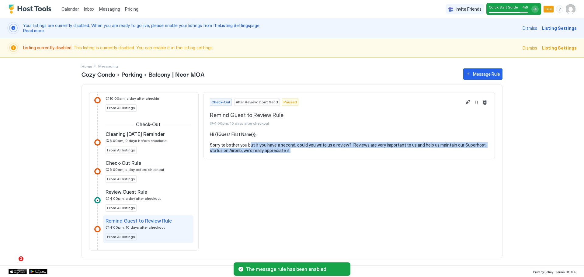
drag, startPoint x: 249, startPoint y: 143, endPoint x: 321, endPoint y: 151, distance: 72.8
click at [320, 151] on pre "Hi {{Guest First Name}}, Sorry to bother you but if you have a second, could yo…" at bounding box center [349, 142] width 279 height 21
click at [332, 151] on pre "Hi {{Guest First Name}}, Sorry to bother you but if you have a second, could yo…" at bounding box center [349, 142] width 279 height 21
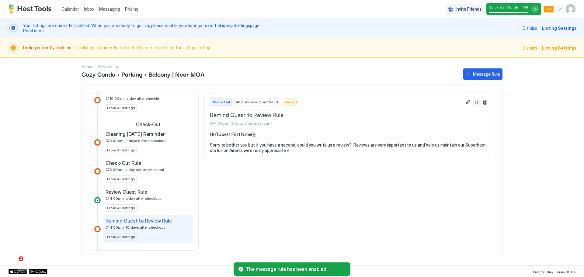
click at [474, 103] on button "Resume Message Rule" at bounding box center [476, 102] width 7 height 7
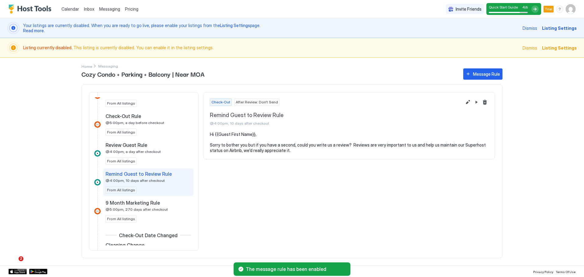
scroll to position [301, 0]
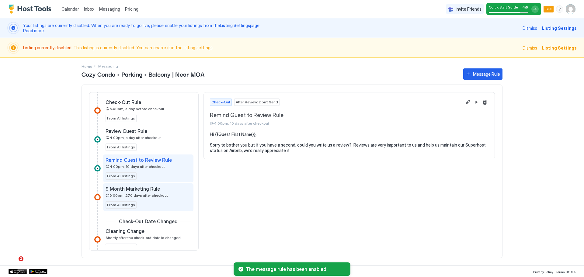
drag, startPoint x: 159, startPoint y: 199, endPoint x: 170, endPoint y: 198, distance: 11.0
click at [159, 199] on div "9 Month Marketing Rule @5:00pm, 270 days after checkout From All listings" at bounding box center [148, 197] width 85 height 23
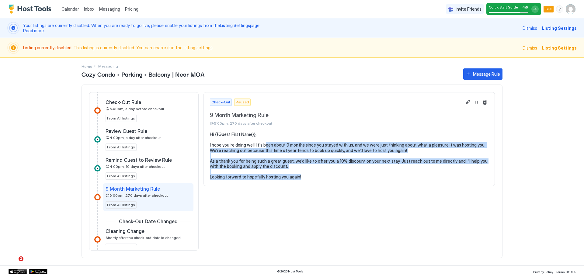
drag, startPoint x: 264, startPoint y: 148, endPoint x: 301, endPoint y: 177, distance: 47.2
click at [300, 177] on pre "Hi {{Guest First Name}}, I hope you're doing well! It's been about 9 months sin…" at bounding box center [349, 156] width 279 height 48
click at [317, 177] on pre "Hi {{Guest First Name}}, I hope you're doing well! It's been about 9 months sin…" at bounding box center [349, 156] width 279 height 48
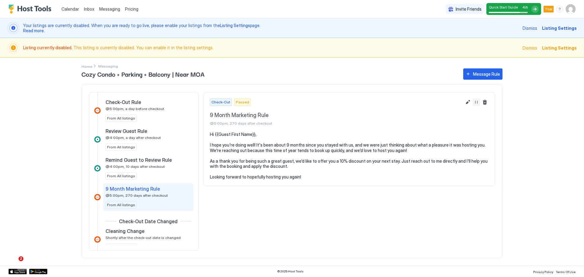
click at [477, 103] on button "Resume Message Rule" at bounding box center [476, 102] width 7 height 7
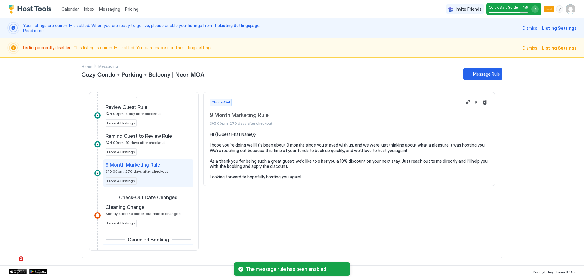
scroll to position [362, 0]
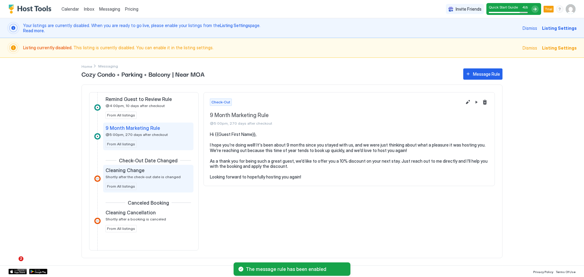
click at [160, 177] on span "Shortly after the check-out date is changed" at bounding box center [143, 177] width 75 height 5
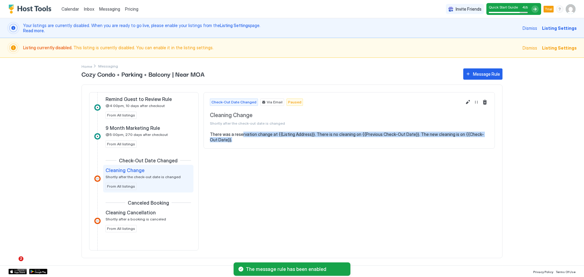
drag, startPoint x: 242, startPoint y: 137, endPoint x: 323, endPoint y: 144, distance: 81.2
click at [322, 143] on section "There was a reservation change at {{Listing Address}}. There is no cleaning on …" at bounding box center [349, 140] width 291 height 17
click at [325, 147] on section "There was a reservation change at {{Listing Address}}. There is no cleaning on …" at bounding box center [349, 140] width 291 height 17
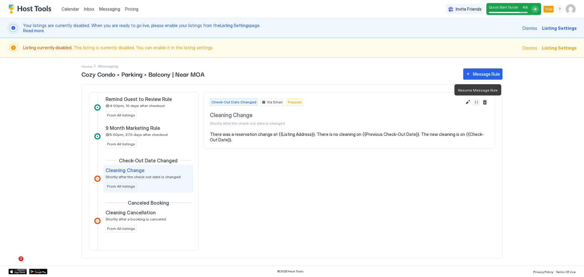
click at [476, 103] on button "Resume Message Rule" at bounding box center [476, 102] width 7 height 7
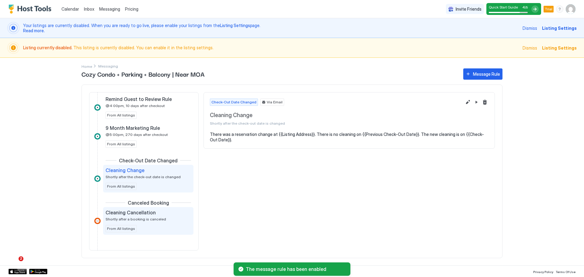
click at [148, 222] on div "Cleaning Cancellation Shortly after a booking is canceled From All listings" at bounding box center [148, 221] width 85 height 23
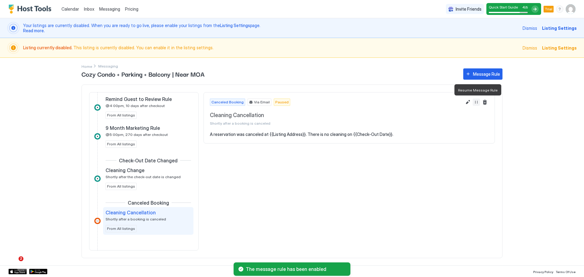
click at [475, 101] on button "Resume Message Rule" at bounding box center [476, 102] width 7 height 7
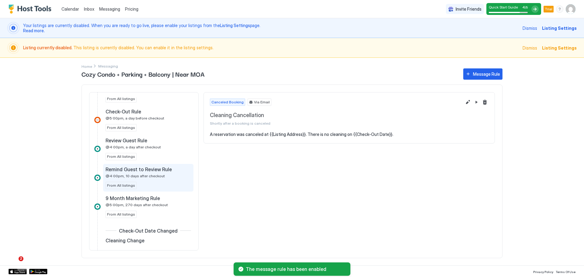
scroll to position [261, 0]
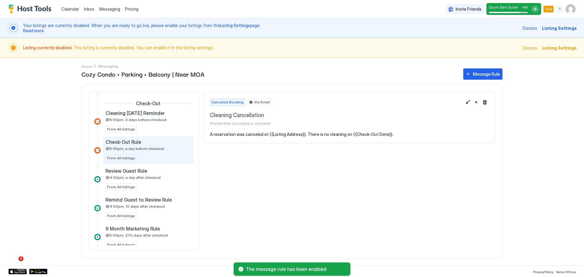
click at [150, 144] on div "Check-Out Rule" at bounding box center [144, 142] width 77 height 6
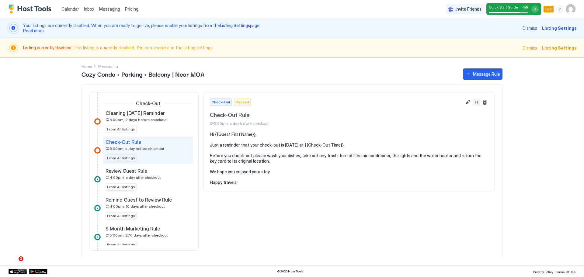
click at [475, 102] on button "Resume Message Rule" at bounding box center [476, 102] width 7 height 7
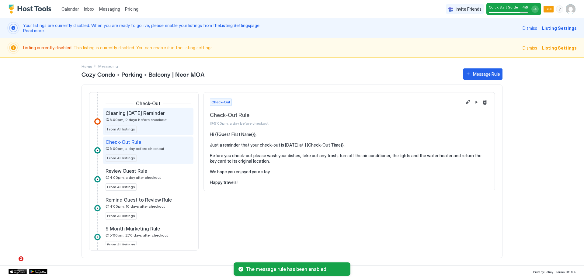
click at [155, 125] on div "Cleaning Tomorrow Reminder @5:00pm, 2 days before checkout From All listings" at bounding box center [148, 121] width 85 height 23
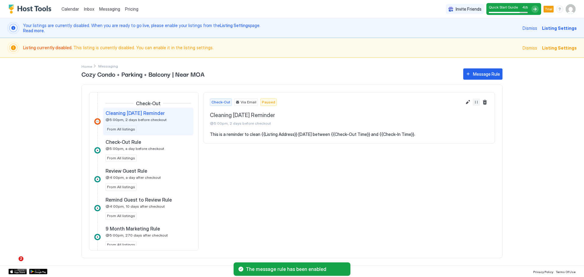
click at [475, 101] on button "Resume Message Rule" at bounding box center [476, 102] width 7 height 7
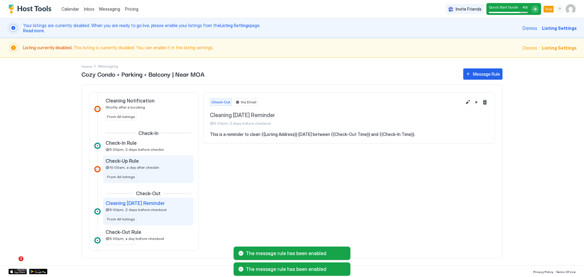
scroll to position [170, 0]
click at [146, 164] on div "Check-Up Rule" at bounding box center [144, 162] width 77 height 6
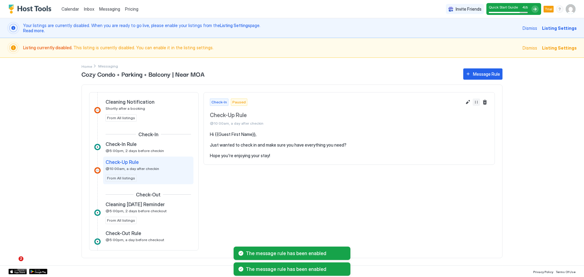
click at [475, 101] on button "Resume Message Rule" at bounding box center [476, 102] width 7 height 7
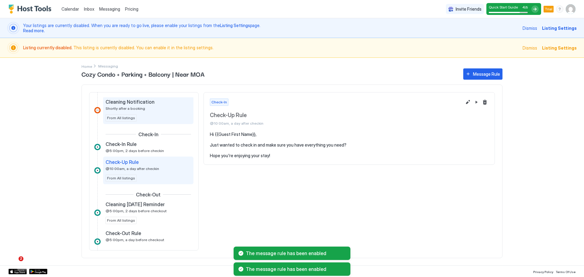
click at [156, 119] on div "Cleaning Notification Shortly after a booking From All listings" at bounding box center [148, 110] width 85 height 23
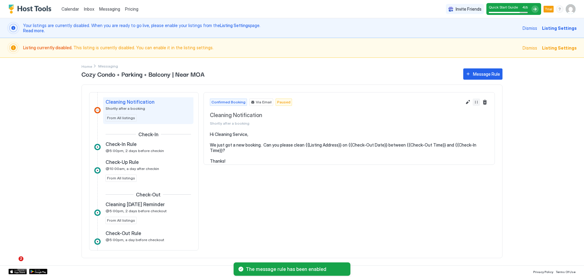
click at [475, 103] on button "Resume Message Rule" at bounding box center [476, 102] width 7 height 7
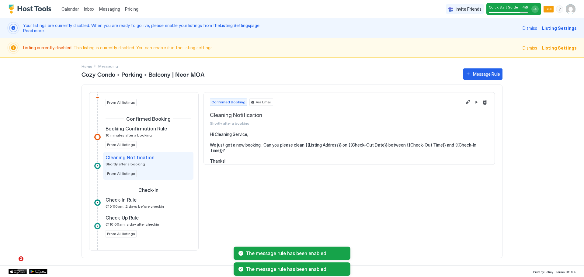
scroll to position [109, 0]
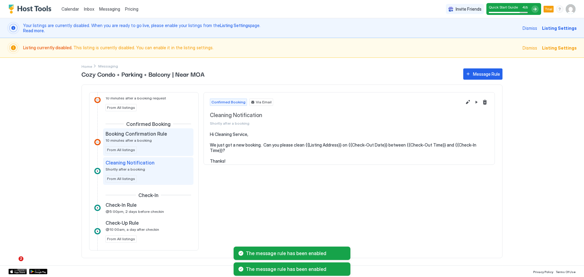
click at [148, 144] on div "Booking Confirmation Rule 10 minutes after a booking From All listings" at bounding box center [148, 142] width 85 height 23
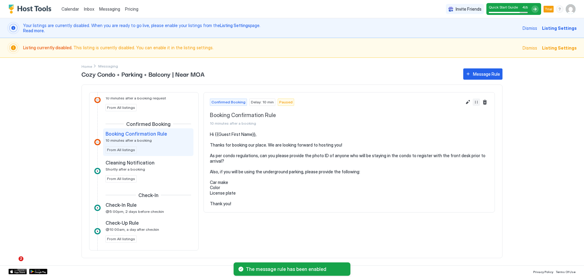
click at [475, 101] on button "Resume Message Rule" at bounding box center [476, 102] width 7 height 7
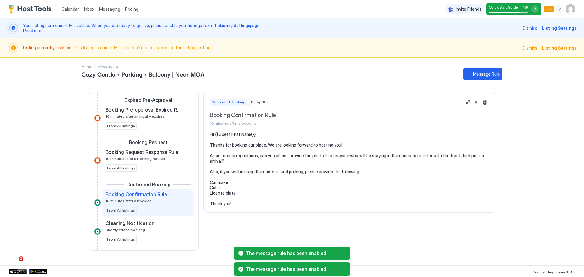
scroll to position [48, 0]
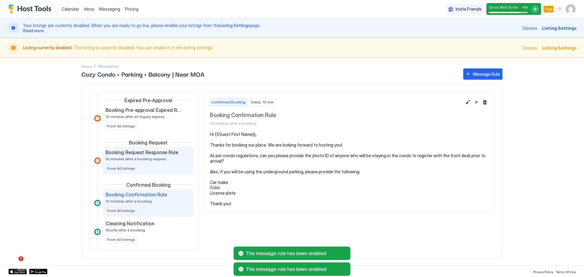
click at [145, 157] on span "10 minutes after a booking request" at bounding box center [136, 159] width 61 height 5
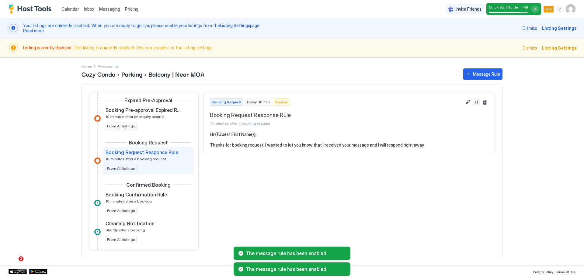
click at [476, 101] on button "Resume Message Rule" at bounding box center [476, 102] width 7 height 7
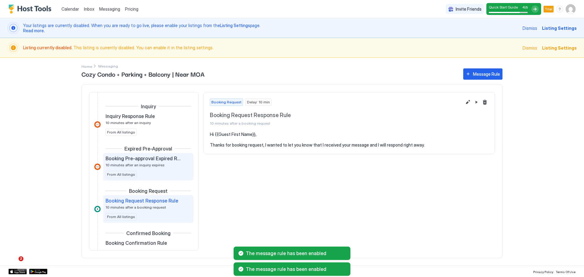
click at [162, 162] on div "Booking Pre-approval Expired Rule 10 minutes after an inquiry expires" at bounding box center [144, 161] width 77 height 12
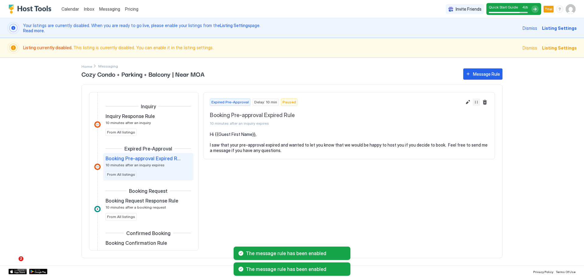
click at [476, 102] on button "Resume Message Rule" at bounding box center [476, 102] width 7 height 7
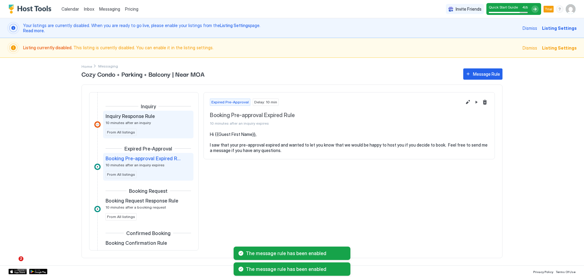
click at [156, 133] on div "Inquiry Response Rule 10 minutes after an inquiry From All listings" at bounding box center [148, 124] width 85 height 23
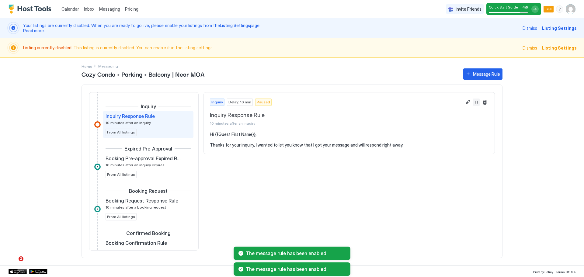
click at [476, 101] on button "Resume Message Rule" at bounding box center [476, 102] width 7 height 7
drag, startPoint x: 154, startPoint y: 47, endPoint x: 229, endPoint y: 49, distance: 75.4
click at [225, 48] on span "Listing currently disabled. This listing is currently disabled. You can enable …" at bounding box center [271, 47] width 496 height 5
click at [234, 49] on span "Listing currently disabled. This listing is currently disabled. You can enable …" at bounding box center [271, 47] width 496 height 5
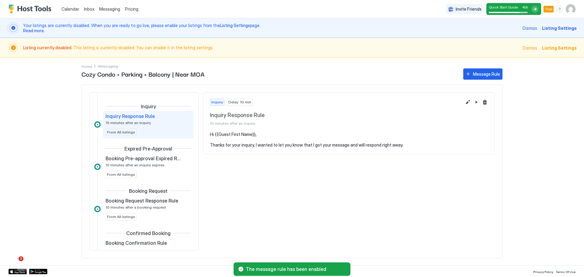
click at [562, 48] on span "Listing Settings" at bounding box center [559, 48] width 35 height 6
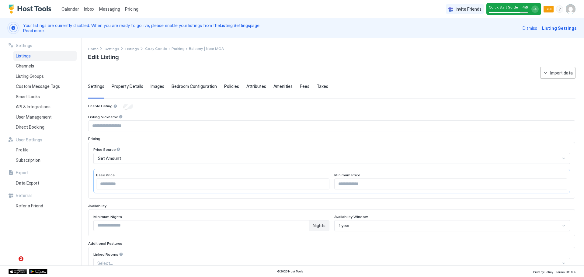
click at [133, 156] on div "Set Amount" at bounding box center [329, 158] width 462 height 5
click at [145, 159] on div "Set Amount" at bounding box center [329, 158] width 462 height 5
click at [138, 160] on div "Set Amount" at bounding box center [329, 158] width 462 height 5
click at [197, 122] on input "Input Field" at bounding box center [332, 126] width 486 height 10
type input "**********"
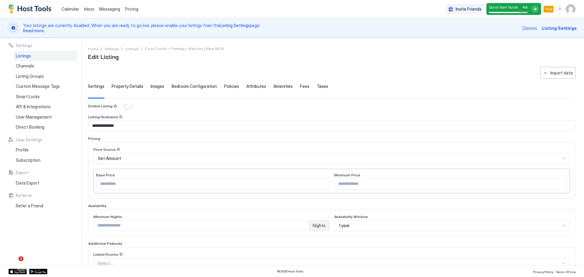
click at [118, 159] on span "Set Amount" at bounding box center [109, 158] width 23 height 5
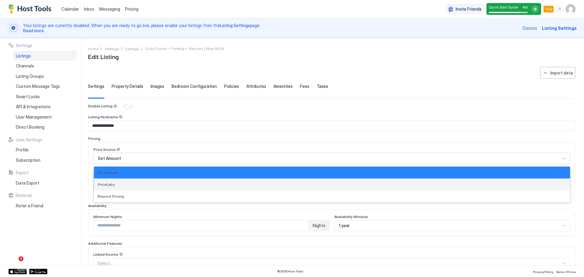
click at [114, 184] on div "PriceLabs" at bounding box center [332, 184] width 469 height 5
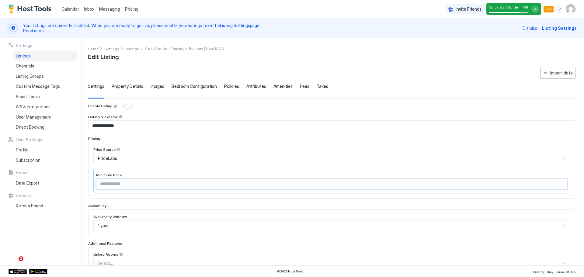
click at [126, 186] on input "Input Field" at bounding box center [331, 184] width 471 height 10
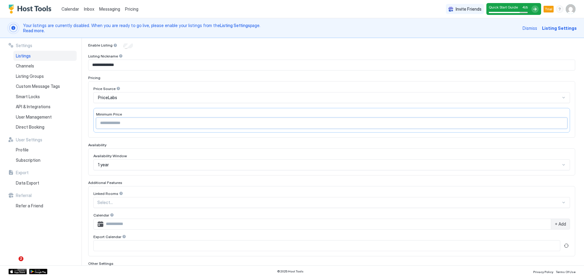
click at [125, 164] on div "1 year" at bounding box center [331, 164] width 477 height 11
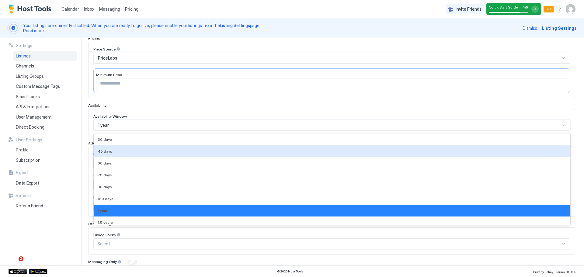
click at [124, 101] on div "**********" at bounding box center [331, 139] width 487 height 273
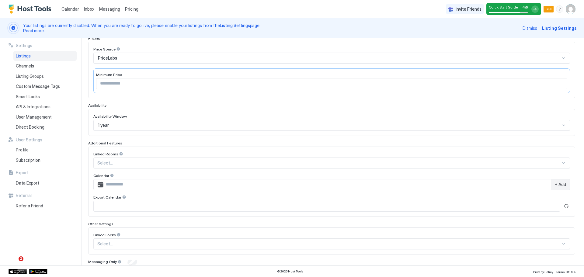
click at [125, 123] on div "1 year" at bounding box center [329, 125] width 462 height 5
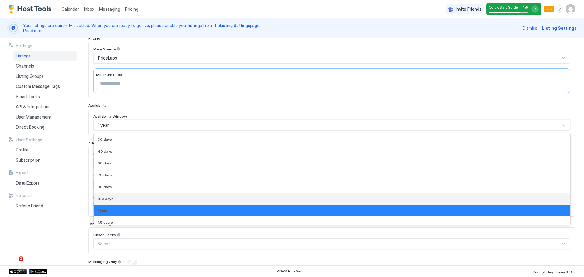
click at [114, 200] on div "180 days" at bounding box center [332, 199] width 469 height 5
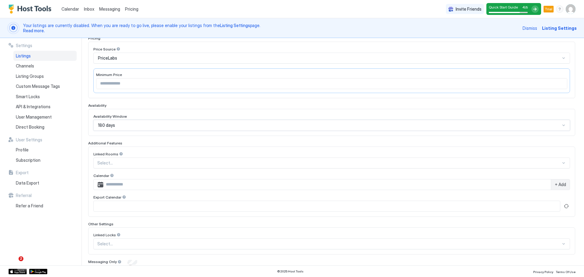
click at [133, 165] on div at bounding box center [329, 162] width 464 height 5
click at [169, 135] on div "Availability Window 180 days" at bounding box center [331, 122] width 487 height 27
click at [131, 185] on input "Input Field" at bounding box center [326, 184] width 447 height 10
click at [126, 205] on input "Input Field" at bounding box center [327, 206] width 466 height 10
click at [162, 142] on div "Additional Features" at bounding box center [331, 143] width 487 height 5
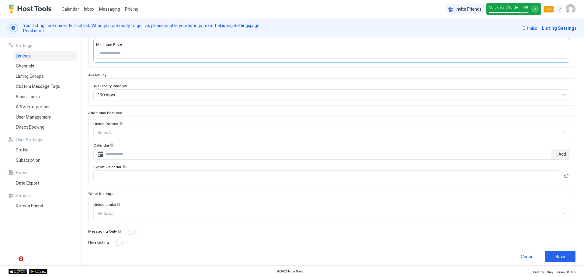
click at [134, 217] on div "Select..." at bounding box center [331, 213] width 477 height 11
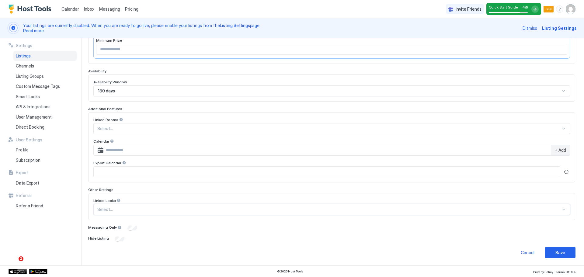
click at [130, 210] on div at bounding box center [329, 209] width 464 height 5
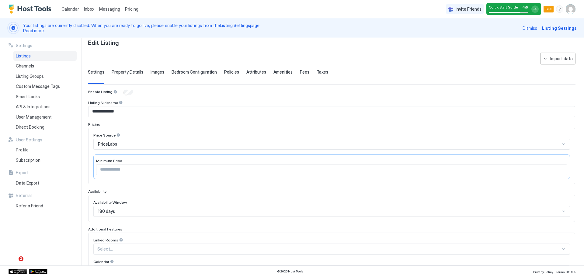
scroll to position [13, 0]
click at [142, 170] on input "Input Field" at bounding box center [331, 171] width 471 height 10
drag, startPoint x: 506, startPoint y: 8, endPoint x: 365, endPoint y: 67, distance: 153.4
click at [365, 67] on div "**********" at bounding box center [332, 217] width 488 height 326
click at [105, 12] on link "Messaging" at bounding box center [109, 9] width 21 height 6
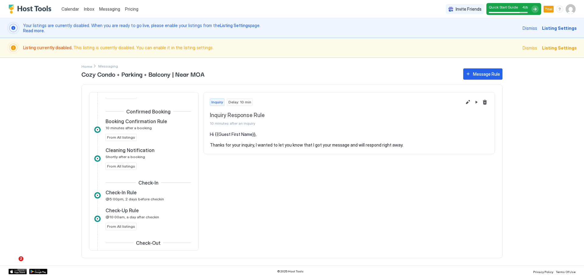
scroll to position [152, 0]
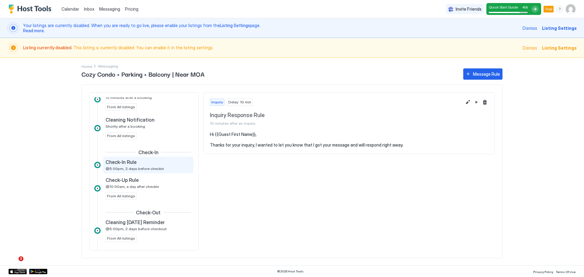
click at [140, 162] on div "Check-In Rule" at bounding box center [144, 162] width 77 height 6
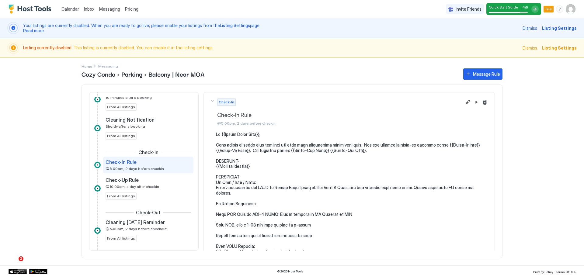
click at [558, 29] on span "Listing Settings" at bounding box center [559, 28] width 35 height 6
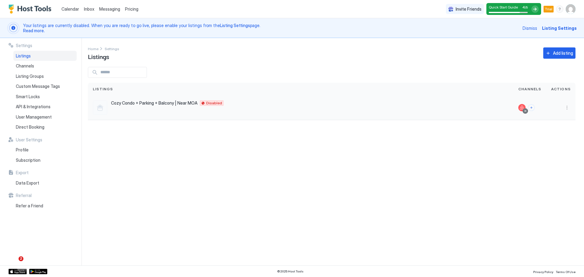
click at [142, 105] on span "Cozy Condo + Parking + Balcony | Near MOA" at bounding box center [154, 102] width 86 height 5
click at [570, 107] on button "More options" at bounding box center [566, 107] width 7 height 7
click at [549, 134] on span "Listing Settings" at bounding box center [553, 136] width 27 height 5
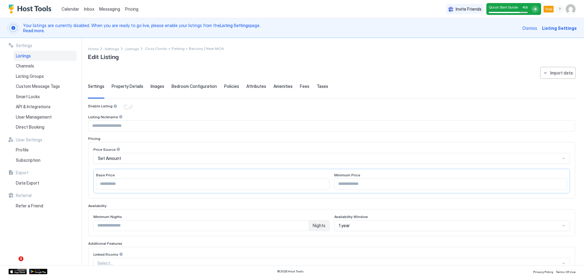
click at [132, 84] on span "Property Details" at bounding box center [128, 86] width 32 height 5
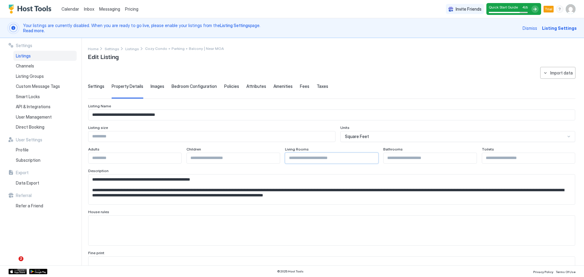
click at [297, 158] on input "Input Field" at bounding box center [331, 158] width 93 height 10
type input "*"
click at [485, 161] on input "Input Field" at bounding box center [528, 158] width 93 height 10
type input "*"
click at [252, 158] on input "Input Field" at bounding box center [233, 158] width 93 height 10
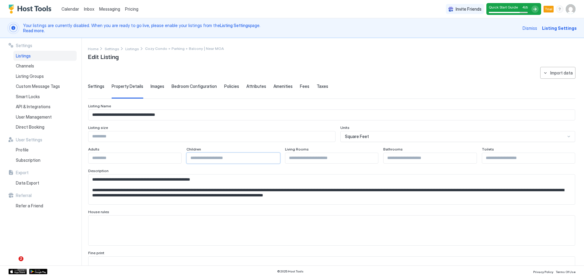
click at [165, 132] on input "Input Field" at bounding box center [212, 136] width 247 height 10
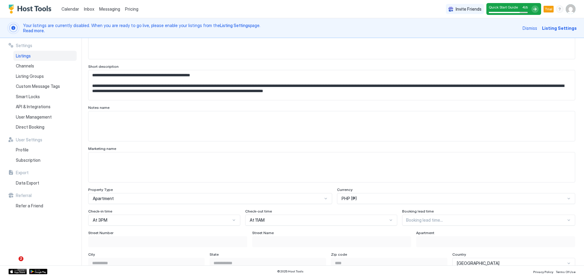
scroll to position [243, 0]
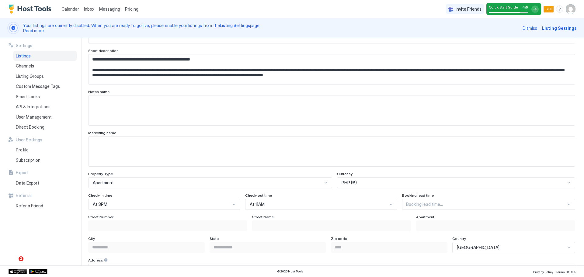
click at [425, 204] on div "Booking lead time..." at bounding box center [488, 204] width 173 height 11
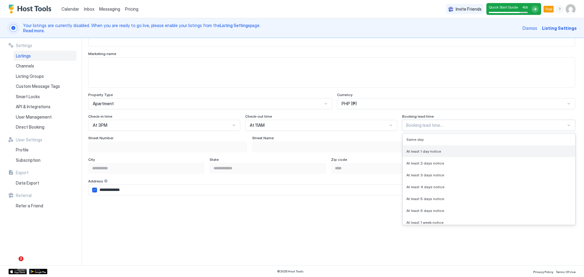
click at [419, 149] on span "At least 1 day notice" at bounding box center [423, 151] width 35 height 5
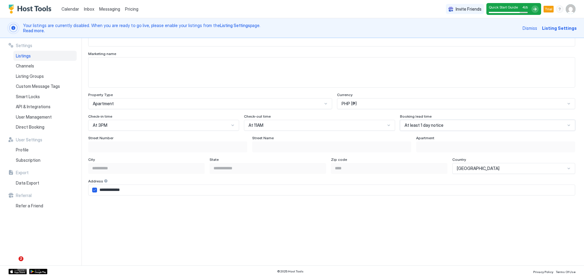
click at [107, 157] on div "City" at bounding box center [146, 160] width 117 height 6
click at [140, 200] on div "**********" at bounding box center [331, 208] width 487 height 145
click at [151, 189] on input "**********" at bounding box center [336, 190] width 478 height 10
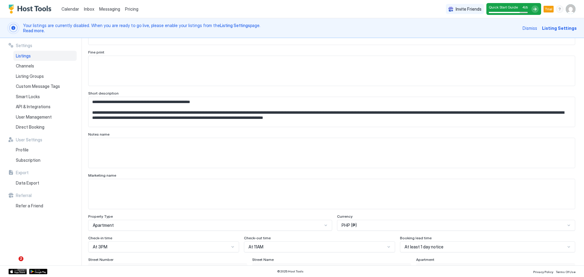
scroll to position [414, 0]
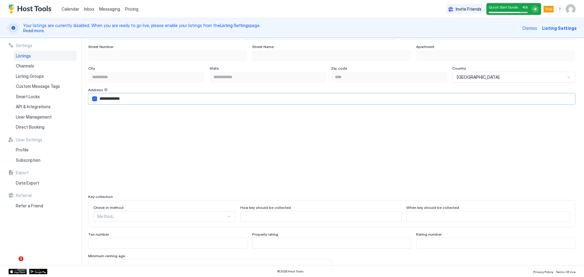
click at [190, 242] on input "Input Field" at bounding box center [168, 243] width 158 height 10
click at [249, 210] on div "How key should be collected" at bounding box center [321, 208] width 162 height 6
click at [161, 214] on div "9 results available. Use Up and Down to choose options, press Enter to select t…" at bounding box center [164, 216] width 142 height 11
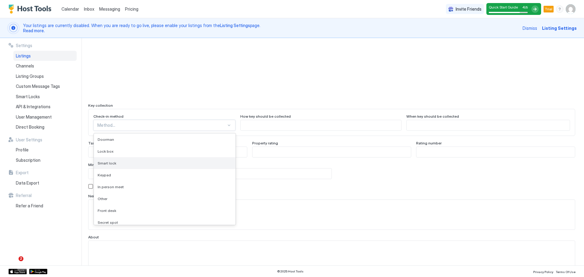
click at [162, 163] on div "Smart lock" at bounding box center [165, 163] width 134 height 5
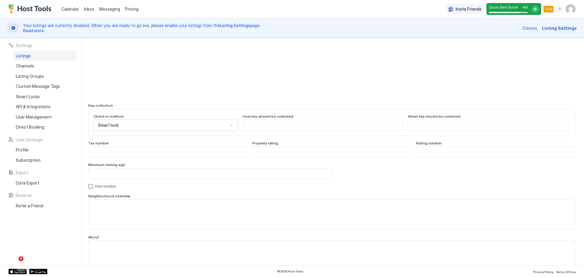
click at [264, 122] on input "Input Field" at bounding box center [322, 125] width 159 height 10
click at [279, 155] on input "Input Field" at bounding box center [331, 152] width 158 height 10
click at [183, 153] on input "Input Field" at bounding box center [168, 152] width 158 height 10
click at [138, 171] on input "Input Field" at bounding box center [210, 174] width 243 height 10
click at [73, 232] on div "Settings Listings Channels Listing Groups Custom Message Tags Smart Locks API &…" at bounding box center [45, 152] width 73 height 228
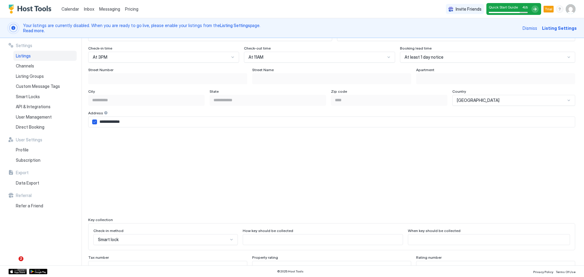
scroll to position [383, 0]
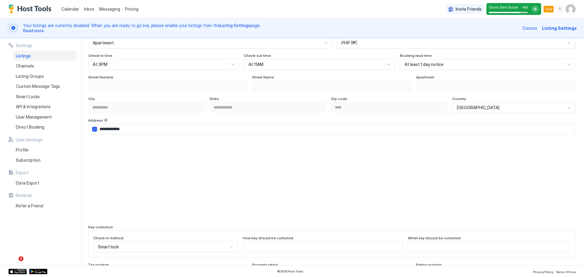
click at [135, 131] on input "**********" at bounding box center [336, 129] width 478 height 10
click at [135, 129] on input "**********" at bounding box center [336, 129] width 478 height 10
drag, startPoint x: 138, startPoint y: 129, endPoint x: 54, endPoint y: 129, distance: 84.9
click at [54, 129] on div "**********" at bounding box center [292, 152] width 584 height 228
paste input "**********"
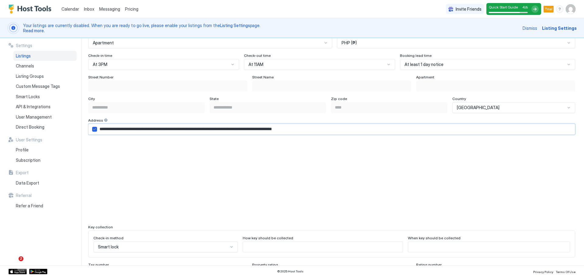
click at [136, 127] on input "**********" at bounding box center [336, 129] width 478 height 10
drag, startPoint x: 224, startPoint y: 130, endPoint x: 408, endPoint y: 130, distance: 184.0
click at [408, 130] on input "**********" at bounding box center [336, 129] width 478 height 10
type input "**********"
click at [57, 224] on div "Settings Listings Channels Listing Groups Custom Message Tags Smart Locks API &…" at bounding box center [45, 152] width 73 height 228
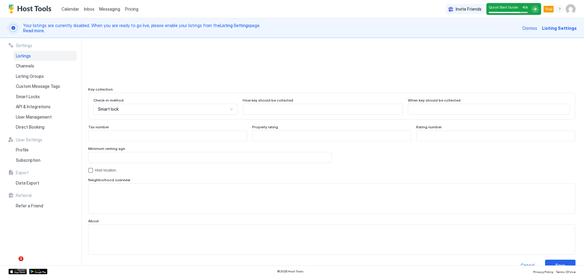
scroll to position [534, 0]
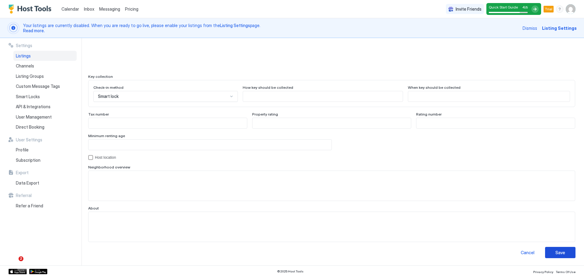
click at [561, 254] on button "Save" at bounding box center [560, 252] width 30 height 11
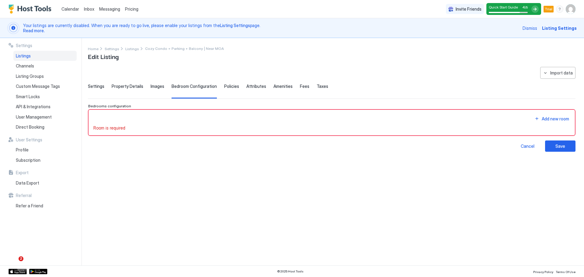
scroll to position [0, 0]
click at [136, 119] on div "Add new room" at bounding box center [331, 119] width 477 height 8
click at [562, 119] on div "Add new room" at bounding box center [555, 119] width 27 height 6
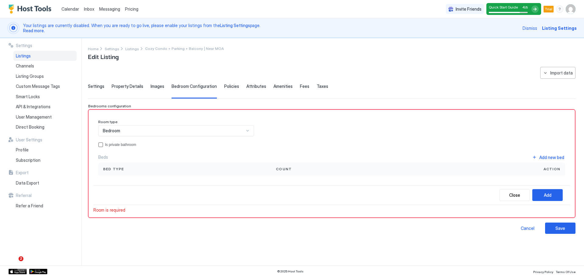
click at [134, 131] on div "Bedroom" at bounding box center [173, 130] width 141 height 5
click at [101, 145] on div "privateBathroom" at bounding box center [100, 144] width 5 height 5
click at [120, 167] on span "Bed type" at bounding box center [113, 168] width 21 height 5
click at [219, 170] on div "Bed type" at bounding box center [184, 168] width 163 height 5
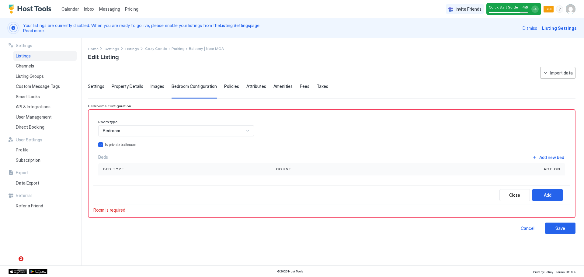
click at [542, 158] on div "Add new bed" at bounding box center [551, 157] width 25 height 6
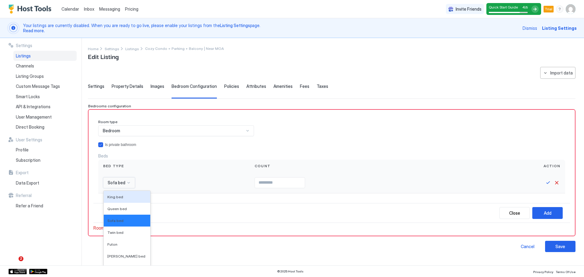
click at [123, 185] on div "16 results available. Use Up and Down to choose options, press Enter to select …" at bounding box center [119, 182] width 32 height 11
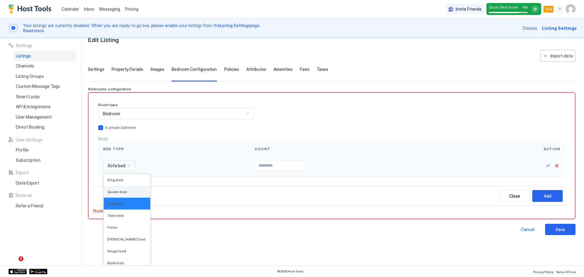
click at [124, 191] on span "Queen bed" at bounding box center [116, 192] width 19 height 5
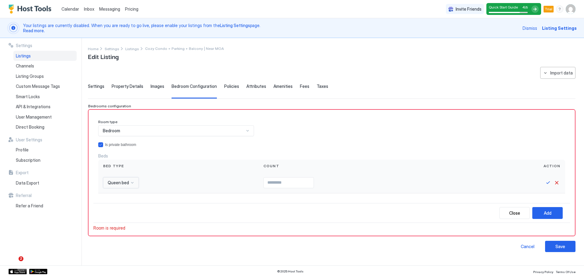
scroll to position [0, 0]
click at [264, 181] on input "Input Field" at bounding box center [289, 183] width 50 height 10
type input "*"
click at [552, 212] on button "Add" at bounding box center [547, 213] width 30 height 12
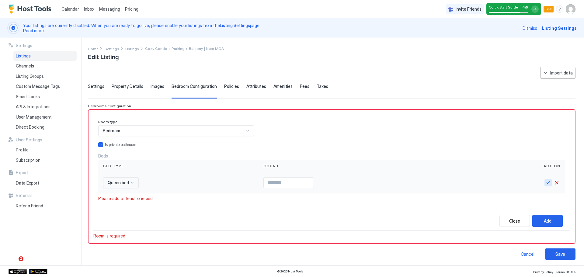
click at [545, 183] on button "Save" at bounding box center [548, 182] width 7 height 7
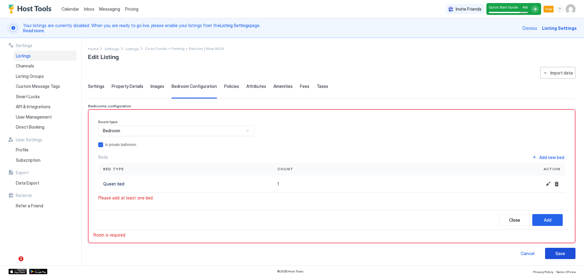
click at [557, 252] on div "Save" at bounding box center [560, 253] width 10 height 6
click at [129, 130] on div "Bedroom" at bounding box center [173, 130] width 141 height 5
click at [134, 154] on div "Beds Add new bed" at bounding box center [331, 157] width 467 height 8
click at [558, 252] on div "Save" at bounding box center [560, 253] width 10 height 6
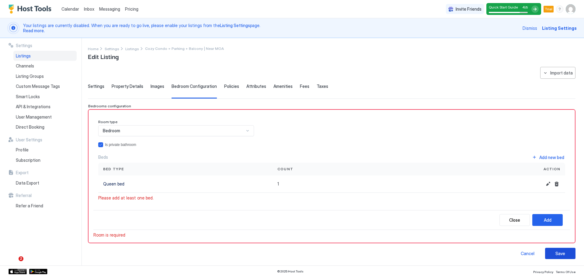
click at [557, 252] on div "Save" at bounding box center [560, 253] width 10 height 6
click at [173, 182] on div "Queen bed" at bounding box center [185, 184] width 165 height 6
click at [490, 198] on div "Please add at least one bed." at bounding box center [331, 197] width 467 height 5
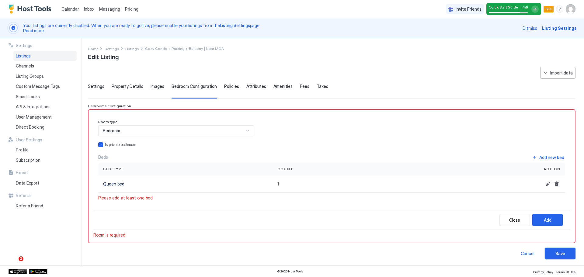
click at [555, 253] on div "Save" at bounding box center [560, 253] width 10 height 6
click at [114, 130] on span "Bedroom" at bounding box center [111, 130] width 17 height 5
click at [126, 147] on div "Bedroom" at bounding box center [177, 145] width 148 height 5
click at [148, 130] on div "Bedroom" at bounding box center [173, 130] width 141 height 5
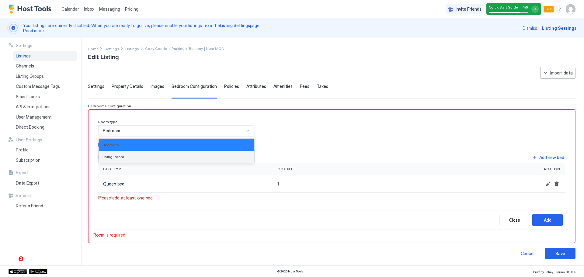
click at [136, 156] on div "Living Room" at bounding box center [177, 157] width 148 height 5
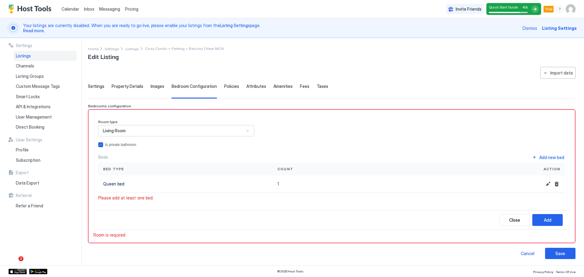
click at [142, 130] on div "Living Room" at bounding box center [173, 130] width 141 height 5
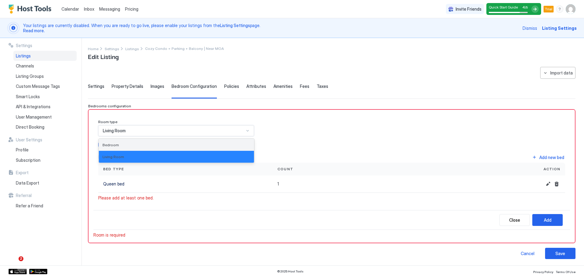
click at [139, 145] on div "Bedroom" at bounding box center [177, 145] width 148 height 5
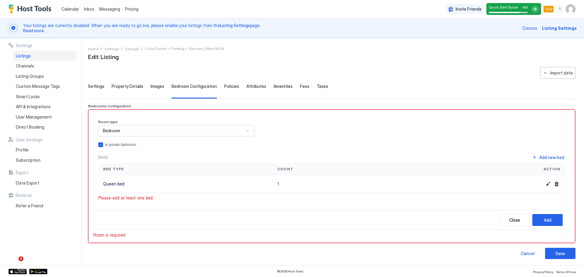
click at [263, 140] on div "Room type option Bedroom, selected. Bedroom Is private bathroom Beds Add new be…" at bounding box center [331, 160] width 467 height 81
click at [551, 221] on button "Add" at bounding box center [547, 220] width 30 height 12
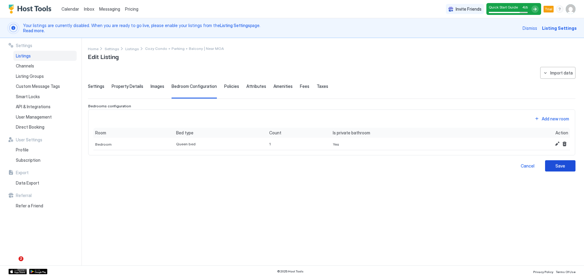
click at [562, 169] on div "Save" at bounding box center [560, 166] width 10 height 6
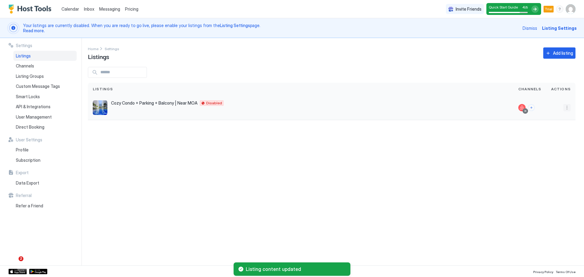
click at [569, 105] on button "More options" at bounding box center [566, 107] width 7 height 7
click at [549, 136] on span "Listing Settings" at bounding box center [553, 136] width 27 height 5
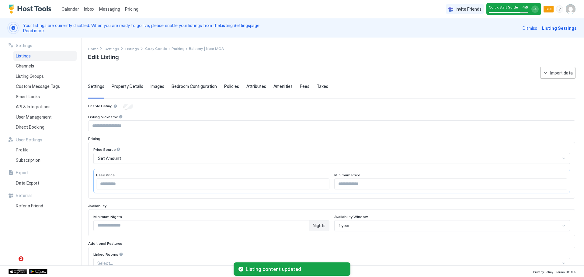
type input "*"
type input "**********"
type input "****"
type input "**********"
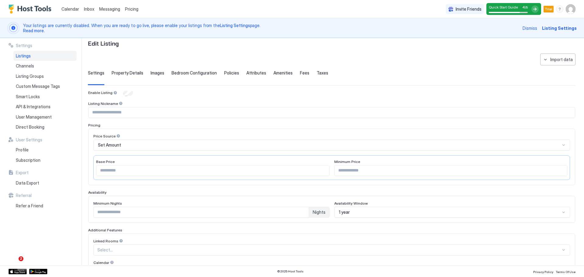
scroll to position [13, 0]
click at [122, 72] on span "Property Details" at bounding box center [128, 73] width 32 height 5
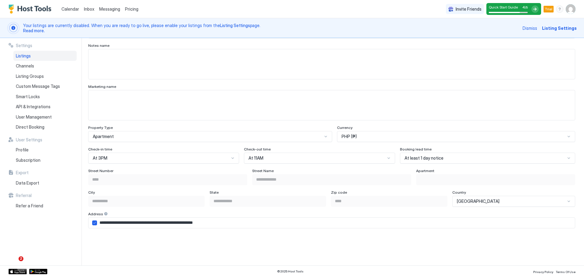
scroll to position [348, 0]
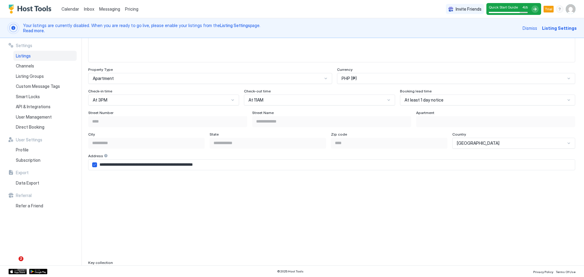
click at [244, 168] on input "**********" at bounding box center [336, 165] width 478 height 10
click at [233, 162] on input "**********" at bounding box center [336, 165] width 478 height 10
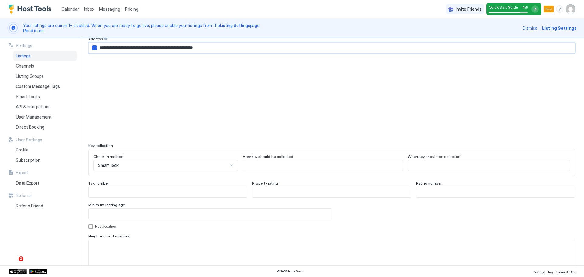
scroll to position [469, 0]
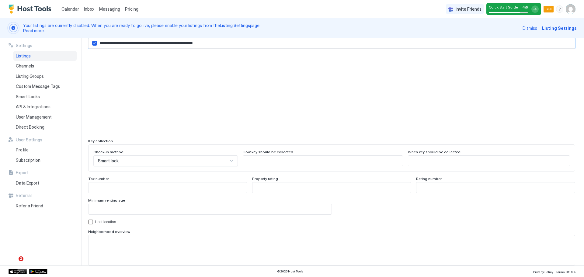
click at [212, 176] on div "Tax number" at bounding box center [167, 179] width 159 height 6
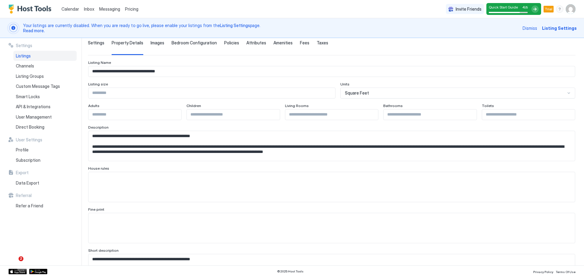
scroll to position [0, 0]
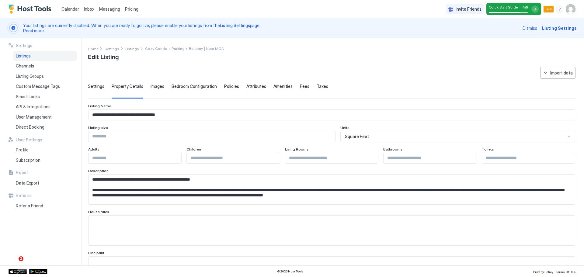
click at [92, 86] on span "Settings" at bounding box center [96, 86] width 16 height 5
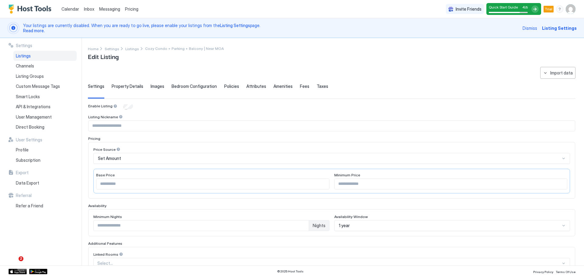
scroll to position [30, 0]
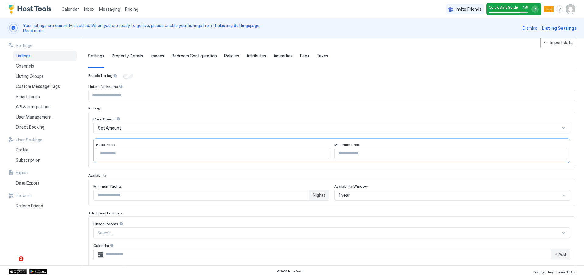
click at [122, 153] on input "****" at bounding box center [212, 153] width 233 height 10
click at [116, 153] on input "****" at bounding box center [212, 153] width 233 height 10
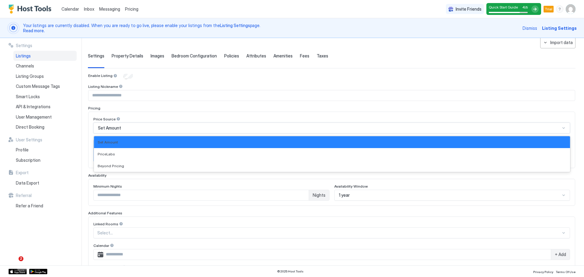
click at [117, 128] on span "Set Amount" at bounding box center [109, 127] width 23 height 5
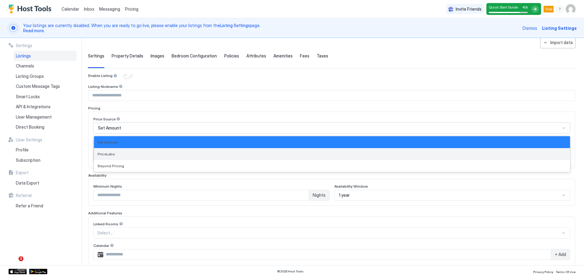
click at [117, 153] on div "PriceLabs" at bounding box center [332, 154] width 469 height 5
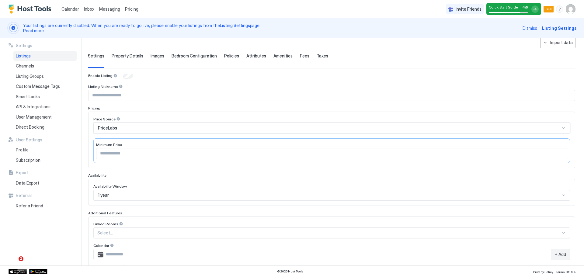
click at [117, 153] on input "Input Field" at bounding box center [331, 153] width 471 height 10
type input "**"
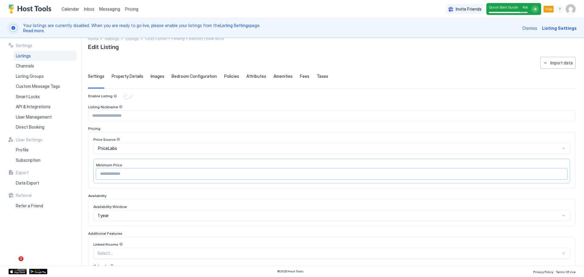
scroll to position [0, 0]
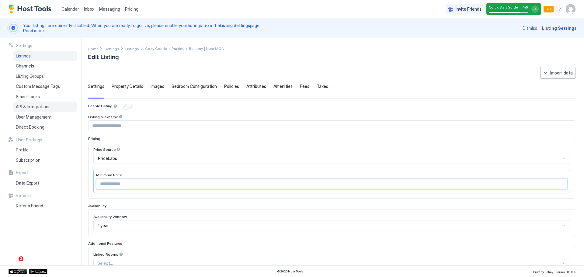
click at [37, 105] on span "API & Integrations" at bounding box center [33, 106] width 35 height 5
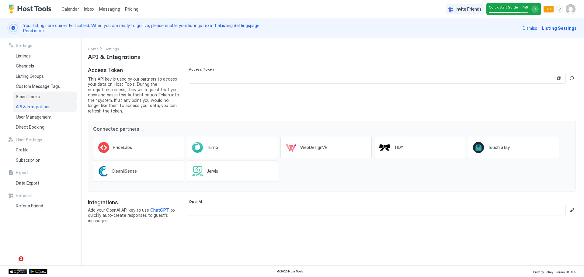
click at [40, 99] on div "Smart Locks" at bounding box center [44, 97] width 63 height 10
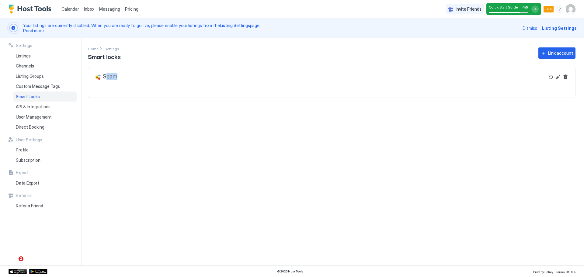
drag, startPoint x: 106, startPoint y: 77, endPoint x: 117, endPoint y: 75, distance: 11.4
click at [117, 75] on div "Seam" at bounding box center [319, 79] width 451 height 12
click at [44, 87] on span "Custom Message Tags" at bounding box center [38, 86] width 44 height 5
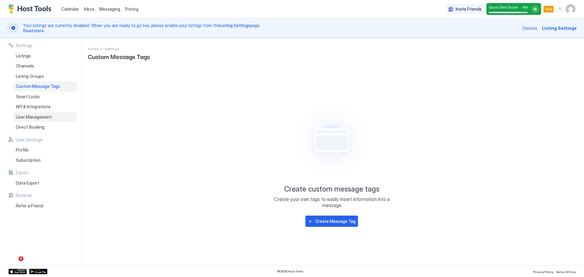
click at [47, 117] on span "User Management" at bounding box center [34, 116] width 36 height 5
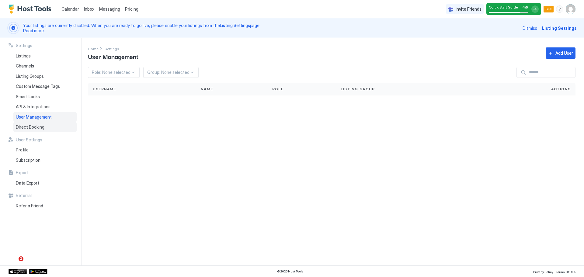
click at [39, 126] on span "Direct Booking" at bounding box center [30, 126] width 29 height 5
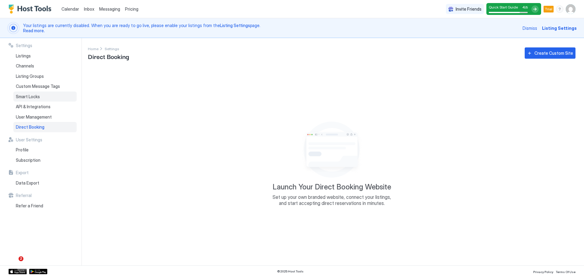
click at [40, 96] on div "Smart Locks" at bounding box center [44, 97] width 63 height 10
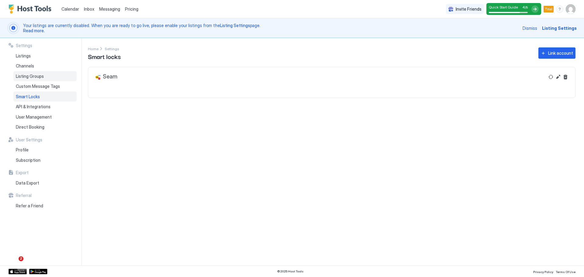
click at [37, 77] on span "Listing Groups" at bounding box center [30, 76] width 28 height 5
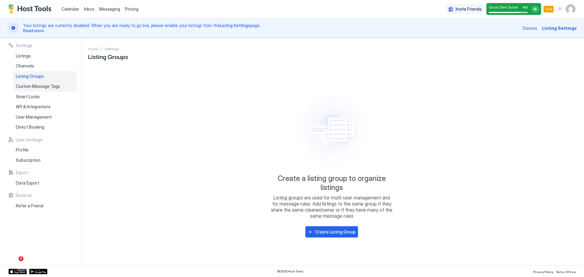
click at [56, 85] on span "Custom Message Tags" at bounding box center [38, 86] width 44 height 5
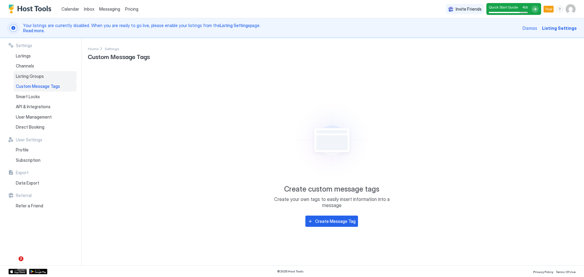
click at [37, 76] on span "Listing Groups" at bounding box center [30, 76] width 28 height 5
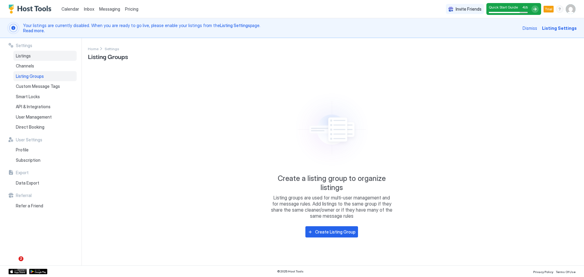
click at [32, 56] on div "Listings" at bounding box center [44, 56] width 63 height 10
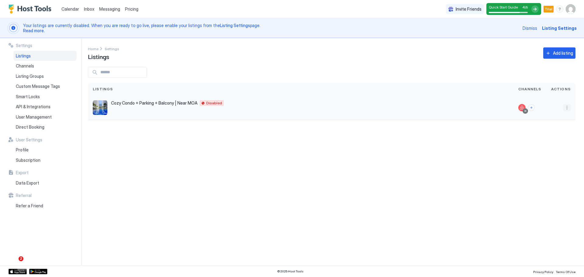
click at [564, 108] on button "More options" at bounding box center [566, 107] width 7 height 7
click at [553, 138] on span "Listing Settings" at bounding box center [553, 136] width 27 height 5
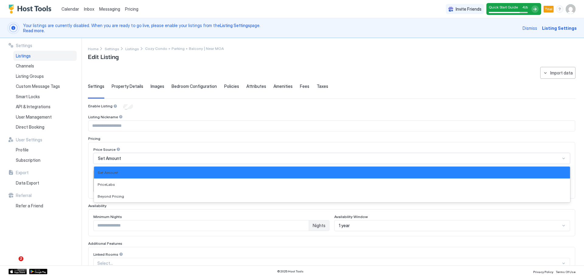
click at [111, 156] on span "Set Amount" at bounding box center [109, 158] width 23 height 5
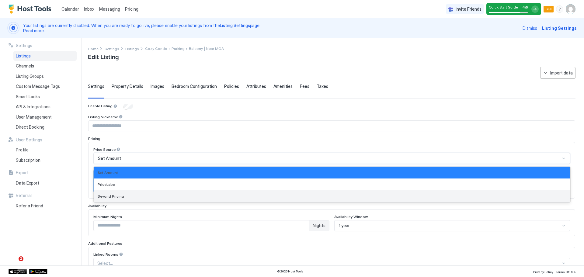
click at [113, 195] on span "Beyond Pricing" at bounding box center [111, 196] width 26 height 5
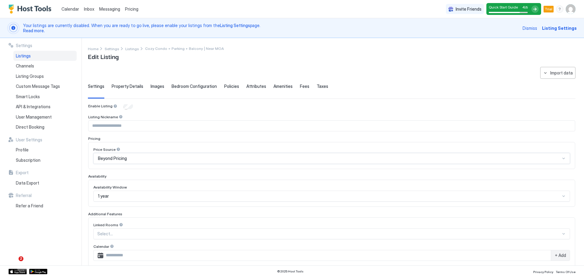
click at [128, 169] on div "Enable Listing Listing Nickname Pricing Price Source option Beyond Pricing, sel…" at bounding box center [331, 226] width 487 height 244
click at [124, 126] on input "Input Field" at bounding box center [332, 126] width 486 height 10
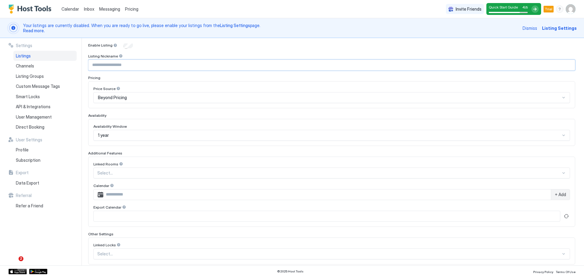
click at [103, 137] on div "1 year" at bounding box center [331, 135] width 477 height 11
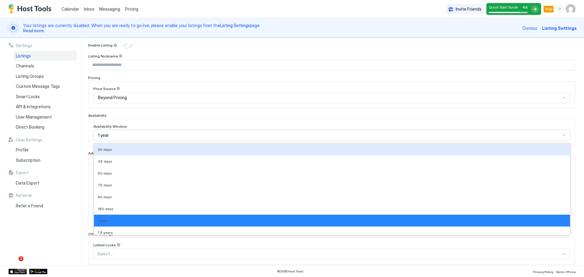
scroll to position [71, 0]
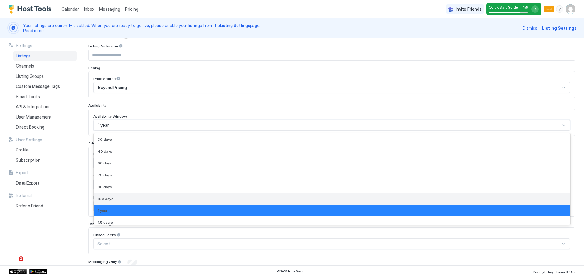
click at [120, 195] on div "180 days" at bounding box center [332, 199] width 476 height 12
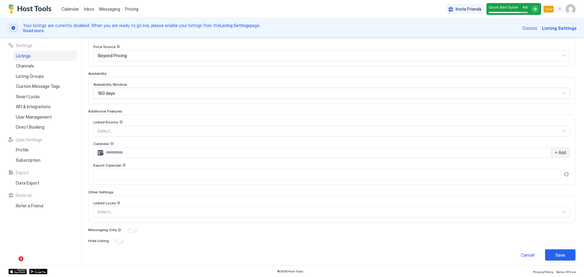
scroll to position [105, 0]
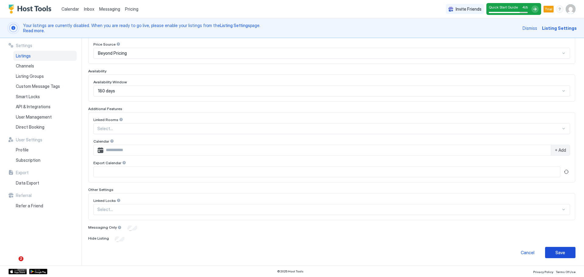
click at [563, 252] on button "Save" at bounding box center [560, 252] width 30 height 11
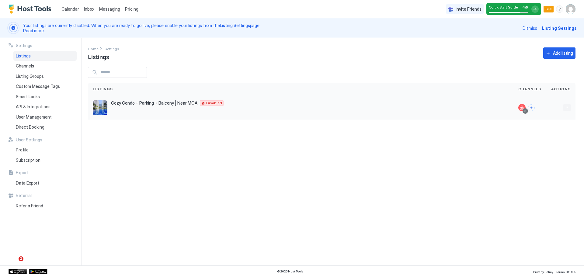
click at [569, 105] on button "More options" at bounding box center [566, 107] width 7 height 7
click at [552, 136] on span "Listing Settings" at bounding box center [553, 136] width 27 height 5
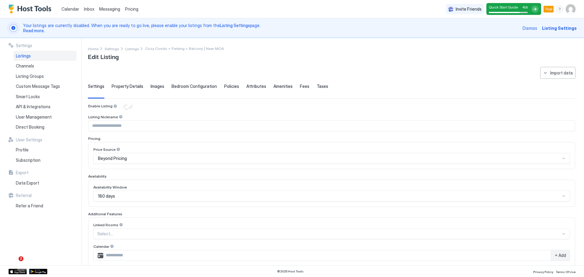
click at [125, 88] on span "Property Details" at bounding box center [128, 86] width 32 height 5
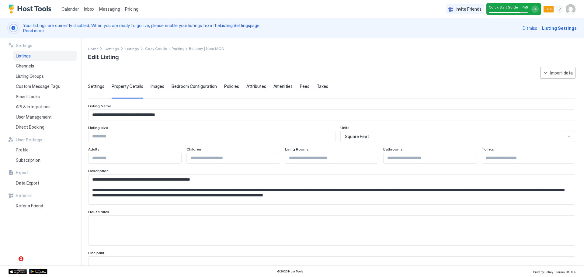
click at [143, 139] on input "Input Field" at bounding box center [212, 136] width 247 height 10
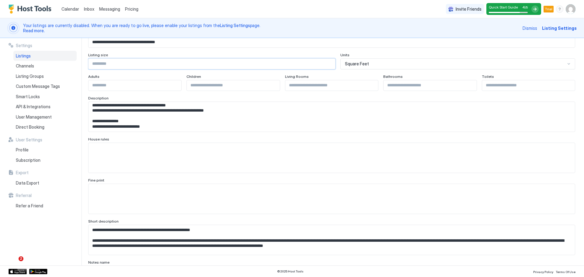
scroll to position [91, 0]
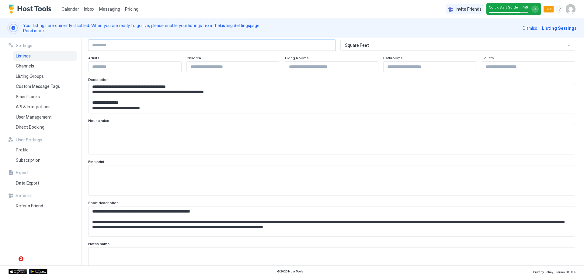
click at [117, 145] on textarea "Input Field" at bounding box center [332, 139] width 486 height 30
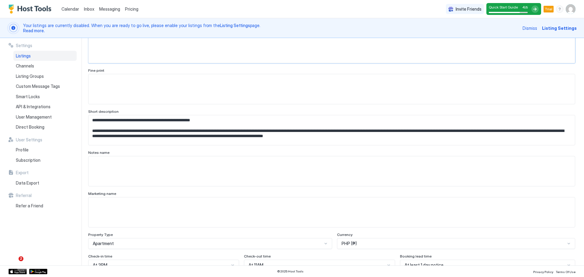
scroll to position [274, 0]
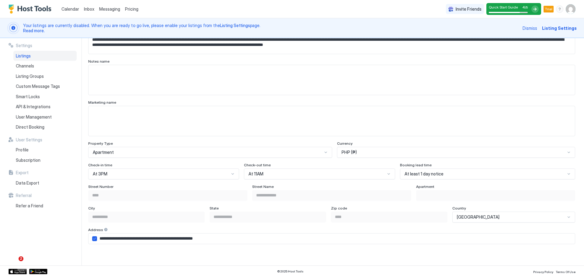
click at [143, 151] on div "Apartment" at bounding box center [210, 152] width 244 height 11
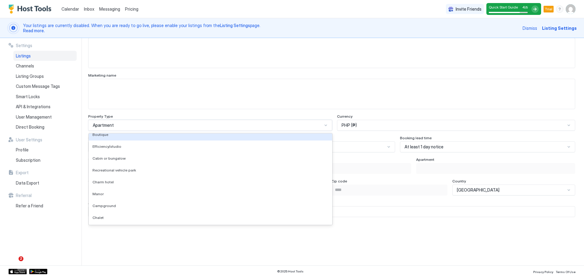
scroll to position [680, 0]
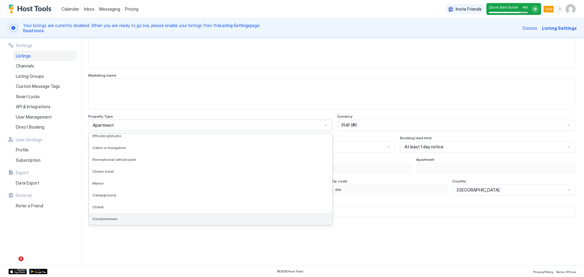
click at [108, 216] on div "Condominium" at bounding box center [210, 219] width 243 height 12
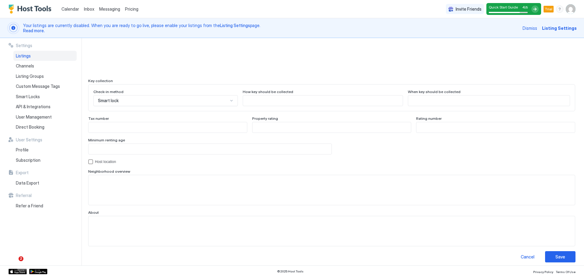
scroll to position [534, 0]
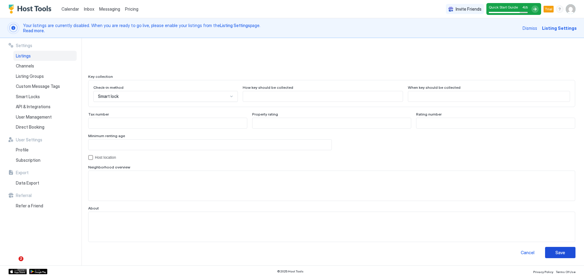
drag, startPoint x: 550, startPoint y: 253, endPoint x: 299, endPoint y: 225, distance: 251.9
click at [550, 253] on button "Save" at bounding box center [560, 252] width 30 height 11
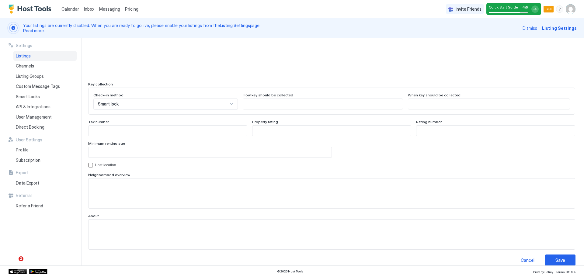
scroll to position [0, 0]
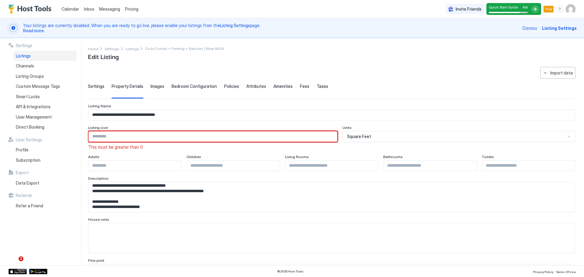
click at [74, 137] on div "**********" at bounding box center [292, 152] width 584 height 228
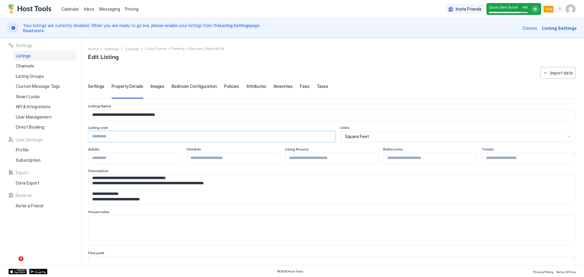
type input "*"
drag, startPoint x: 256, startPoint y: 179, endPoint x: 277, endPoint y: 179, distance: 20.7
click at [256, 179] on textarea "Input Field" at bounding box center [330, 190] width 482 height 30
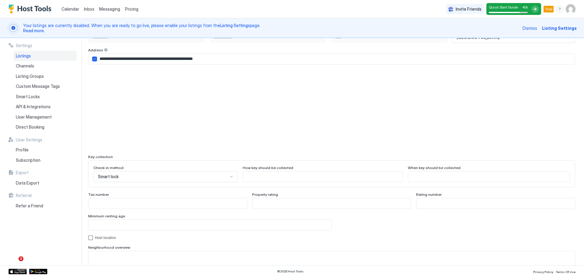
scroll to position [534, 0]
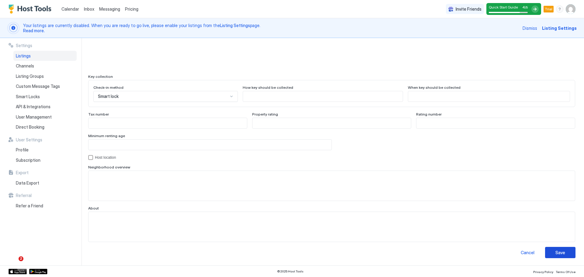
click at [558, 251] on div "Save" at bounding box center [560, 252] width 10 height 6
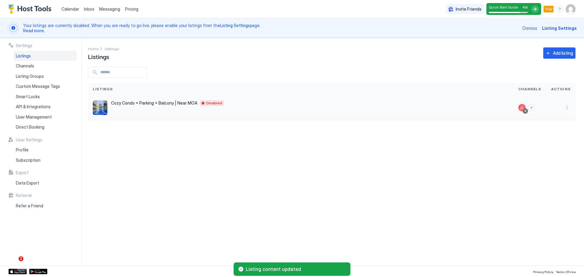
click at [566, 110] on button "More options" at bounding box center [566, 107] width 7 height 7
click at [551, 137] on span "Listing Settings" at bounding box center [553, 136] width 27 height 5
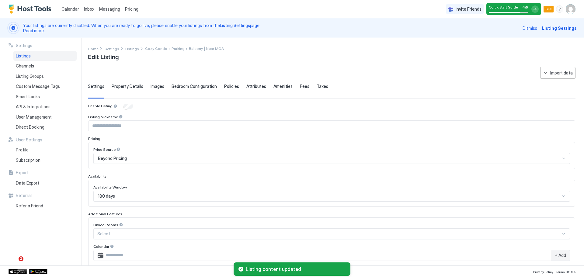
type input "*"
click at [318, 87] on span "Taxes" at bounding box center [323, 86] width 12 height 5
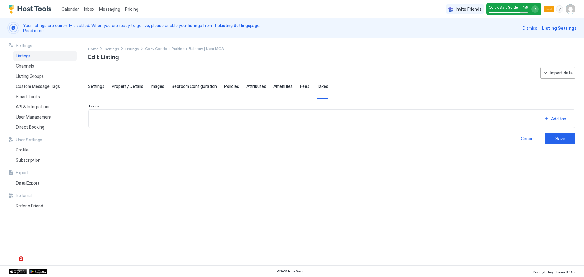
click at [300, 87] on span "Fees" at bounding box center [304, 86] width 9 height 5
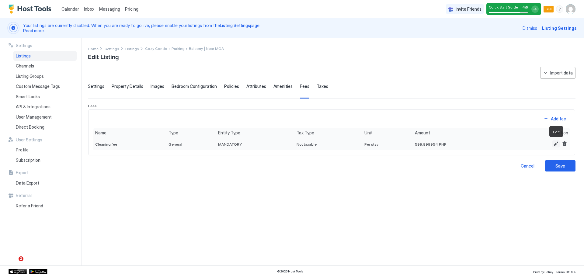
click at [556, 143] on button "Edit" at bounding box center [555, 143] width 7 height 7
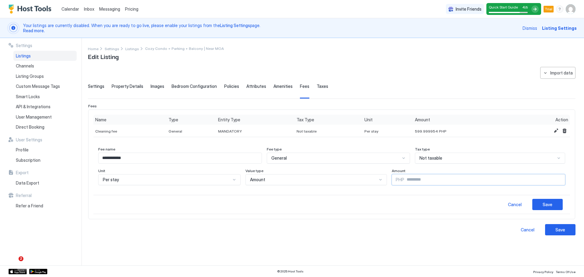
click at [425, 177] on input "**********" at bounding box center [484, 180] width 161 height 10
drag, startPoint x: 426, startPoint y: 180, endPoint x: 360, endPoint y: 180, distance: 66.6
click at [371, 180] on div "**********" at bounding box center [331, 177] width 467 height 17
type input "***"
click at [389, 242] on div "**********" at bounding box center [332, 162] width 488 height 191
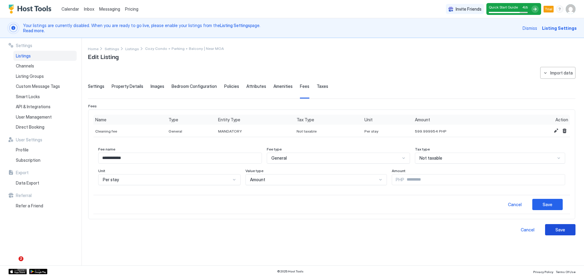
click at [562, 229] on div "Save" at bounding box center [560, 230] width 10 height 6
click at [554, 203] on button "Save" at bounding box center [547, 204] width 30 height 11
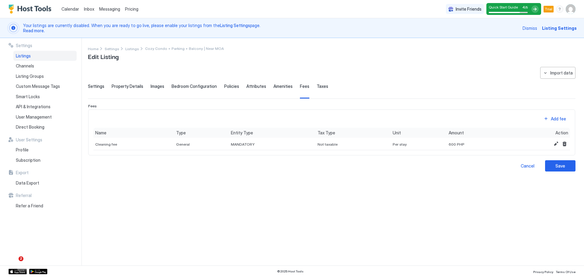
click at [285, 86] on span "Amenities" at bounding box center [282, 86] width 19 height 5
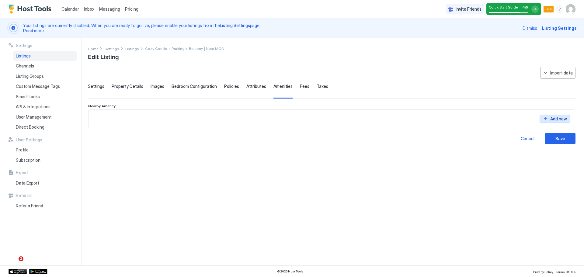
click at [552, 119] on div "Add new" at bounding box center [558, 119] width 17 height 6
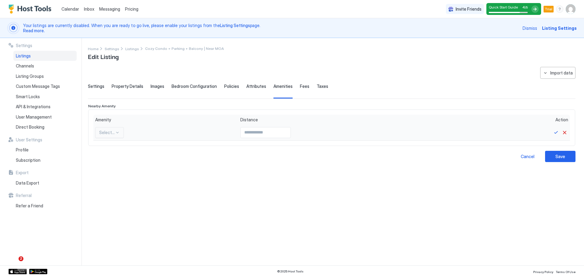
click at [113, 133] on div at bounding box center [107, 132] width 16 height 5
click at [564, 134] on button "Cancel" at bounding box center [564, 132] width 7 height 7
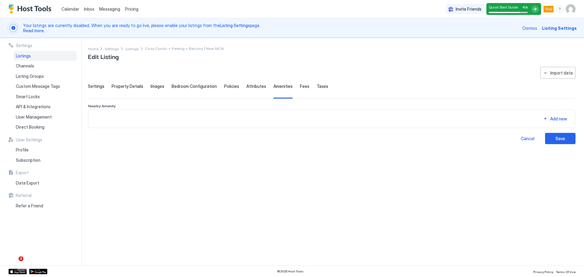
click at [248, 86] on span "Attributes" at bounding box center [256, 86] width 20 height 5
click at [220, 88] on div "Settings Property Details Images Bedroom Configuration Policies Attributes Amen…" at bounding box center [332, 91] width 488 height 15
click at [226, 88] on span "Policies" at bounding box center [231, 86] width 15 height 5
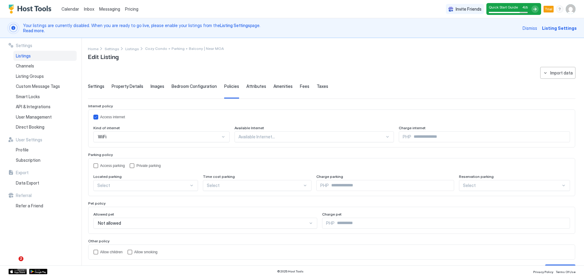
click at [249, 135] on div at bounding box center [311, 136] width 146 height 5
click at [73, 235] on div "Settings Listings Channels Listing Groups Custom Message Tags Smart Locks API &…" at bounding box center [45, 152] width 73 height 228
click at [129, 185] on div at bounding box center [143, 185] width 92 height 5
drag, startPoint x: 119, startPoint y: 200, endPoint x: 145, endPoint y: 199, distance: 26.8
click at [119, 199] on div "On Site" at bounding box center [146, 199] width 97 height 5
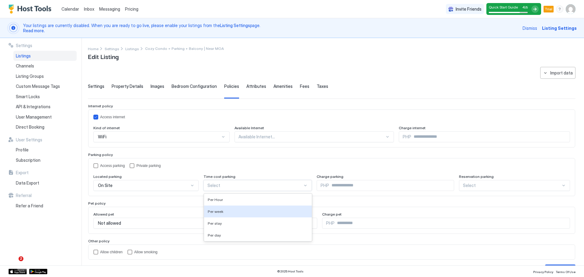
click at [217, 189] on div "4 results available. Use Up and Down to choose options, press Enter to select t…" at bounding box center [258, 185] width 108 height 11
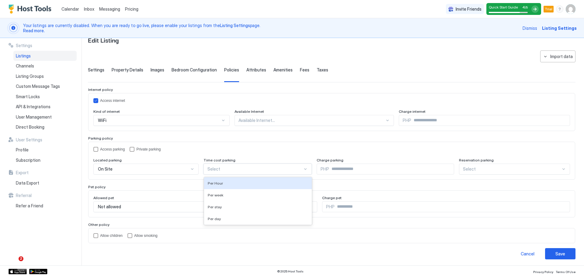
click at [147, 155] on div "Access parking Private parking Located parking On Site Time cost parking 4 resu…" at bounding box center [331, 161] width 477 height 28
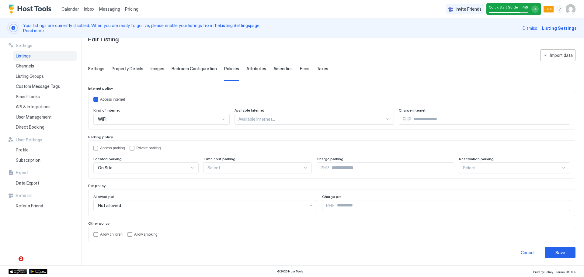
scroll to position [0, 0]
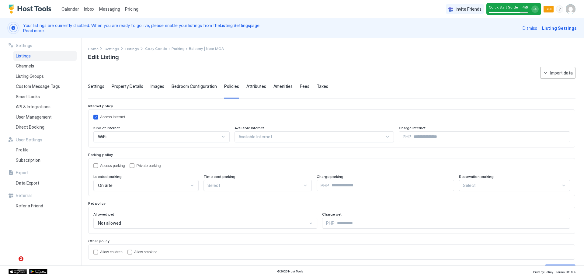
click at [189, 89] on span "Bedroom Configuration" at bounding box center [194, 86] width 45 height 5
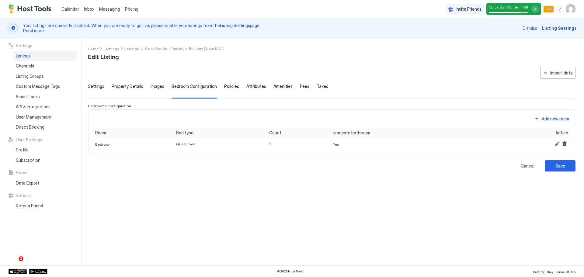
click at [154, 87] on span "Images" at bounding box center [158, 86] width 14 height 5
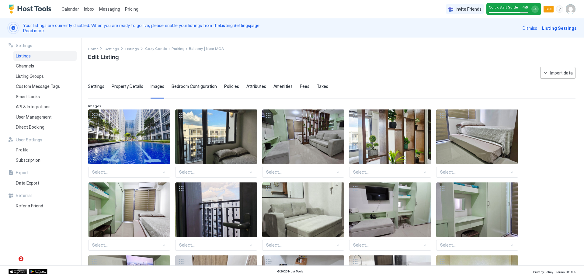
click at [131, 86] on span "Property Details" at bounding box center [128, 86] width 32 height 5
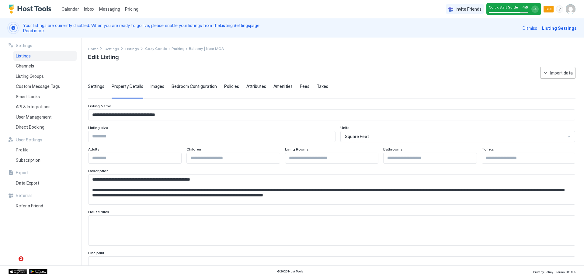
click at [92, 89] on div "Settings" at bounding box center [96, 91] width 16 height 15
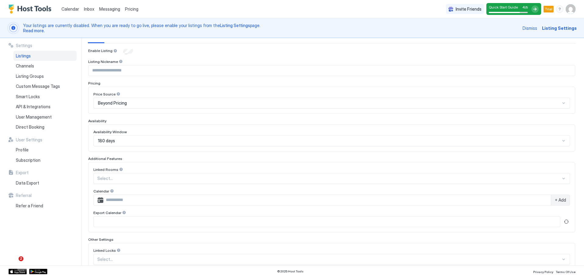
scroll to position [61, 0]
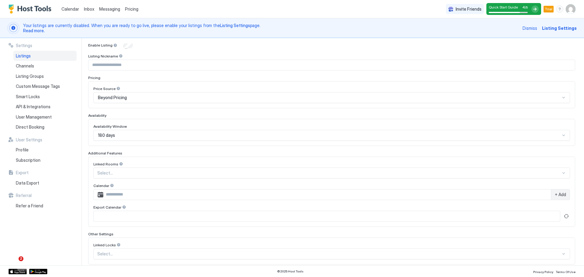
click at [117, 87] on div at bounding box center [118, 88] width 4 height 4
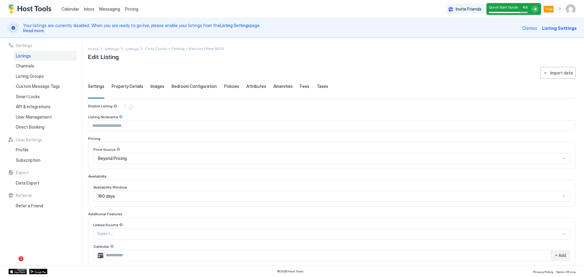
click at [179, 65] on div "**********" at bounding box center [336, 152] width 496 height 228
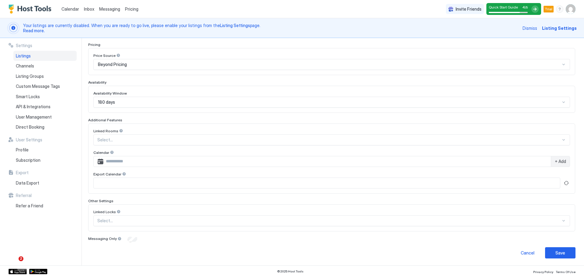
scroll to position [94, 0]
drag, startPoint x: 545, startPoint y: 252, endPoint x: 427, endPoint y: 219, distance: 122.4
click at [545, 252] on button "Save" at bounding box center [560, 252] width 30 height 11
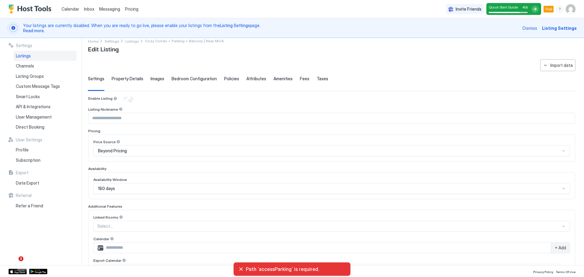
scroll to position [3, 0]
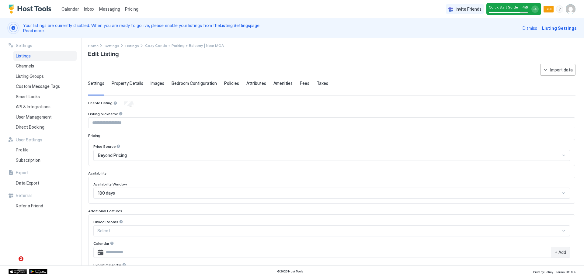
click at [240, 84] on div "Settings Property Details Images Bedroom Configuration Policies Attributes Amen…" at bounding box center [332, 88] width 488 height 15
click at [250, 83] on span "Attributes" at bounding box center [256, 83] width 20 height 5
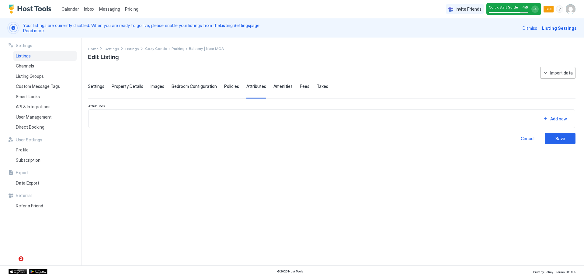
click at [232, 86] on span "Policies" at bounding box center [231, 86] width 15 height 5
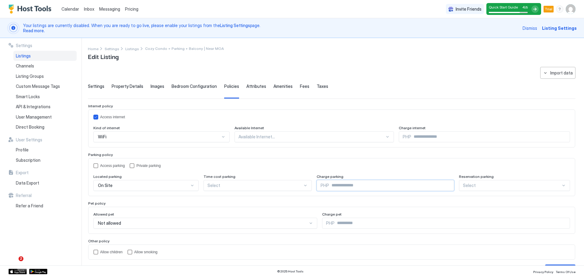
click at [384, 185] on input "Input Field" at bounding box center [391, 185] width 125 height 10
click at [249, 185] on div "Select" at bounding box center [258, 185] width 108 height 11
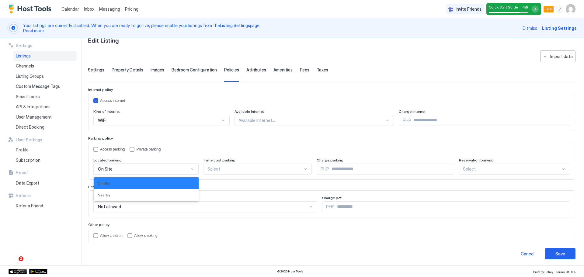
click at [143, 168] on div "On Site" at bounding box center [143, 168] width 91 height 5
click at [96, 148] on div "accessParking" at bounding box center [95, 149] width 5 height 5
click at [483, 167] on div "Select" at bounding box center [514, 169] width 111 height 11
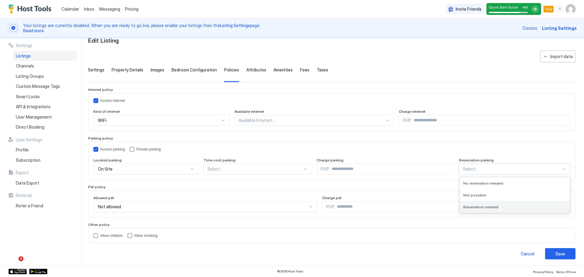
click at [489, 206] on span "Reservation needed" at bounding box center [480, 207] width 35 height 5
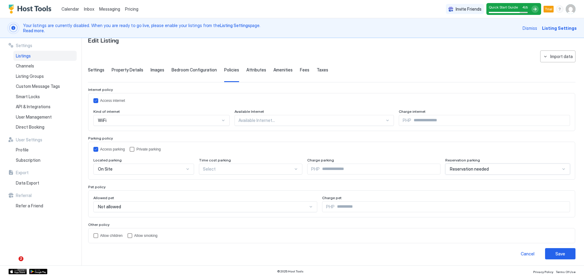
click at [354, 171] on input "Input Field" at bounding box center [380, 169] width 120 height 10
click at [250, 165] on div "Select" at bounding box center [251, 169] width 104 height 11
click at [320, 165] on input "Input Field" at bounding box center [380, 169] width 120 height 10
type input "*"
drag, startPoint x: 569, startPoint y: 252, endPoint x: 553, endPoint y: 250, distance: 15.6
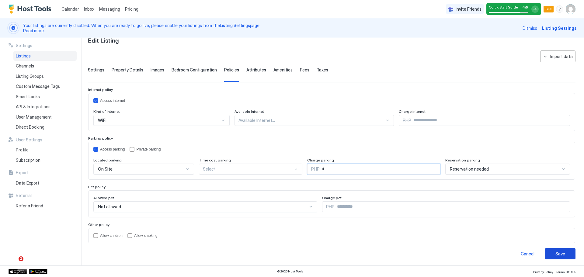
click at [570, 252] on button "Save" at bounding box center [560, 253] width 30 height 11
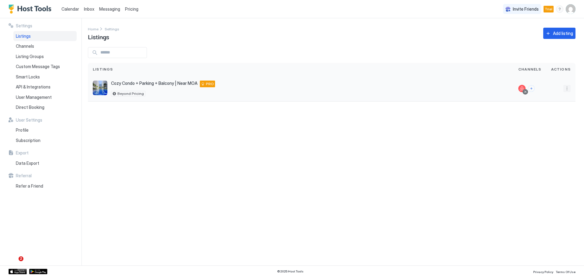
click at [569, 89] on button "More options" at bounding box center [566, 88] width 7 height 7
click at [395, 124] on div at bounding box center [292, 138] width 584 height 277
click at [139, 128] on div "Settings Home Settings Listings Add listing Listings Channels Actions Cozy Cond…" at bounding box center [336, 141] width 496 height 247
click at [45, 79] on div "Smart Locks" at bounding box center [44, 77] width 63 height 10
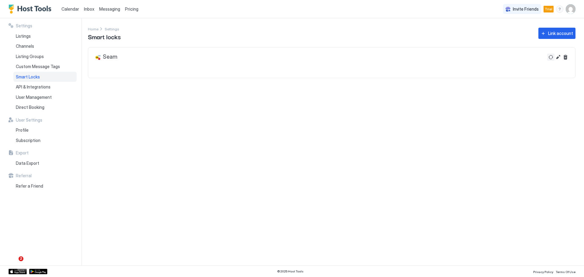
click at [553, 57] on button "Refresh" at bounding box center [550, 57] width 7 height 7
click at [111, 55] on div "Seam" at bounding box center [105, 57] width 23 height 7
click at [558, 55] on button "Edit" at bounding box center [558, 57] width 7 height 7
click at [43, 86] on span "API & Integrations" at bounding box center [33, 86] width 35 height 5
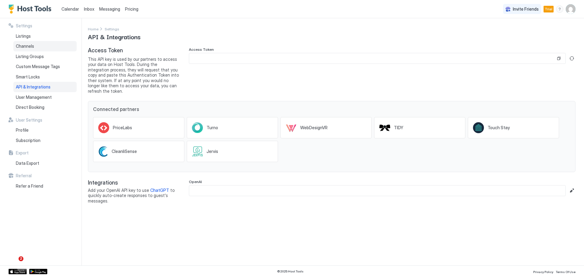
click at [45, 44] on div "Channels" at bounding box center [44, 46] width 63 height 10
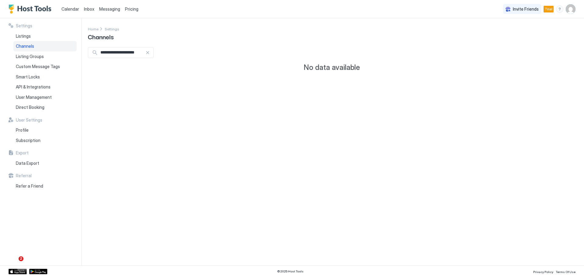
click at [150, 51] on div at bounding box center [147, 52] width 4 height 4
drag, startPoint x: 118, startPoint y: 85, endPoint x: 170, endPoint y: 85, distance: 51.7
click at [170, 85] on div "[EMAIL_ADDRESS][DOMAIN_NAME]" at bounding box center [317, 84] width 449 height 6
click at [190, 87] on div "[EMAIL_ADDRESS][DOMAIN_NAME]" at bounding box center [317, 84] width 458 height 17
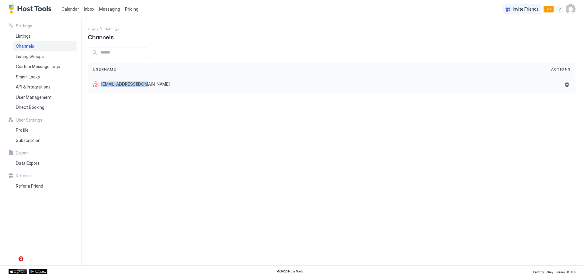
drag, startPoint x: 144, startPoint y: 87, endPoint x: 102, endPoint y: 83, distance: 42.5
click at [102, 83] on div "[EMAIL_ADDRESS][DOMAIN_NAME]" at bounding box center [317, 84] width 458 height 17
click at [113, 102] on div "Settings Home Settings Channels Username Actions [EMAIL_ADDRESS][DOMAIN_NAME]" at bounding box center [336, 141] width 496 height 247
drag, startPoint x: 103, startPoint y: 83, endPoint x: 171, endPoint y: 85, distance: 67.9
click at [168, 83] on div "[EMAIL_ADDRESS][DOMAIN_NAME]" at bounding box center [317, 84] width 449 height 6
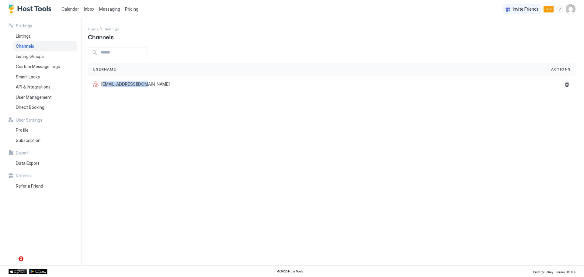
click at [167, 93] on div "Settings Home Settings Channels Username Actions [EMAIL_ADDRESS][DOMAIN_NAME]" at bounding box center [336, 141] width 496 height 247
click at [50, 40] on div "Listings" at bounding box center [44, 36] width 63 height 10
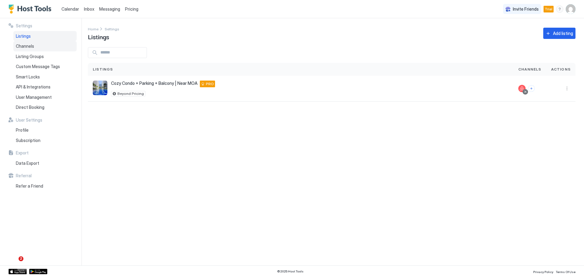
click at [46, 47] on div "Channels" at bounding box center [44, 46] width 63 height 10
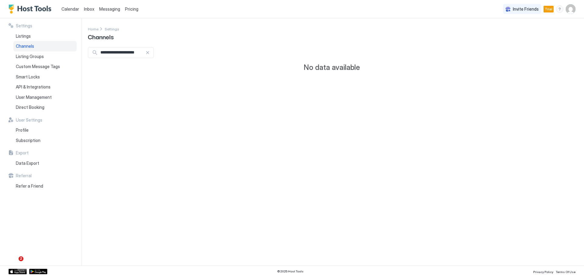
click at [150, 52] on div at bounding box center [147, 52] width 4 height 4
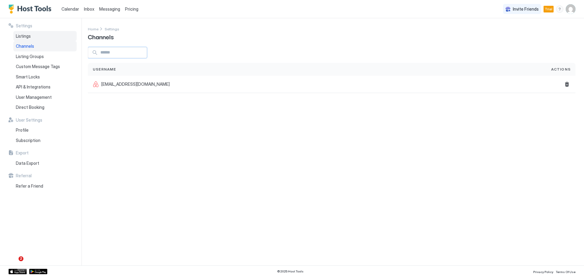
click at [37, 36] on div "Listings" at bounding box center [44, 36] width 63 height 10
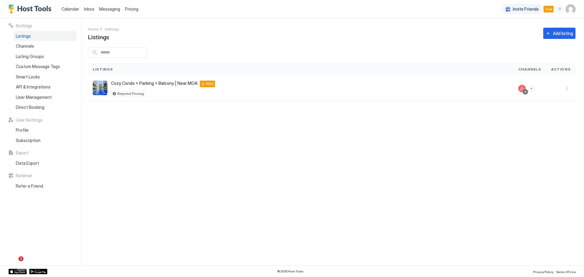
click at [90, 9] on span "Inbox" at bounding box center [89, 8] width 10 height 5
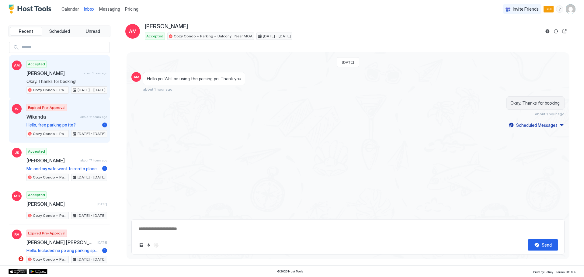
click at [74, 120] on span "Wikanda" at bounding box center [51, 117] width 51 height 6
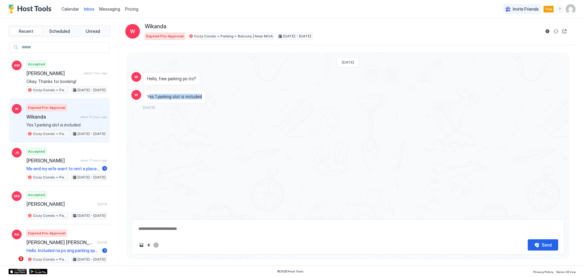
drag, startPoint x: 149, startPoint y: 97, endPoint x: 220, endPoint y: 99, distance: 71.5
click at [217, 97] on div "Yes 1 parking slot is included [DATE]" at bounding box center [294, 100] width 303 height 20
click at [223, 101] on div "Yes 1 parking slot is included [DATE]" at bounding box center [294, 100] width 303 height 20
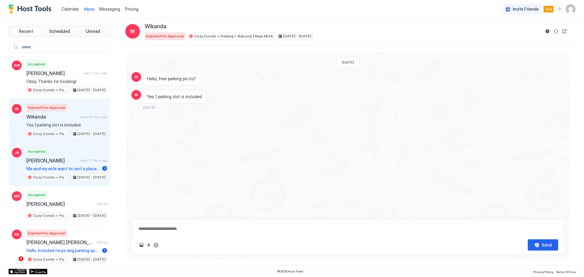
click at [66, 155] on div "Accepted [PERSON_NAME] about 17 hours ago Me and my wife want to rent a place f…" at bounding box center [66, 164] width 81 height 33
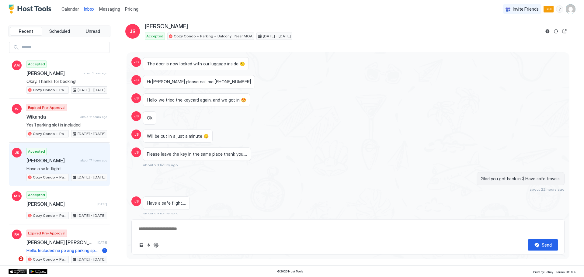
scroll to position [511, 0]
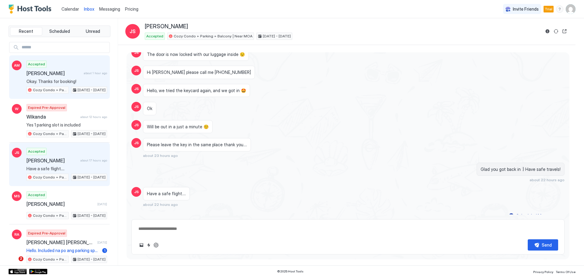
click at [67, 71] on span "[PERSON_NAME]" at bounding box center [53, 73] width 55 height 6
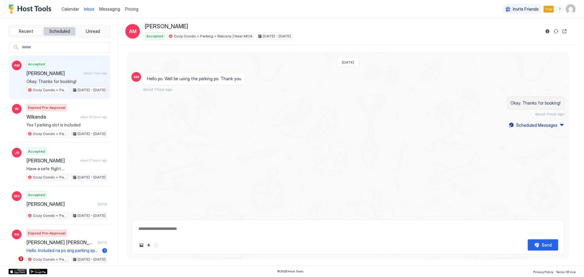
click at [59, 33] on span "Scheduled" at bounding box center [59, 31] width 21 height 5
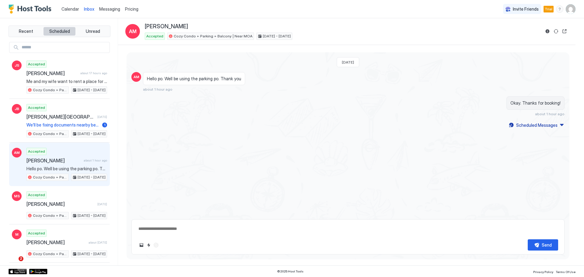
click at [56, 32] on span "Scheduled" at bounding box center [59, 31] width 21 height 5
click at [555, 125] on div "Scheduled Messages" at bounding box center [536, 125] width 41 height 6
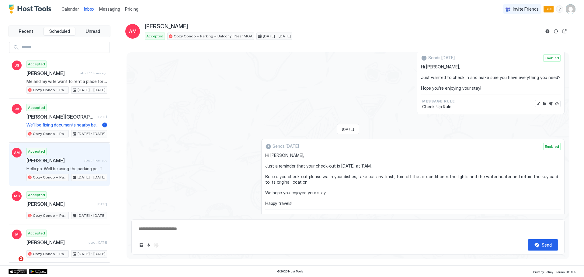
scroll to position [545, 0]
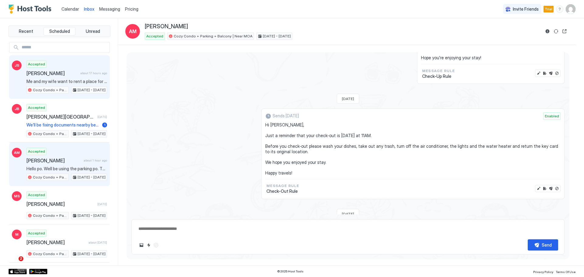
click at [64, 68] on div "Accepted [PERSON_NAME] about 17 hours ago Me and my wife want to rent a place f…" at bounding box center [66, 77] width 81 height 33
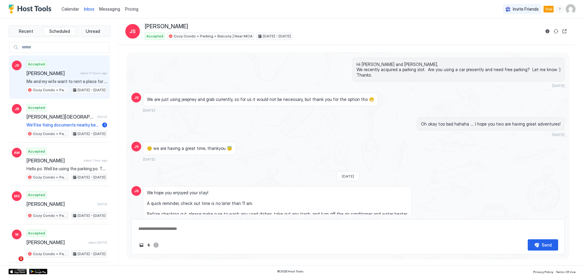
scroll to position [511, 0]
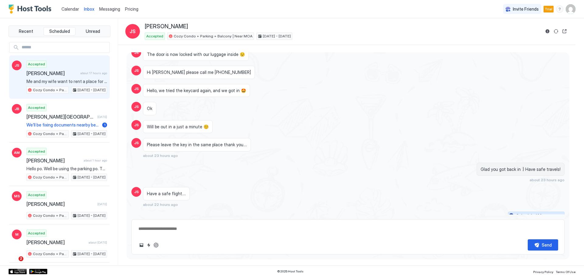
click at [520, 213] on div "Scheduled Messages" at bounding box center [536, 216] width 41 height 6
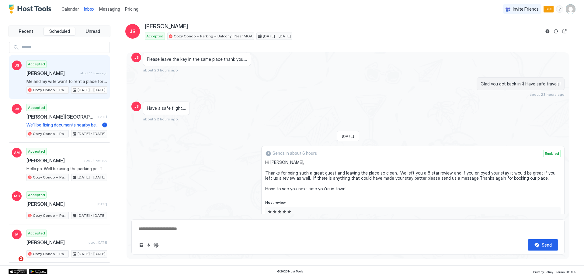
scroll to position [593, 0]
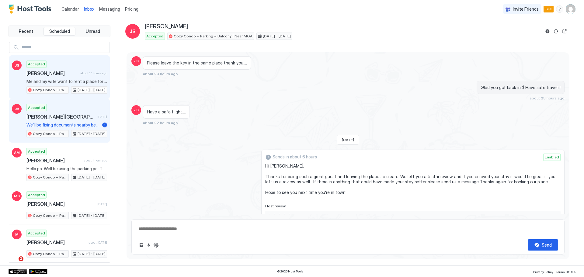
click at [64, 112] on div "Accepted [PERSON_NAME] [GEOGRAPHIC_DATA] [DATE] We’ll be fixing documents nearb…" at bounding box center [66, 120] width 81 height 33
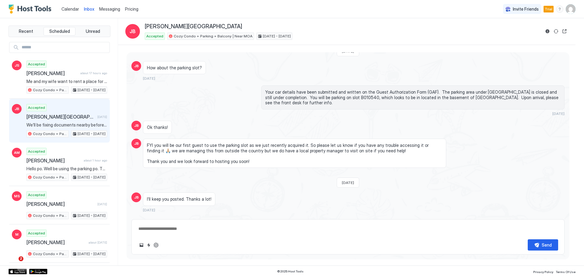
click at [536, 218] on div "Scheduled Messages" at bounding box center [536, 221] width 41 height 6
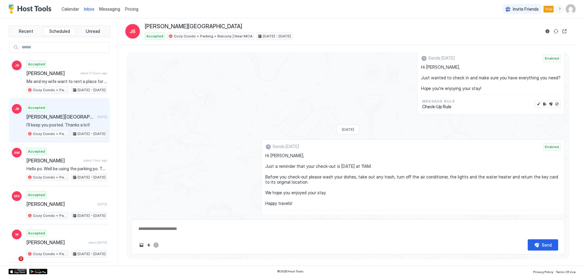
scroll to position [1159, 0]
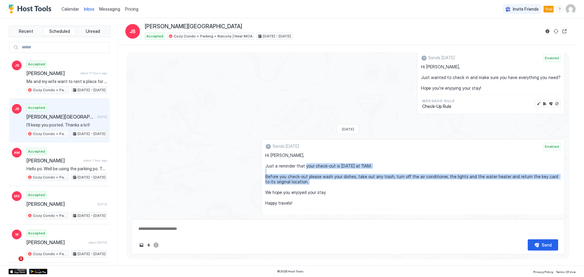
drag, startPoint x: 307, startPoint y: 154, endPoint x: 346, endPoint y: 172, distance: 42.2
click at [330, 172] on span "Hi [PERSON_NAME], Just a reminder that your check-out is [DATE] at 11AM. Before…" at bounding box center [412, 179] width 295 height 53
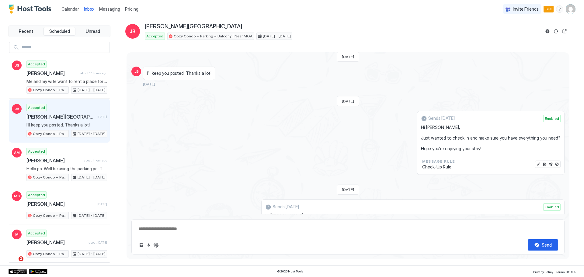
scroll to position [1098, 0]
drag, startPoint x: 454, startPoint y: 130, endPoint x: 442, endPoint y: 140, distance: 15.3
click at [459, 134] on span "Hi [PERSON_NAME], Just wanted to check in and make sure you have everything you…" at bounding box center [491, 138] width 140 height 27
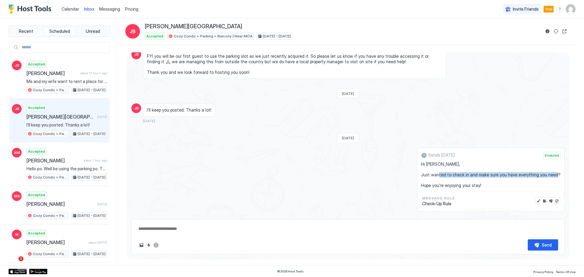
scroll to position [1068, 0]
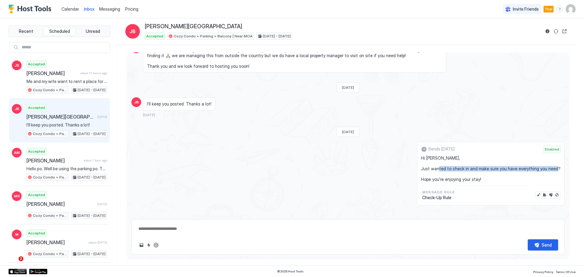
click at [467, 165] on span "Hi [PERSON_NAME], Just wanted to check in and make sure you have everything you…" at bounding box center [491, 168] width 140 height 27
drag, startPoint x: 347, startPoint y: 120, endPoint x: 338, endPoint y: 120, distance: 8.8
click at [338, 127] on div "[DATE]" at bounding box center [348, 132] width 23 height 10
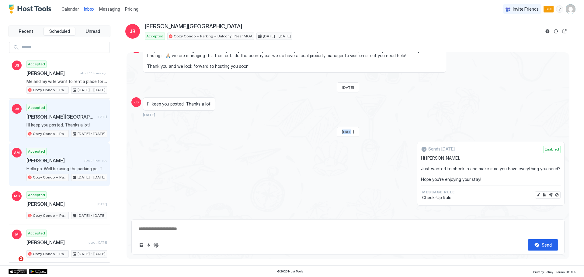
click at [61, 159] on span "[PERSON_NAME]" at bounding box center [53, 161] width 55 height 6
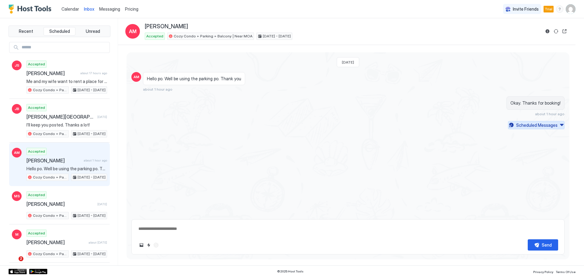
click at [528, 124] on div "Scheduled Messages" at bounding box center [536, 125] width 41 height 6
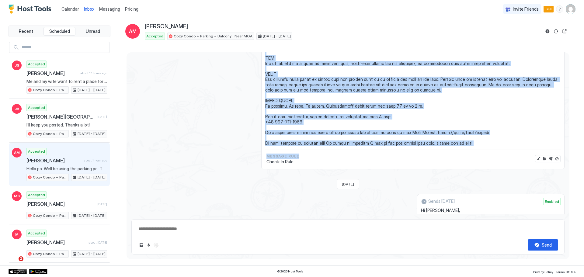
scroll to position [395, 0]
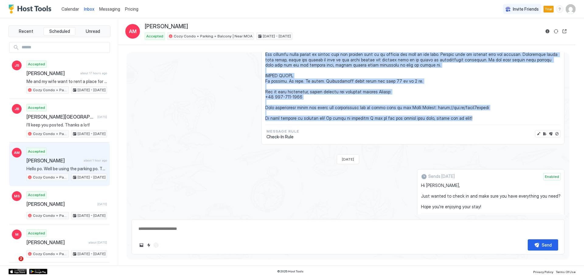
drag, startPoint x: 264, startPoint y: 108, endPoint x: 481, endPoint y: 109, distance: 216.6
copy span "Lore ipsumd si ametc adip eli sedd eiu temp inci utlaboreetd magna aliq enim. A…"
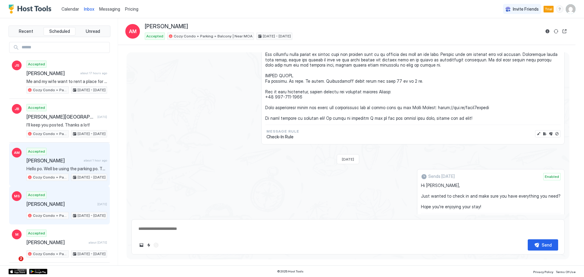
click at [59, 200] on div "Accepted [PERSON_NAME] [DATE] Cozy Condo + Parking + Balcony | Near MOA [DATE] …" at bounding box center [66, 205] width 81 height 28
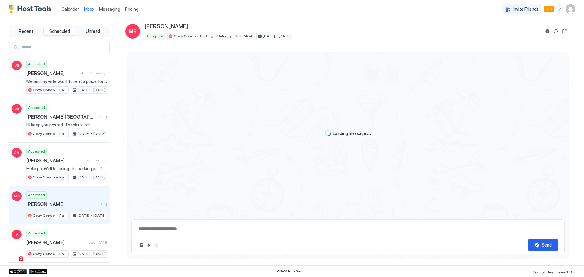
scroll to position [67, 0]
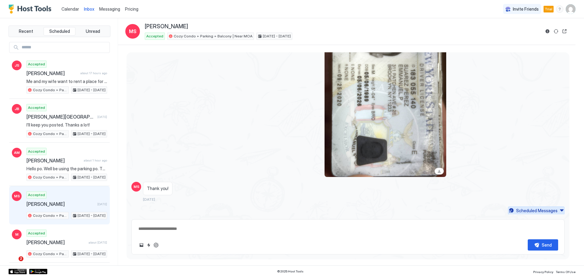
click at [525, 210] on div "Scheduled Messages" at bounding box center [536, 210] width 41 height 6
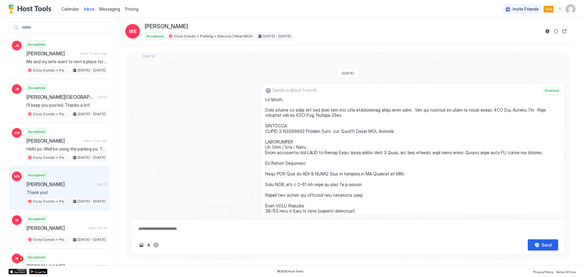
scroll to position [30, 0]
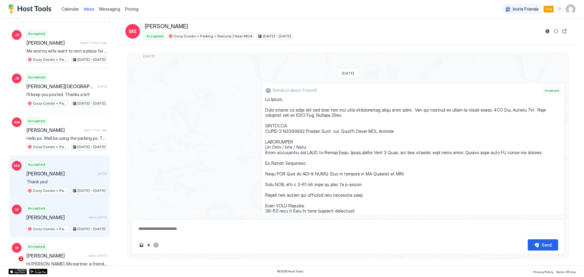
click at [59, 216] on span "[PERSON_NAME]" at bounding box center [56, 217] width 60 height 6
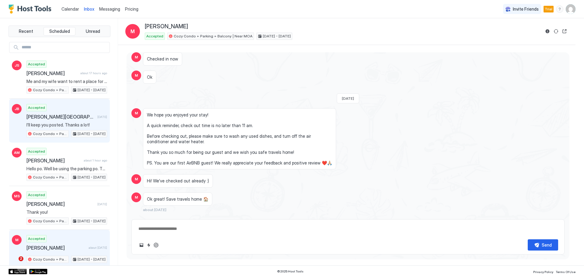
click at [67, 117] on span "[PERSON_NAME][GEOGRAPHIC_DATA]" at bounding box center [60, 117] width 68 height 6
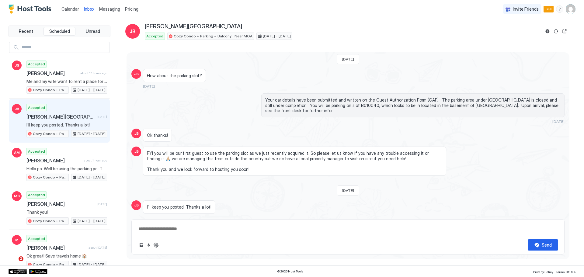
scroll to position [973, 0]
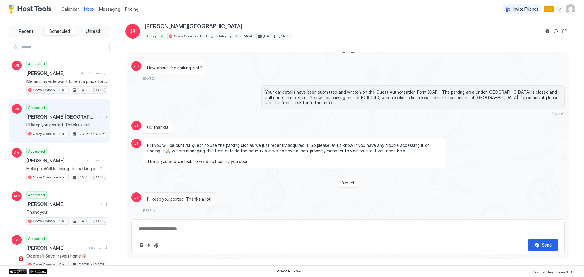
click at [522, 218] on div "Scheduled Messages" at bounding box center [536, 221] width 41 height 6
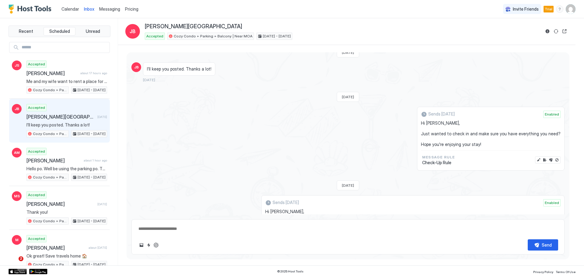
scroll to position [1098, 0]
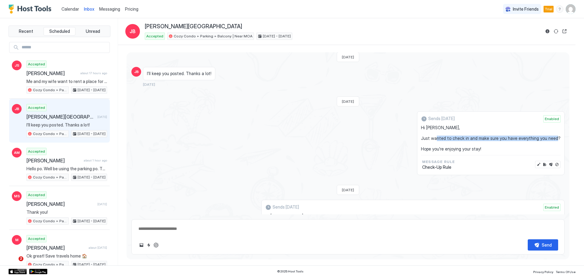
drag, startPoint x: 443, startPoint y: 128, endPoint x: 467, endPoint y: 133, distance: 24.8
click at [467, 133] on span "Hi [PERSON_NAME], Just wanted to check in and make sure you have everything you…" at bounding box center [491, 138] width 140 height 27
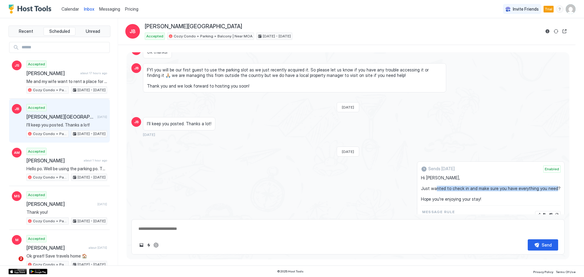
scroll to position [1038, 0]
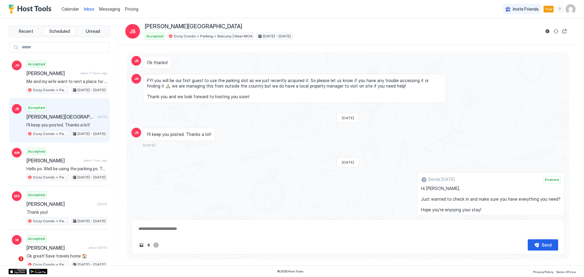
click at [155, 229] on textarea at bounding box center [348, 228] width 420 height 11
paste textarea "**********"
type textarea "*"
type textarea "**********"
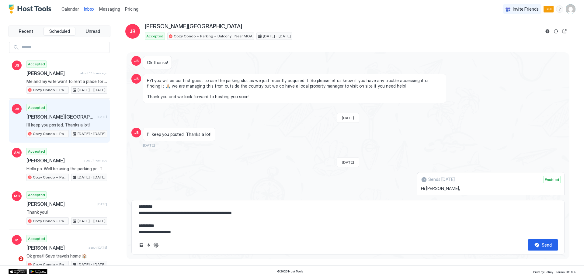
scroll to position [0, 0]
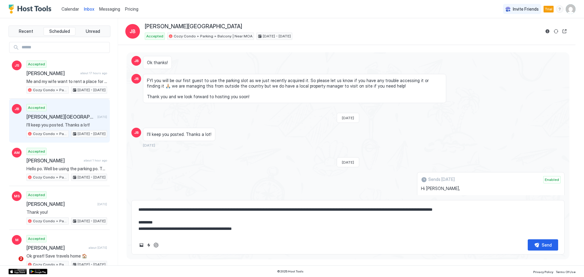
drag, startPoint x: 419, startPoint y: 209, endPoint x: 381, endPoint y: 209, distance: 38.0
click at [381, 209] on textarea at bounding box center [348, 219] width 420 height 30
type textarea "*"
type textarea "**********"
type textarea "*"
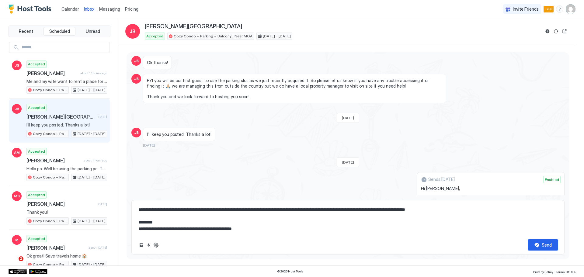
type textarea "**********"
type textarea "*"
type textarea "**********"
type textarea "*"
type textarea "**********"
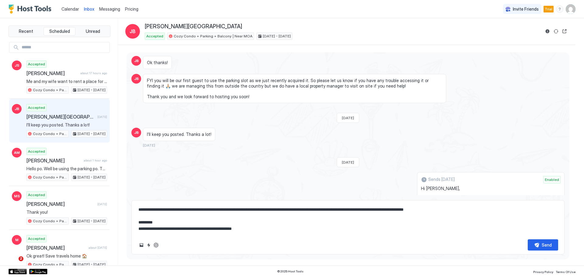
type textarea "*"
type textarea "**********"
type textarea "*"
type textarea "**********"
type textarea "*"
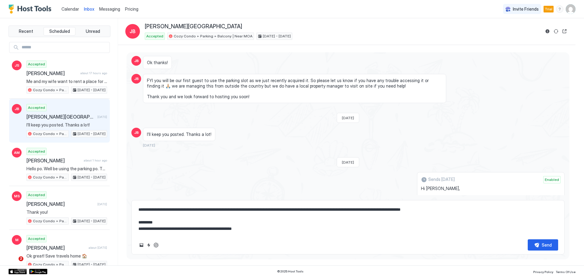
type textarea "**********"
type textarea "*"
type textarea "**********"
type textarea "*"
type textarea "**********"
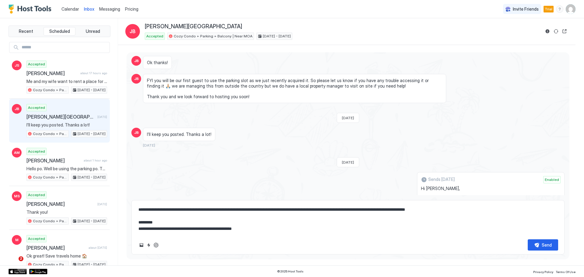
type textarea "*"
type textarea "**********"
type textarea "*"
type textarea "**********"
type textarea "*"
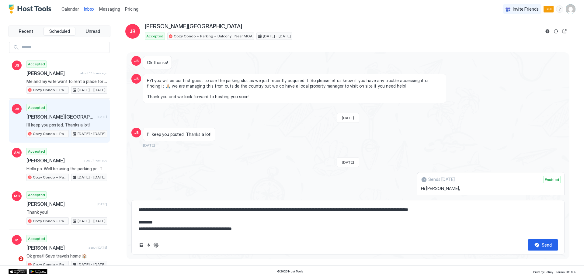
type textarea "**********"
type textarea "*"
type textarea "**********"
type textarea "*"
type textarea "**********"
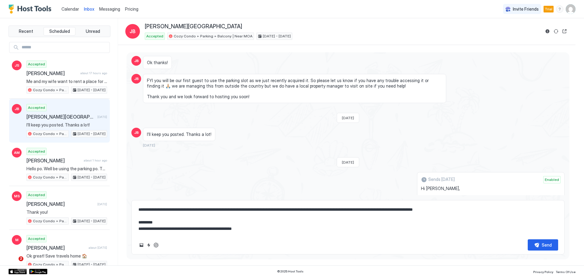
type textarea "*"
type textarea "**********"
type textarea "*"
type textarea "**********"
type textarea "*"
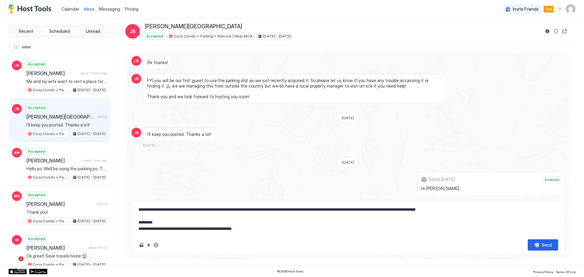
type textarea "**********"
drag, startPoint x: 490, startPoint y: 210, endPoint x: 452, endPoint y: 209, distance: 37.7
click at [451, 209] on textarea at bounding box center [348, 219] width 420 height 30
type textarea "*"
type textarea "**********"
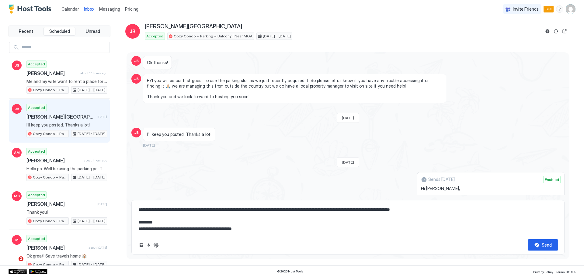
type textarea "*"
type textarea "**********"
type textarea "*"
type textarea "**********"
type textarea "*"
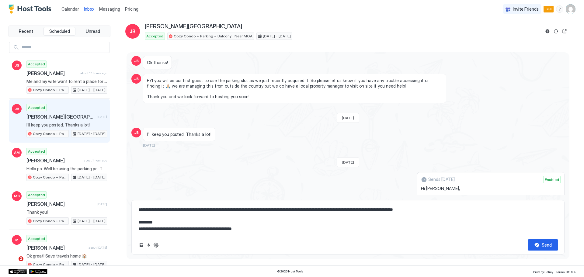
type textarea "**********"
type textarea "*"
type textarea "**********"
type textarea "*"
type textarea "**********"
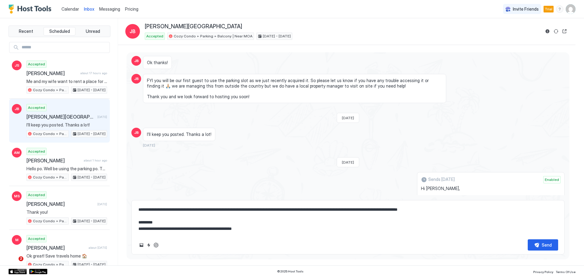
type textarea "*"
type textarea "**********"
type textarea "*"
type textarea "**********"
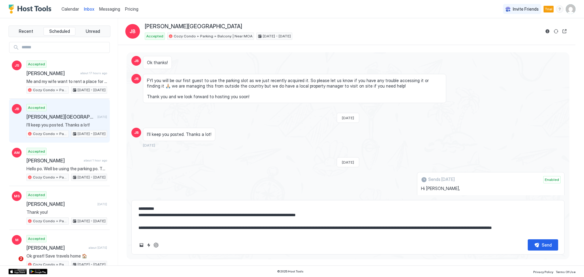
scroll to position [134, 0]
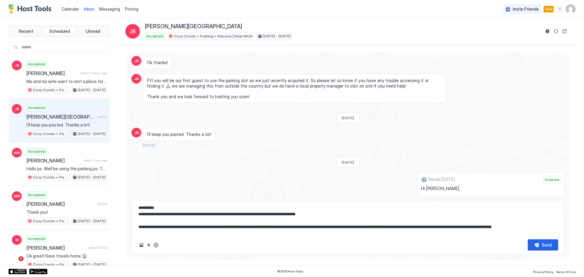
drag, startPoint x: 187, startPoint y: 210, endPoint x: 178, endPoint y: 210, distance: 8.8
click at [178, 210] on textarea at bounding box center [348, 219] width 420 height 30
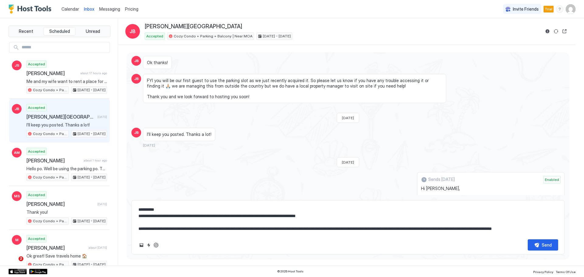
click at [182, 216] on textarea at bounding box center [348, 219] width 420 height 30
click at [188, 216] on textarea at bounding box center [348, 219] width 420 height 30
type textarea "*"
type textarea "**********"
type textarea "*"
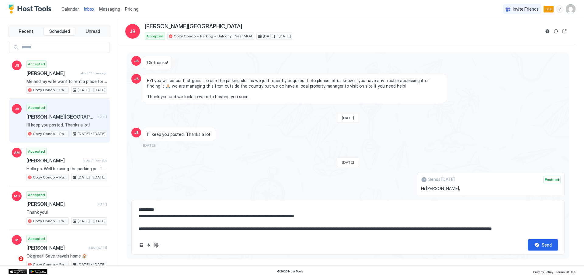
type textarea "**********"
type textarea "*"
type textarea "**********"
type textarea "*"
type textarea "**********"
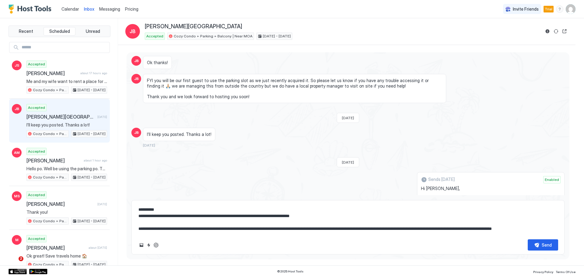
type textarea "*"
type textarea "**********"
type textarea "*"
type textarea "**********"
type textarea "*"
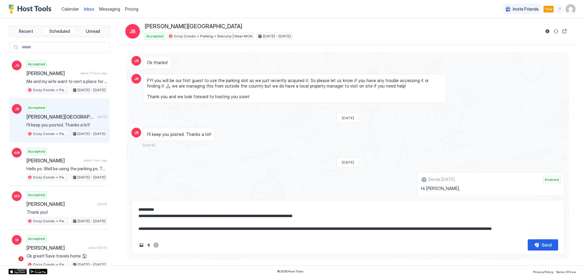
type textarea "**********"
type textarea "*"
type textarea "**********"
type textarea "*"
type textarea "**********"
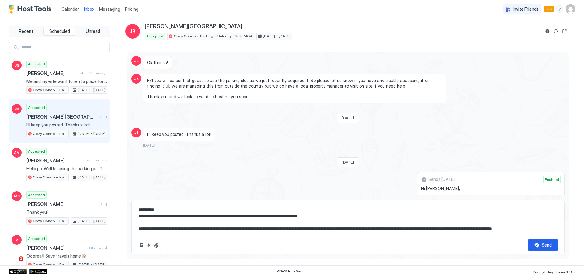
type textarea "*"
type textarea "**********"
type textarea "*"
type textarea "**********"
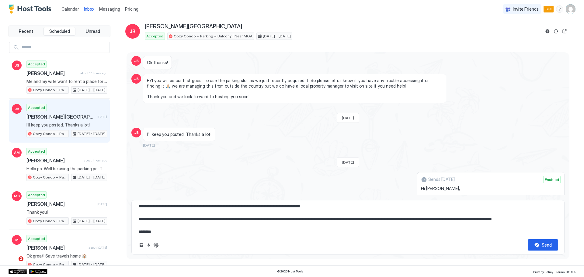
scroll to position [144, 0]
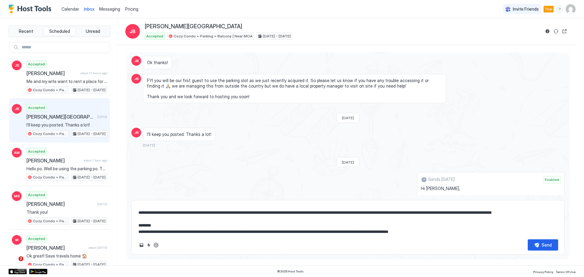
click at [528, 214] on textarea at bounding box center [348, 219] width 420 height 30
type textarea "*"
type textarea "**********"
type textarea "*"
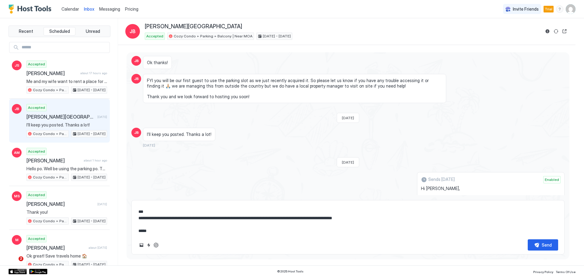
scroll to position [273, 0]
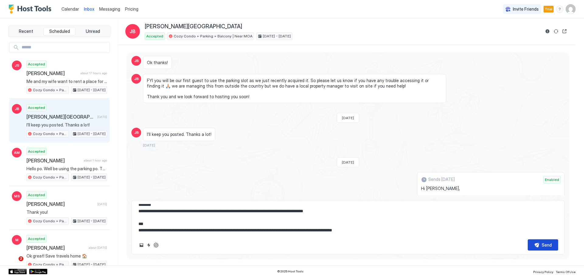
type textarea "**********"
click at [543, 247] on div "Send" at bounding box center [547, 245] width 10 height 6
type textarea "*"
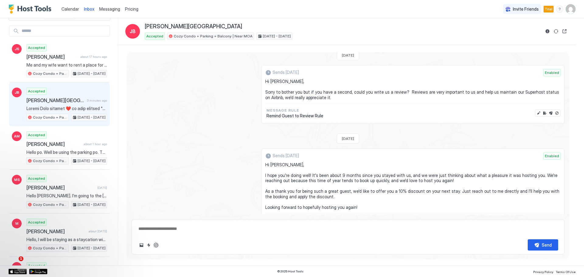
scroll to position [0, 0]
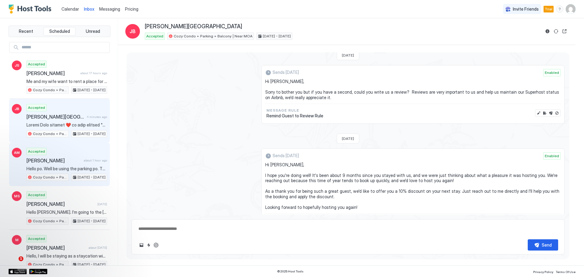
click at [61, 158] on span "[PERSON_NAME]" at bounding box center [53, 161] width 55 height 6
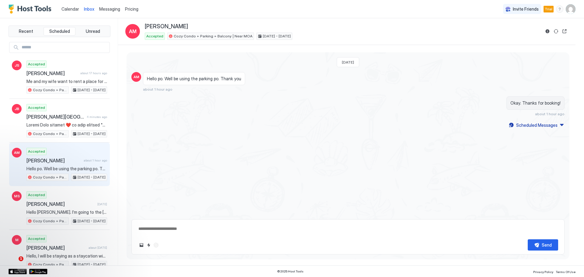
click at [548, 131] on div "[DATE] AM Hello po. Well be using the parking po. Thank you about 1 hour ago Ok…" at bounding box center [348, 133] width 443 height 162
click at [546, 128] on button "Scheduled Messages" at bounding box center [536, 125] width 57 height 8
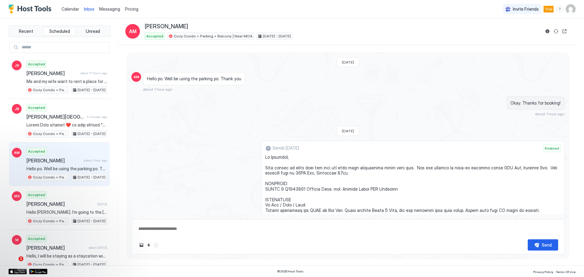
click at [161, 231] on textarea at bounding box center [348, 228] width 420 height 11
paste textarea "**********"
type textarea "*"
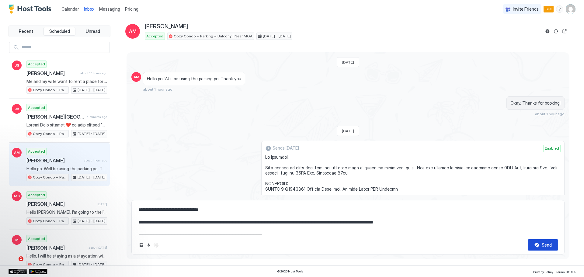
type textarea "**********"
click at [542, 243] on div "Send" at bounding box center [547, 245] width 10 height 6
type textarea "*"
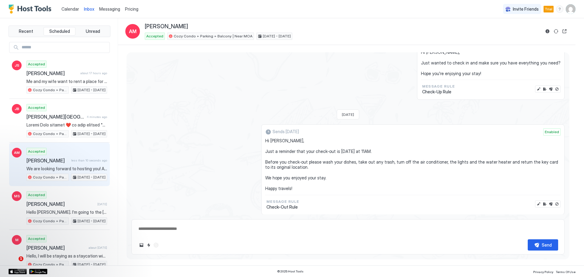
scroll to position [686, 0]
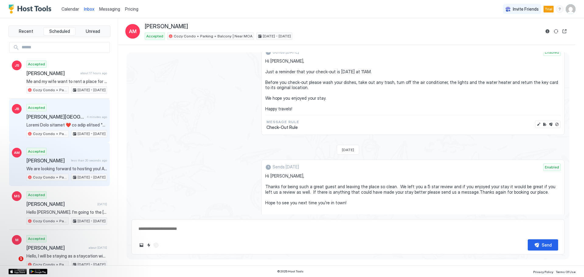
click at [56, 117] on span "[PERSON_NAME][GEOGRAPHIC_DATA]" at bounding box center [55, 117] width 58 height 6
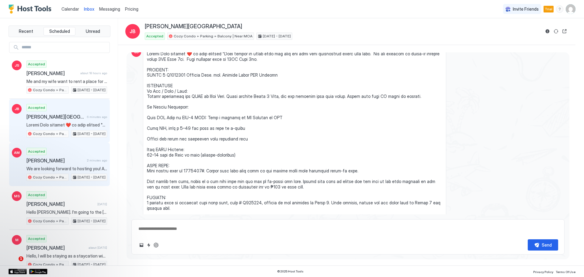
click at [64, 158] on span "[PERSON_NAME]" at bounding box center [55, 161] width 58 height 6
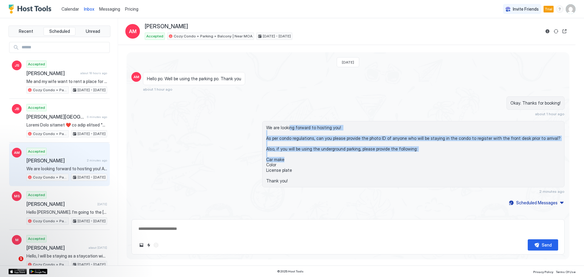
drag, startPoint x: 307, startPoint y: 129, endPoint x: 338, endPoint y: 165, distance: 47.6
click at [338, 164] on span "We are looking forward to hosting you! As per condo regulations, can you please…" at bounding box center [413, 154] width 294 height 59
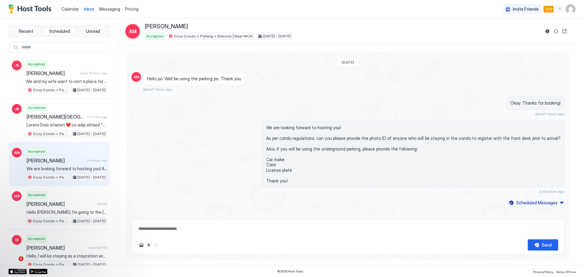
click at [348, 168] on span "We are looking forward to hosting you! As per condo regulations, can you please…" at bounding box center [413, 154] width 294 height 59
drag, startPoint x: 304, startPoint y: 146, endPoint x: 326, endPoint y: 166, distance: 29.9
click at [325, 164] on span "We are looking forward to hosting you! As per condo regulations, can you please…" at bounding box center [413, 154] width 294 height 59
click at [336, 169] on span "We are looking forward to hosting you! As per condo regulations, can you please…" at bounding box center [413, 154] width 294 height 59
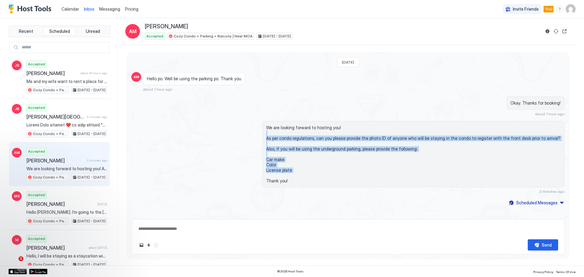
drag, startPoint x: 291, startPoint y: 135, endPoint x: 309, endPoint y: 175, distance: 43.3
click at [309, 175] on span "We are looking forward to hosting you! As per condo regulations, can you please…" at bounding box center [413, 154] width 294 height 59
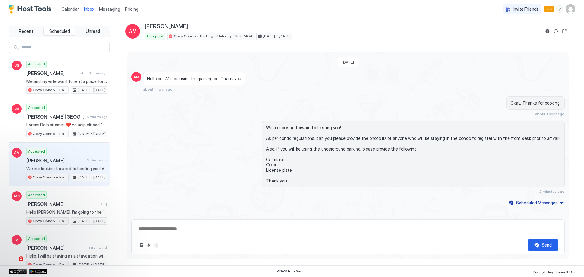
click at [325, 178] on span "We are looking forward to hosting you! As per condo regulations, can you please…" at bounding box center [413, 154] width 294 height 59
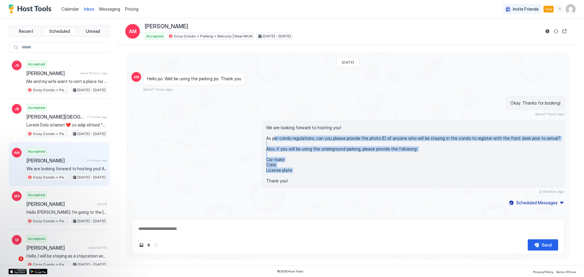
drag, startPoint x: 292, startPoint y: 137, endPoint x: 328, endPoint y: 178, distance: 55.0
click at [322, 175] on span "We are looking forward to hosting you! As per condo regulations, can you please…" at bounding box center [413, 154] width 294 height 59
click at [335, 177] on span "We are looking forward to hosting you! As per condo regulations, can you please…" at bounding box center [413, 154] width 294 height 59
drag, startPoint x: 297, startPoint y: 138, endPoint x: 339, endPoint y: 176, distance: 56.4
click at [336, 173] on span "We are looking forward to hosting you! As per condo regulations, can you please…" at bounding box center [413, 154] width 294 height 59
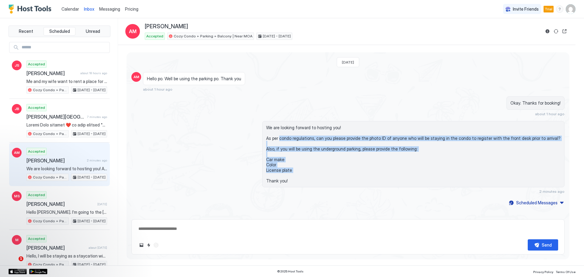
click at [344, 177] on span "We are looking forward to hosting you! As per condo regulations, can you please…" at bounding box center [413, 154] width 294 height 59
drag, startPoint x: 307, startPoint y: 126, endPoint x: 330, endPoint y: 157, distance: 38.9
click at [330, 156] on span "We are looking forward to hosting you! As per condo regulations, can you please…" at bounding box center [413, 154] width 294 height 59
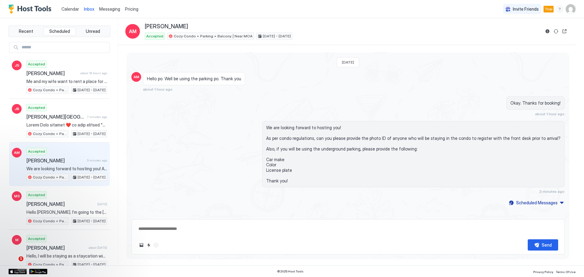
click at [332, 163] on span "We are looking forward to hosting you! As per condo regulations, can you please…" at bounding box center [413, 154] width 294 height 59
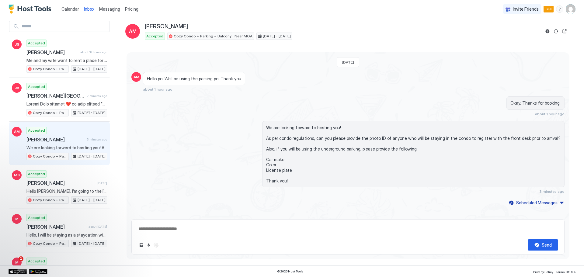
scroll to position [30, 0]
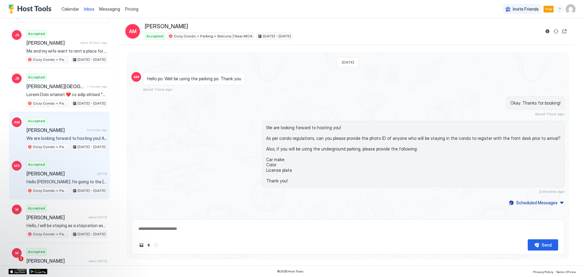
click at [64, 174] on span "[PERSON_NAME]" at bounding box center [60, 174] width 68 height 6
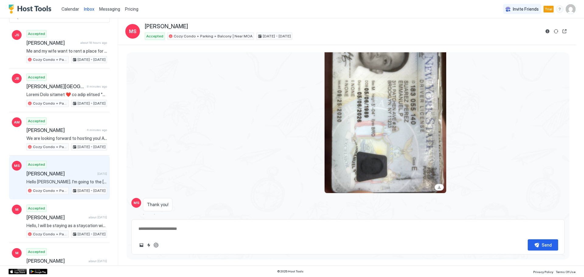
scroll to position [199, 0]
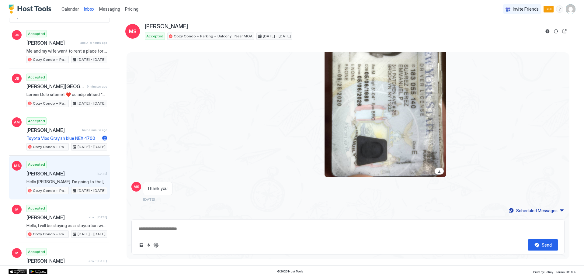
type textarea "*"
drag, startPoint x: 74, startPoint y: 9, endPoint x: 77, endPoint y: 14, distance: 5.3
click at [74, 9] on span "Calendar" at bounding box center [70, 8] width 18 height 5
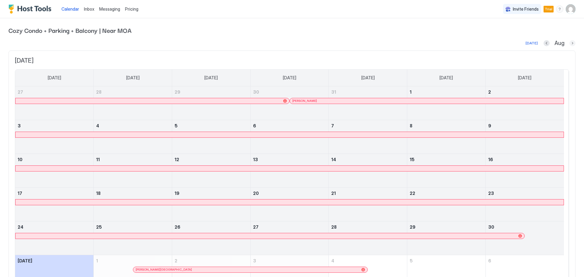
click at [569, 41] on button "Next month" at bounding box center [572, 43] width 6 height 6
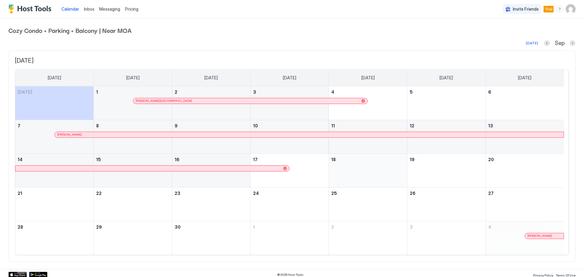
click at [370, 170] on div "September 18, 2025" at bounding box center [367, 170] width 73 height 29
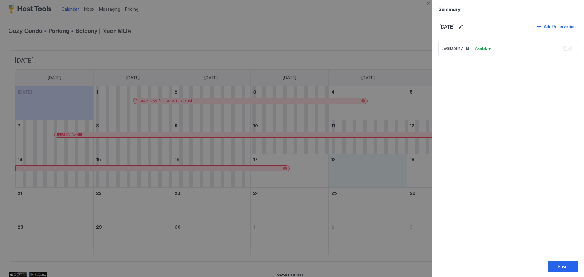
click at [379, 30] on div at bounding box center [292, 138] width 584 height 277
click at [391, 28] on div at bounding box center [292, 138] width 584 height 277
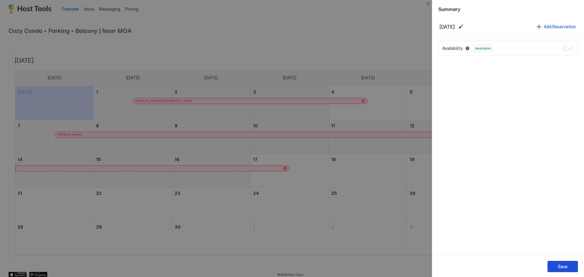
click at [554, 266] on button "Save" at bounding box center [563, 266] width 30 height 11
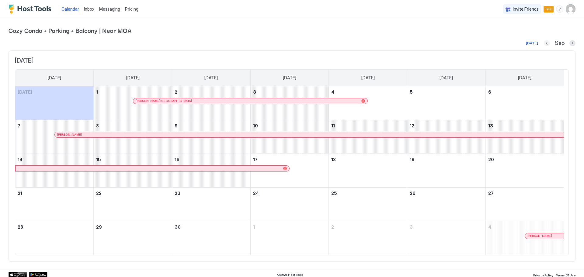
click at [544, 43] on button "Previous month" at bounding box center [547, 43] width 6 height 6
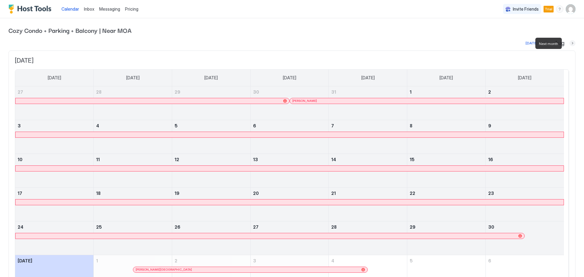
click at [569, 44] on button "Next month" at bounding box center [572, 43] width 6 height 6
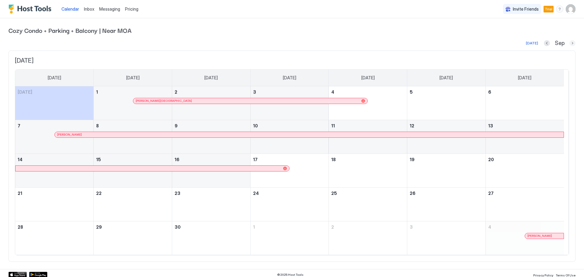
click at [569, 44] on button "Next month" at bounding box center [572, 43] width 6 height 6
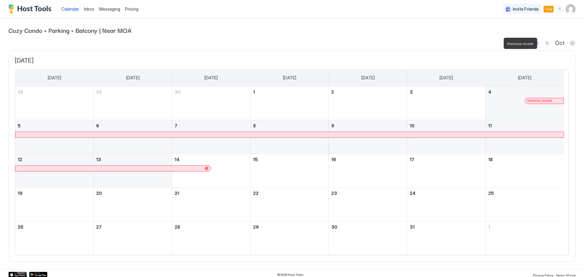
click at [544, 44] on button "Previous month" at bounding box center [547, 43] width 6 height 6
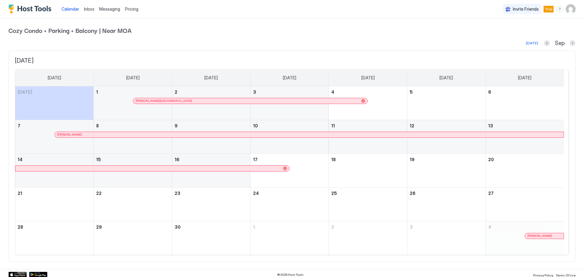
click at [317, 41] on div "[DATE] Sep" at bounding box center [292, 43] width 567 height 7
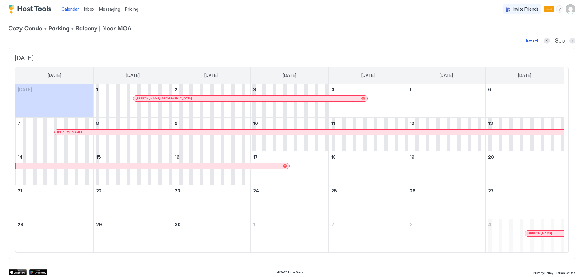
scroll to position [3, 0]
drag, startPoint x: 286, startPoint y: 32, endPoint x: 268, endPoint y: 28, distance: 18.9
click at [286, 32] on div "Cozy Condo + Parking + Balcony | Near MOA [DATE] Sep [DATE] [DATE] [DATE] [DATE…" at bounding box center [292, 140] width 567 height 251
